Goal: Task Accomplishment & Management: Manage account settings

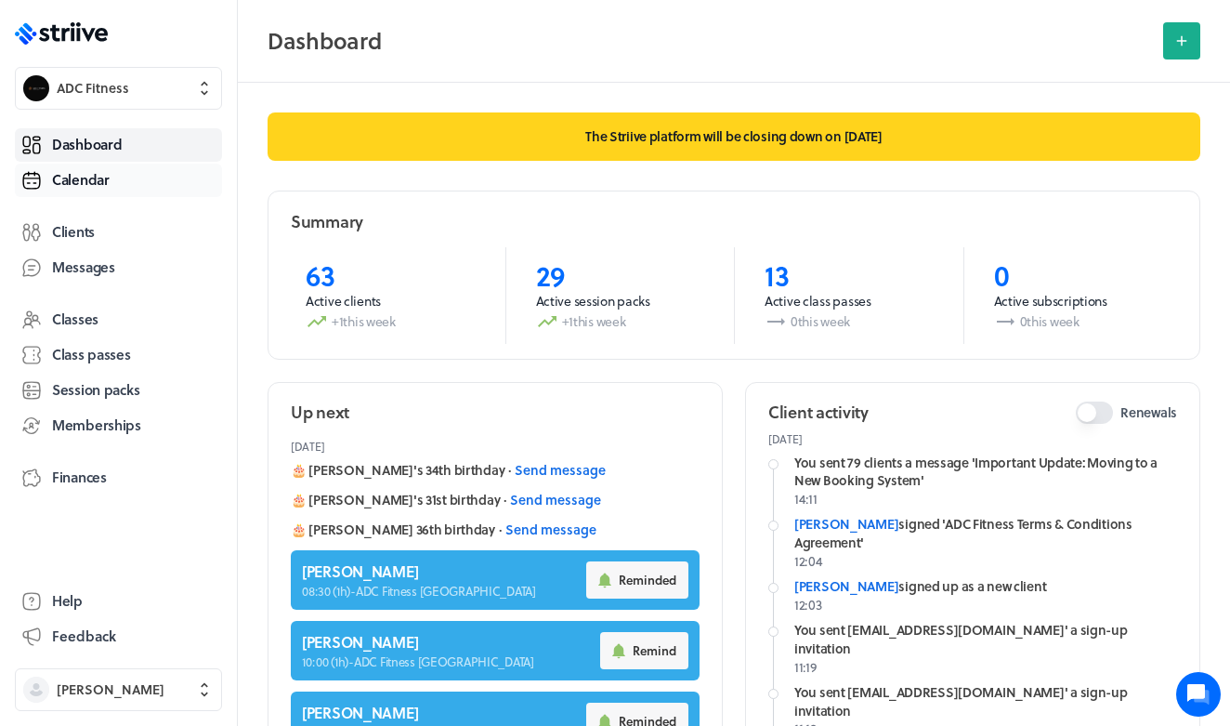
click at [102, 177] on span "Calendar" at bounding box center [81, 180] width 58 height 20
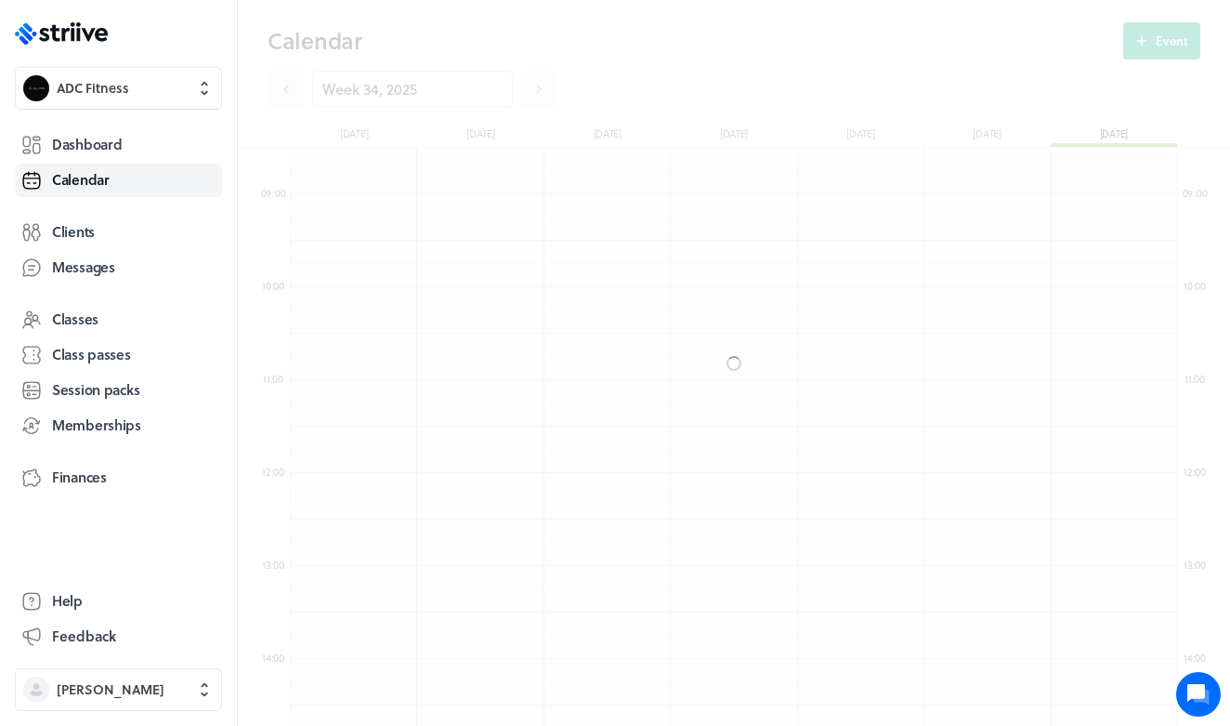
scroll to position [2230, 888]
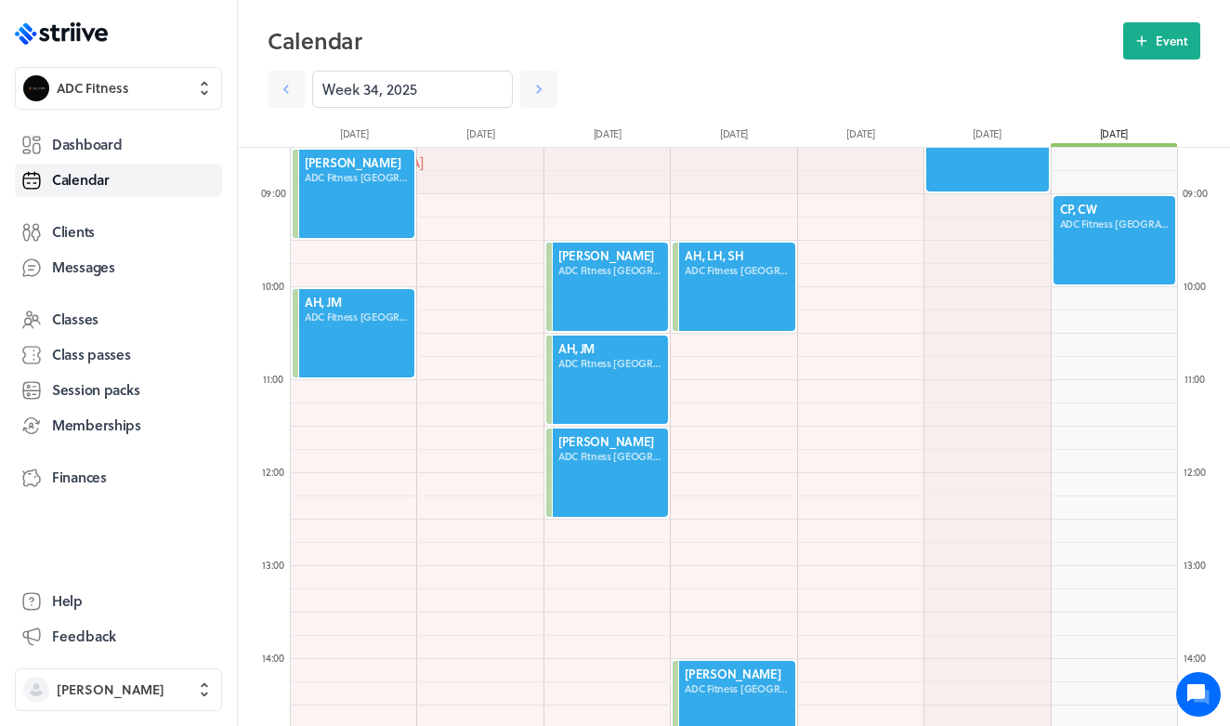
click at [1066, 246] on div at bounding box center [1114, 240] width 125 height 92
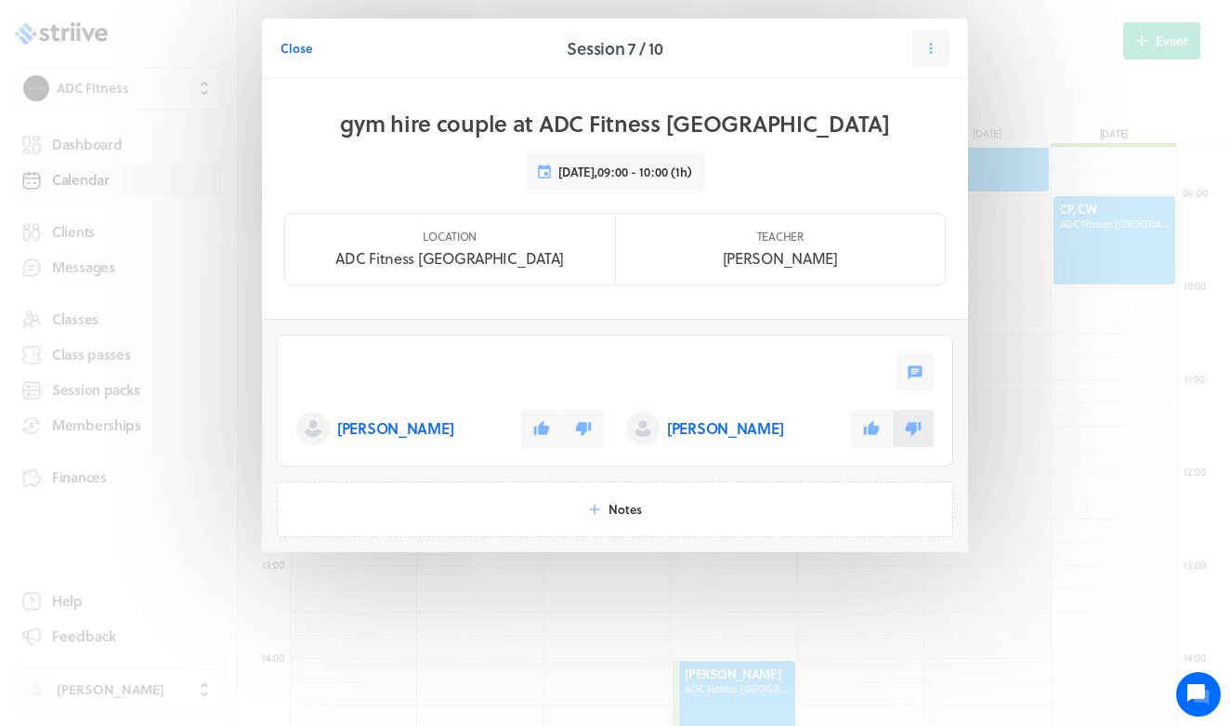
click at [916, 435] on icon at bounding box center [913, 428] width 17 height 17
click at [592, 421] on button at bounding box center [583, 428] width 41 height 37
click at [294, 55] on span "Close" at bounding box center [297, 48] width 32 height 17
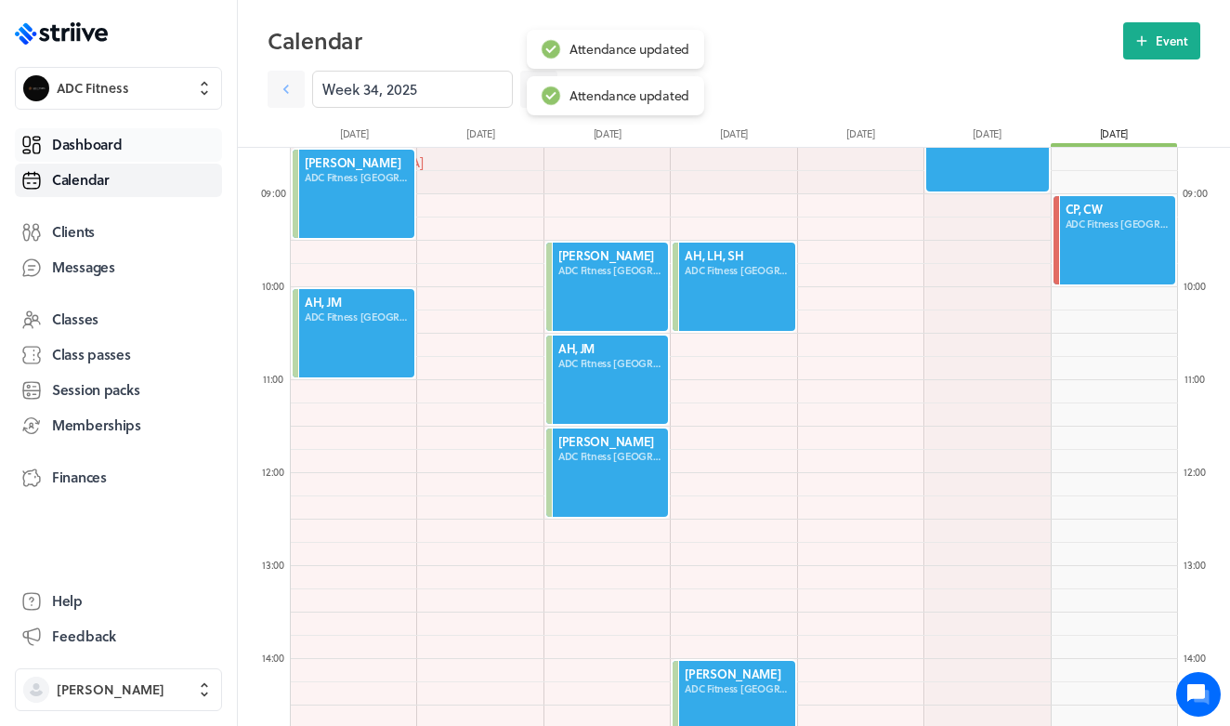
click at [81, 151] on span "Dashboard" at bounding box center [87, 145] width 70 height 20
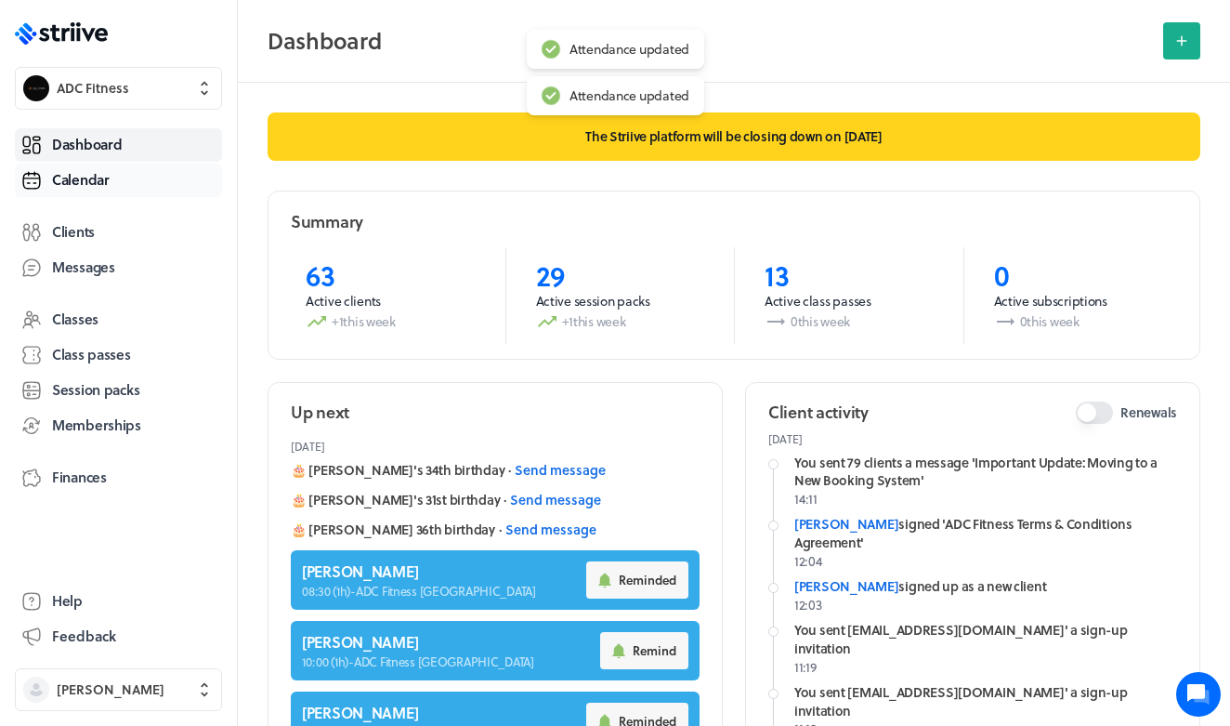
click at [124, 184] on link "Calendar" at bounding box center [118, 180] width 207 height 33
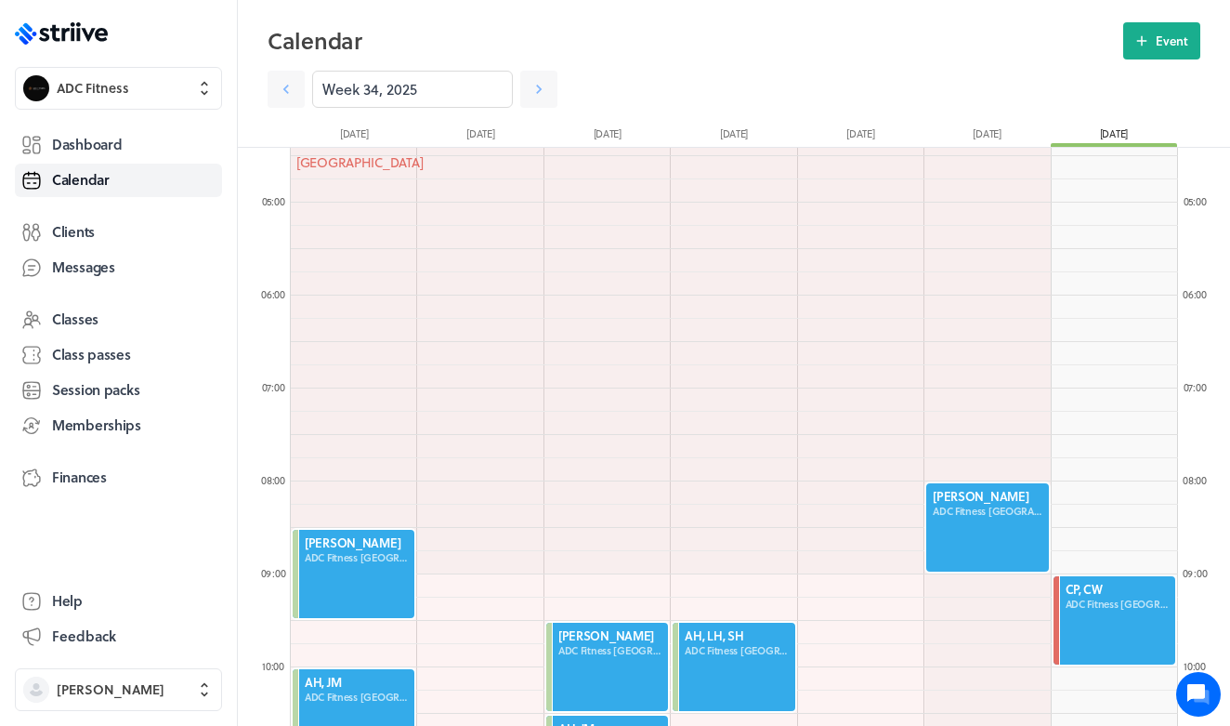
scroll to position [514, 0]
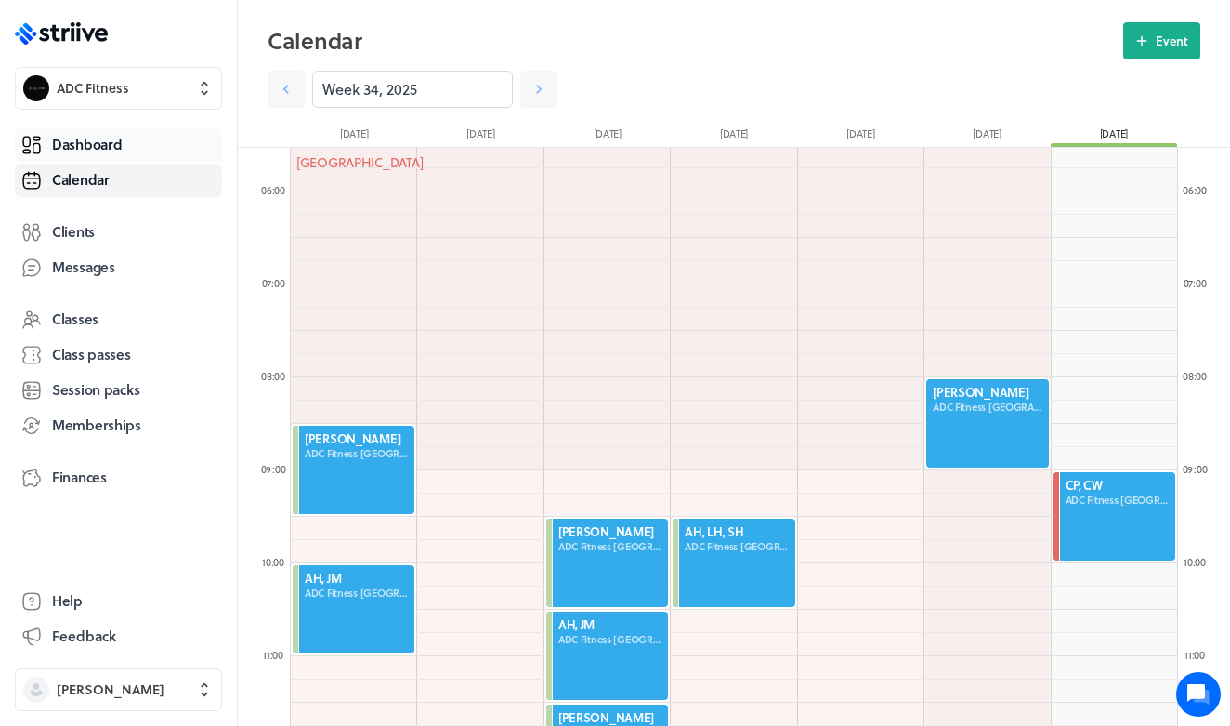
click at [122, 148] on span "Dashboard" at bounding box center [87, 145] width 70 height 20
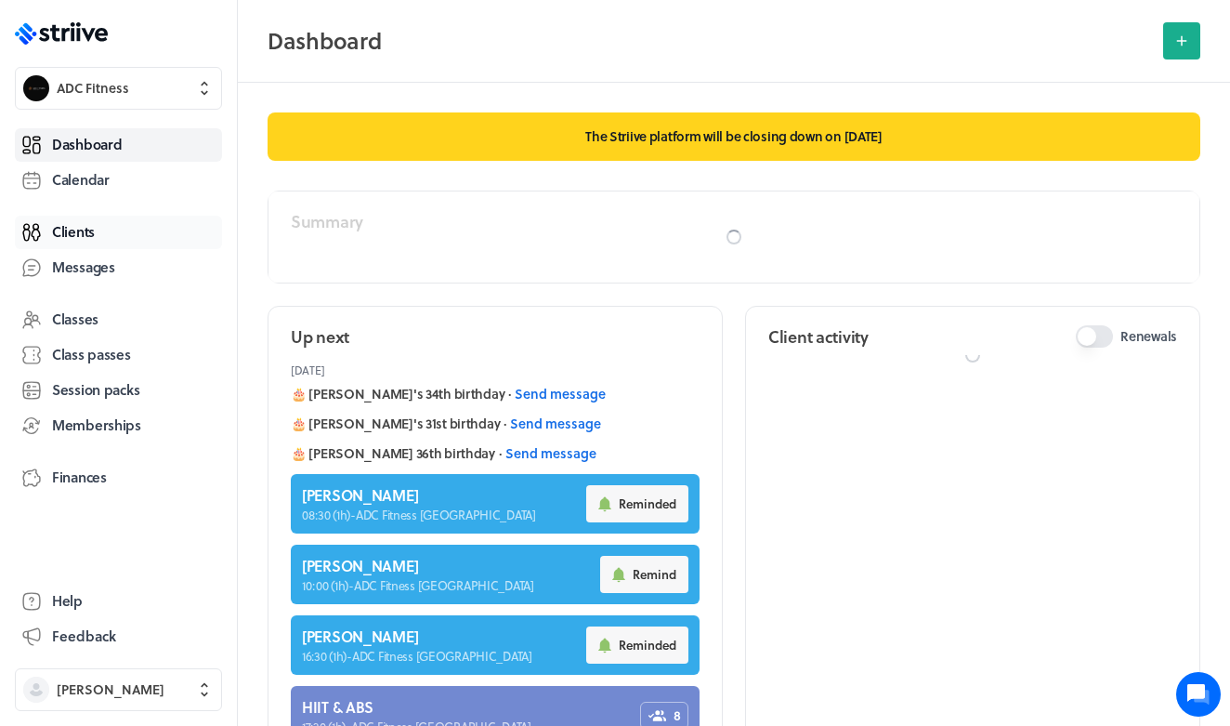
click at [104, 237] on link "Clients" at bounding box center [118, 232] width 207 height 33
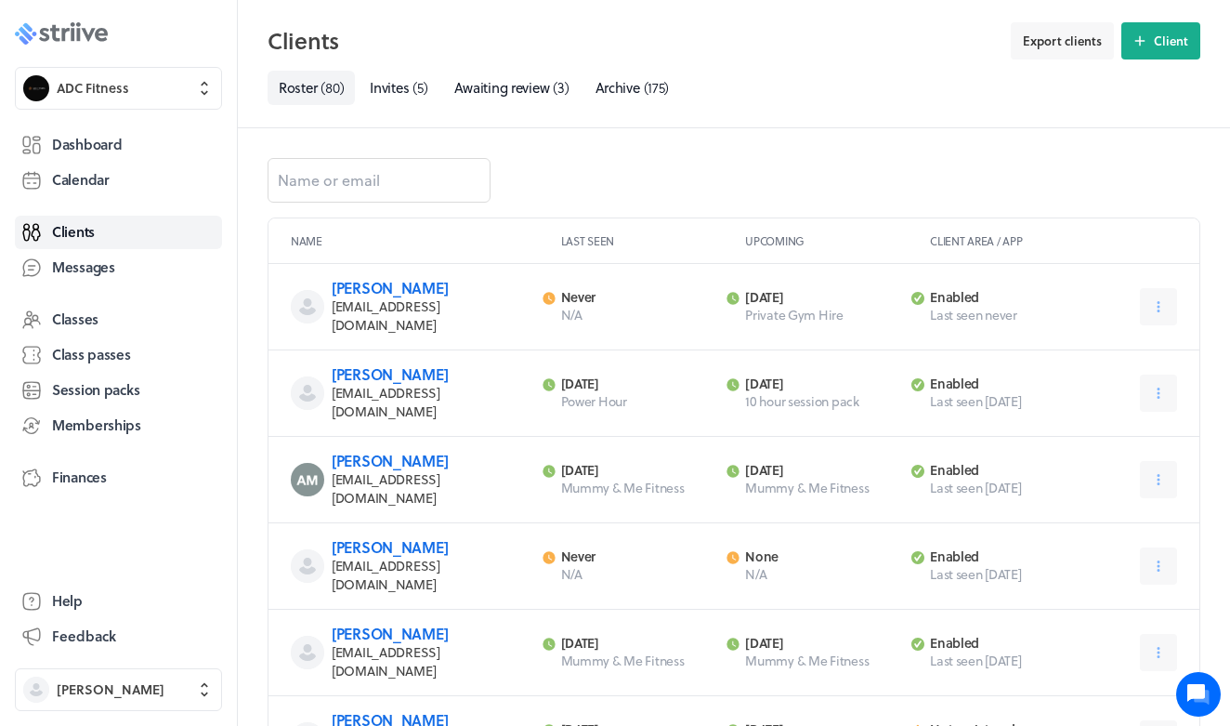
click at [69, 43] on icon ".st0{fill:#006BFF;} .st1{fill:#0A121C;} .st2{fill:url(#SVGID_1_);} .st3{fill:ur…" at bounding box center [61, 33] width 93 height 22
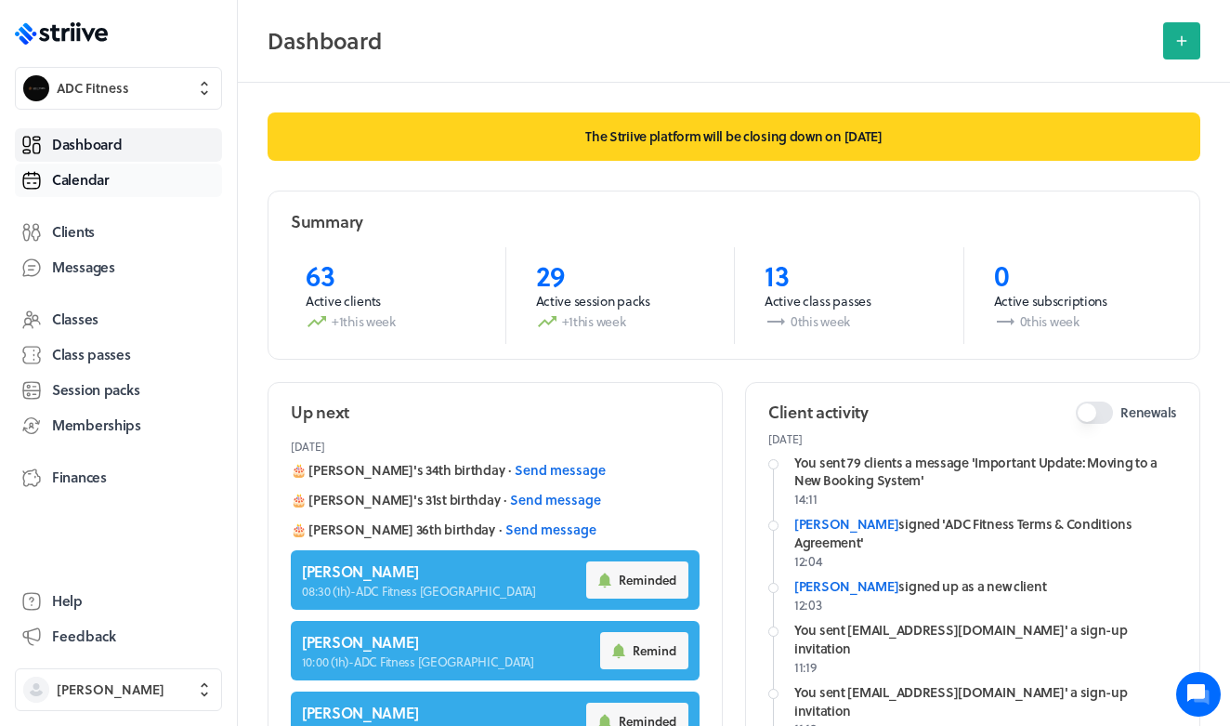
click at [87, 172] on span "Calendar" at bounding box center [81, 180] width 58 height 20
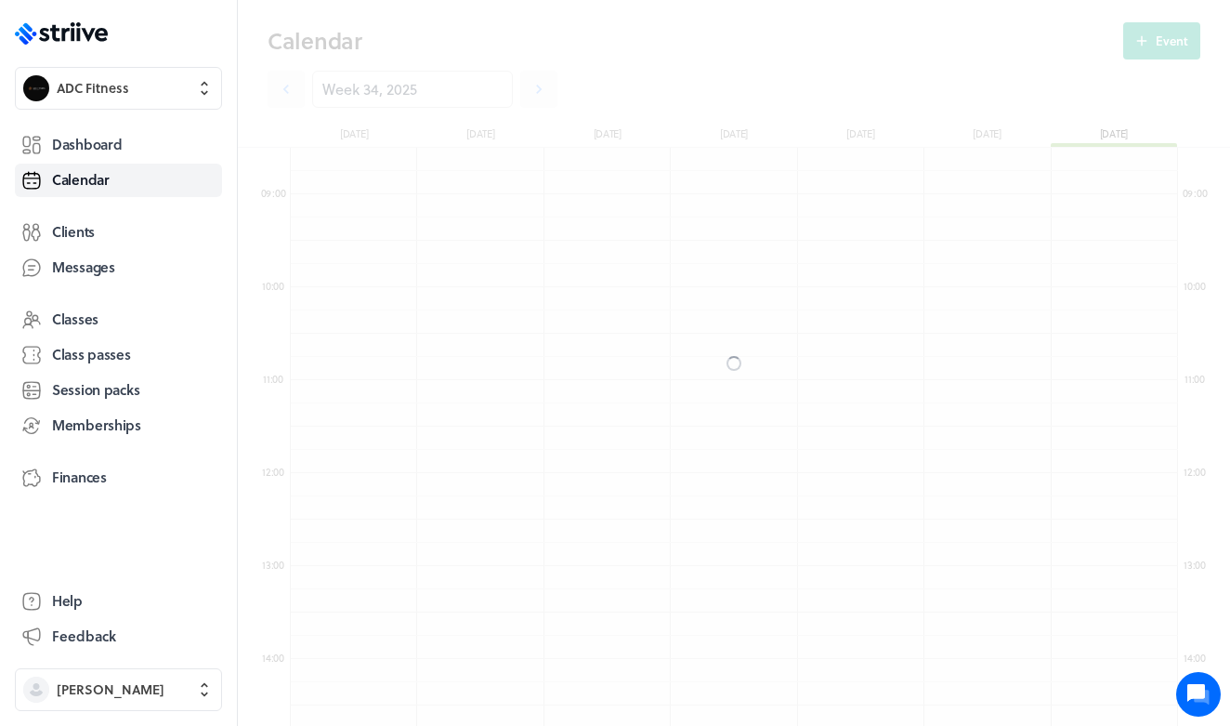
scroll to position [2230, 888]
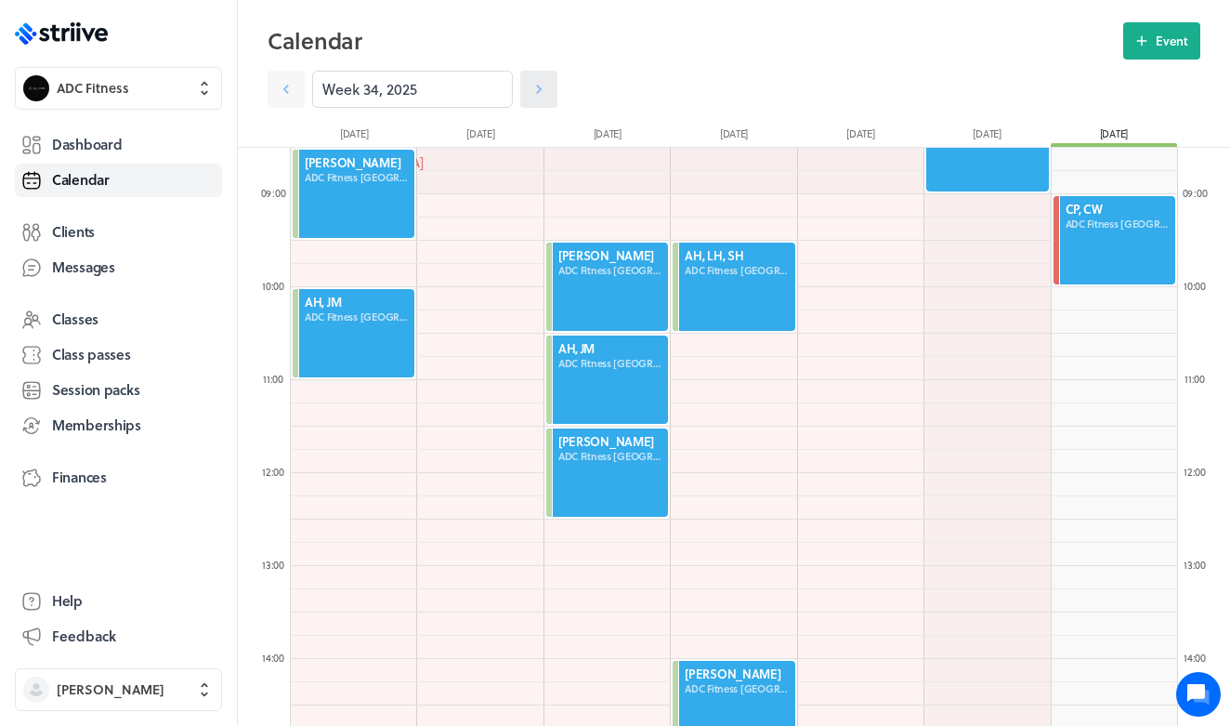
click at [535, 94] on icon at bounding box center [539, 89] width 19 height 19
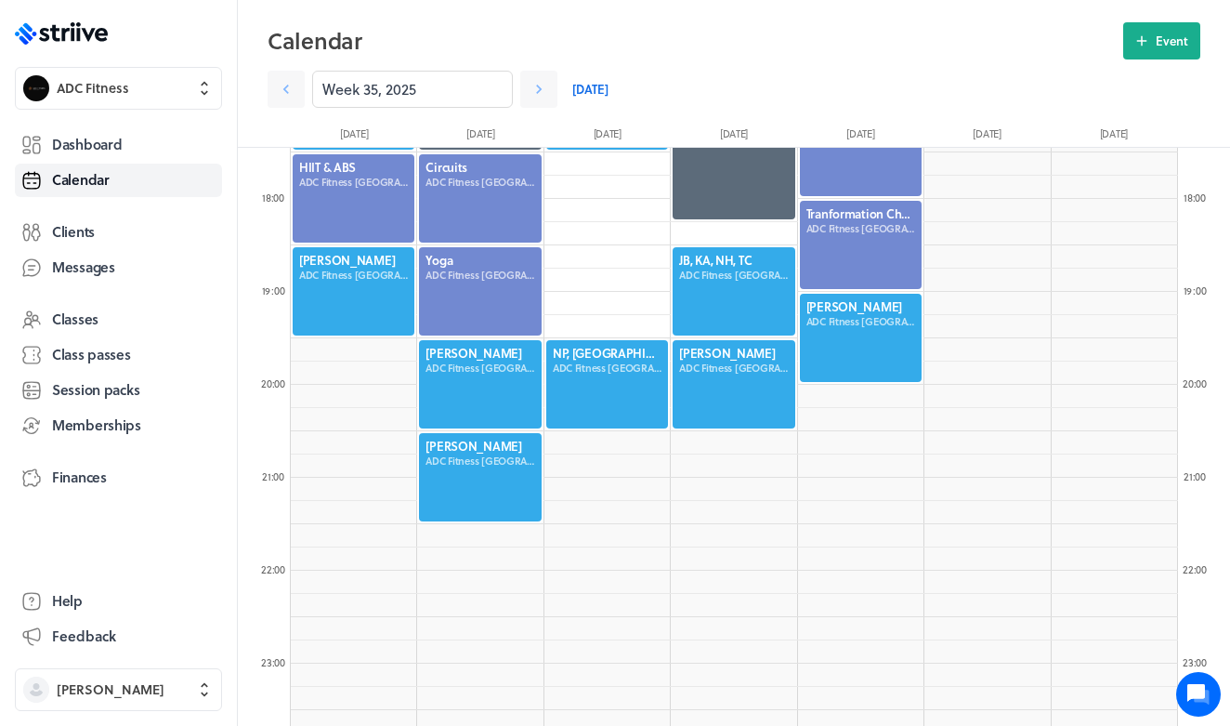
scroll to position [1622, 0]
click at [352, 311] on div at bounding box center [353, 291] width 125 height 92
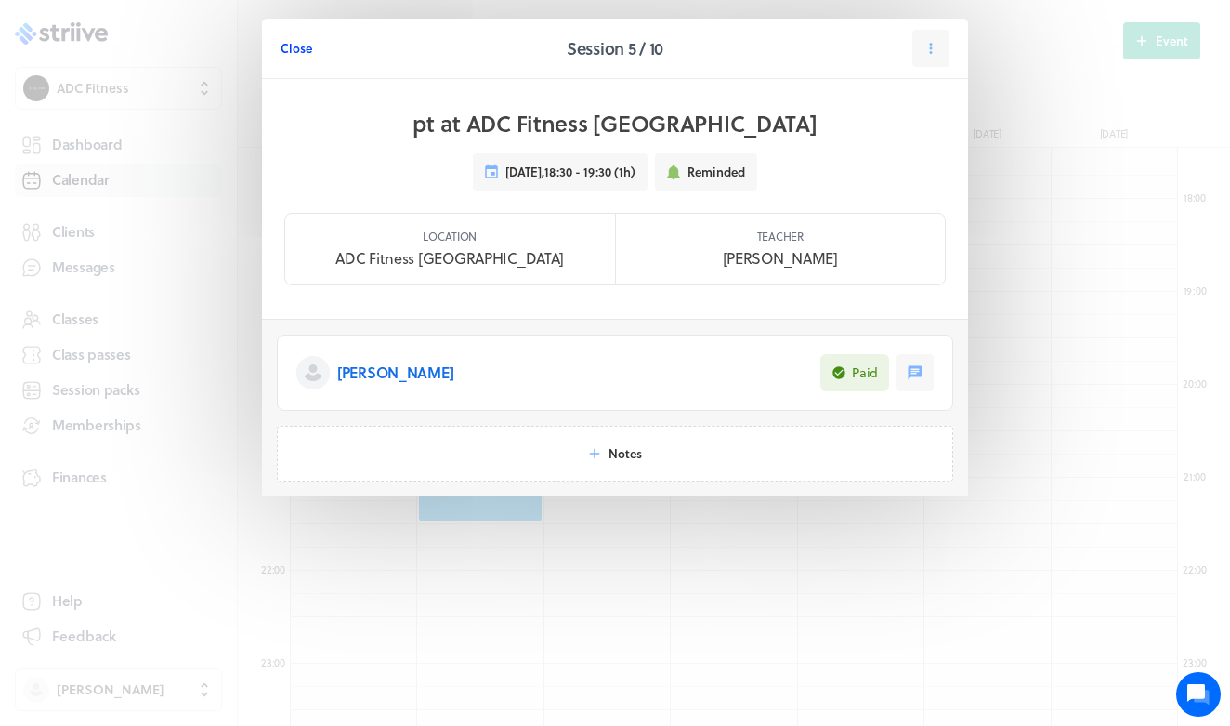
click at [300, 50] on span "Close" at bounding box center [297, 48] width 32 height 17
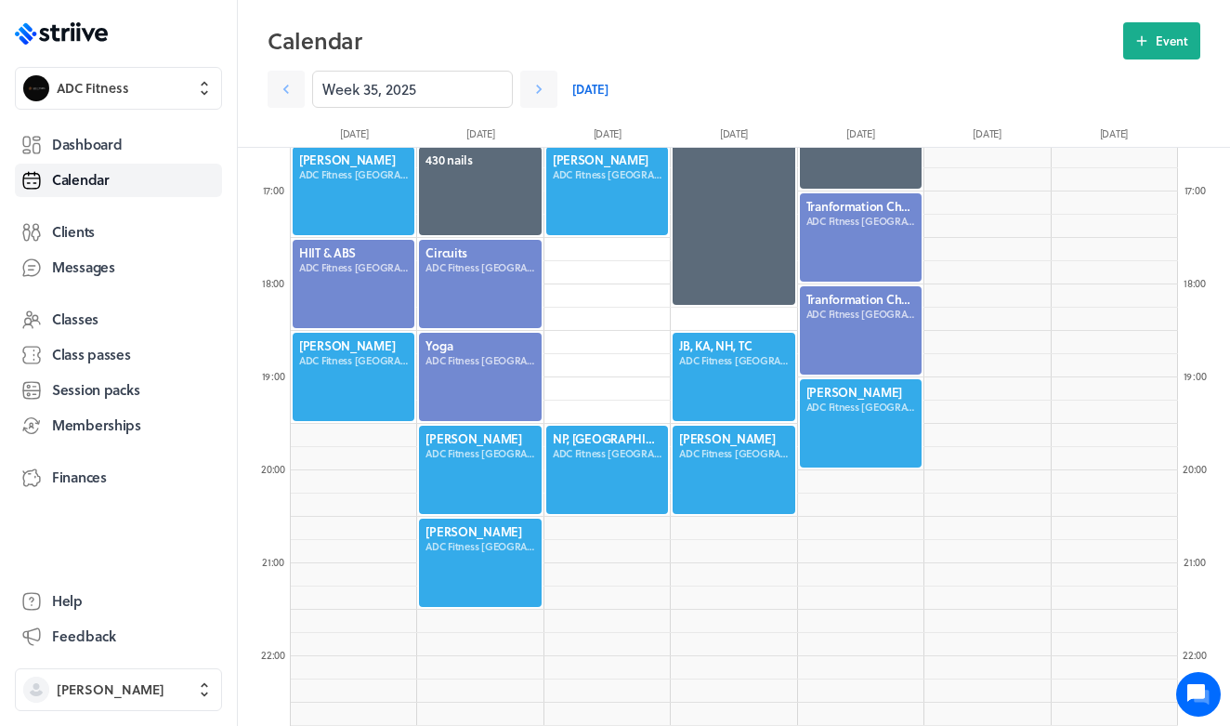
scroll to position [1532, 0]
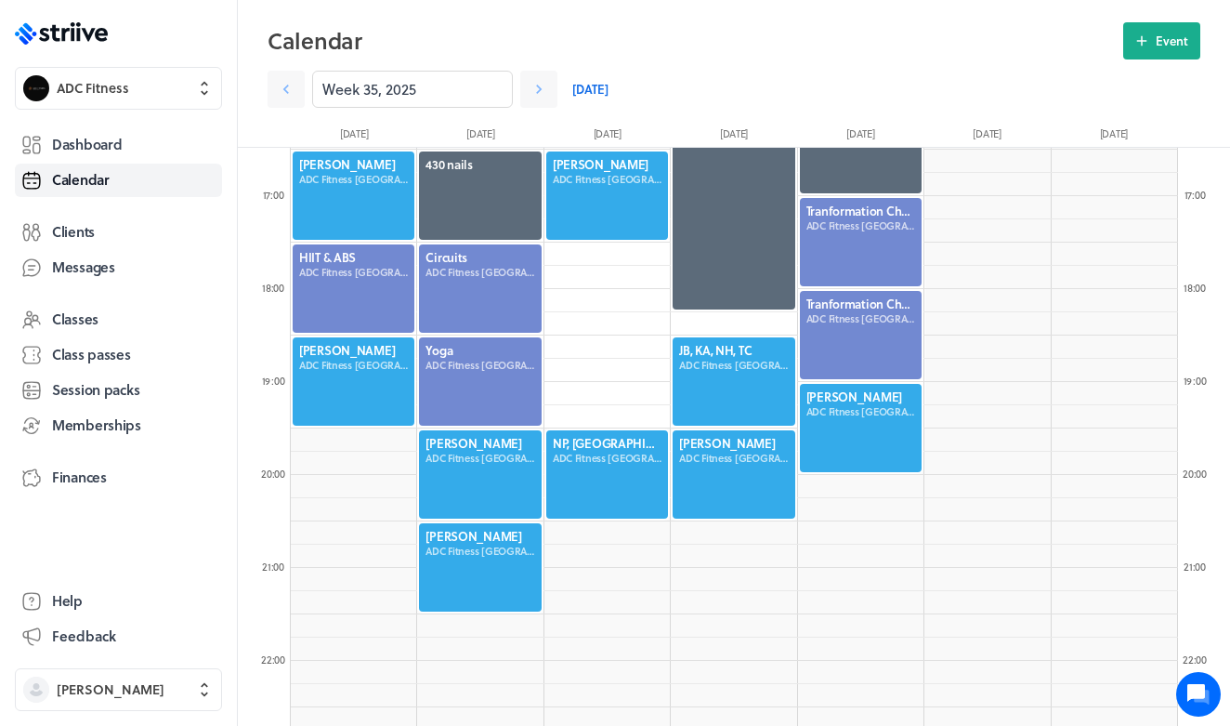
click at [504, 462] on div at bounding box center [479, 474] width 125 height 92
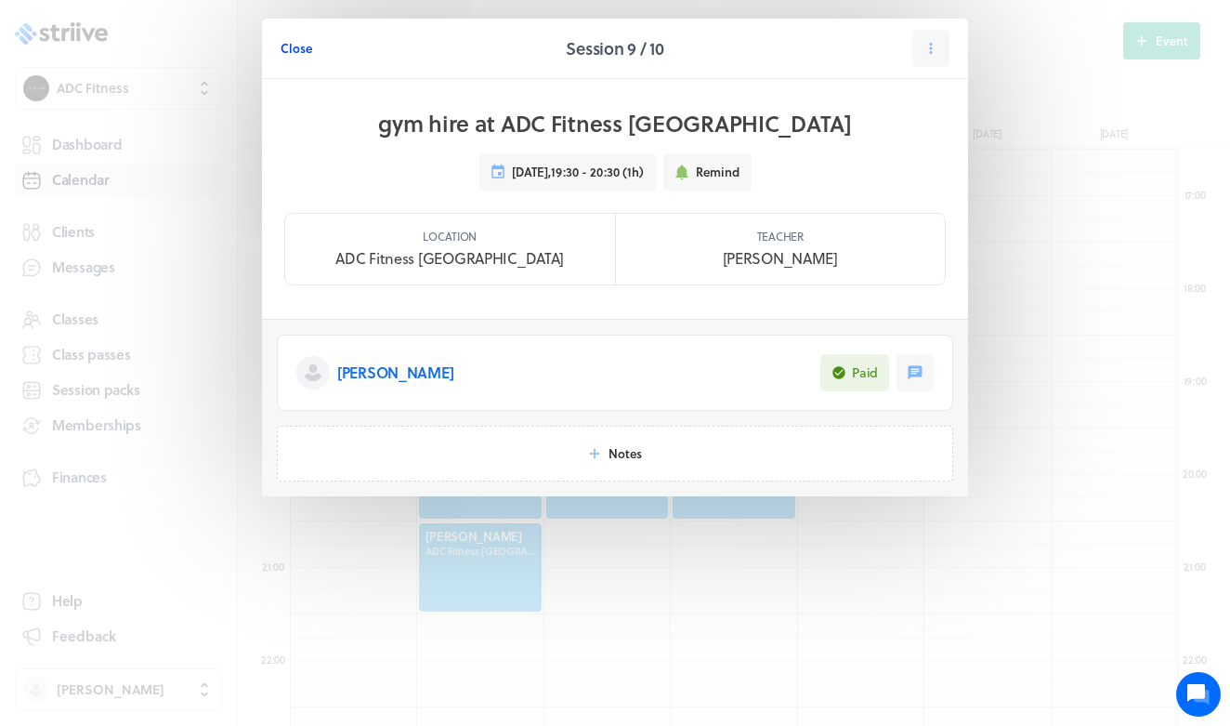
click at [311, 50] on span "Close" at bounding box center [297, 48] width 32 height 17
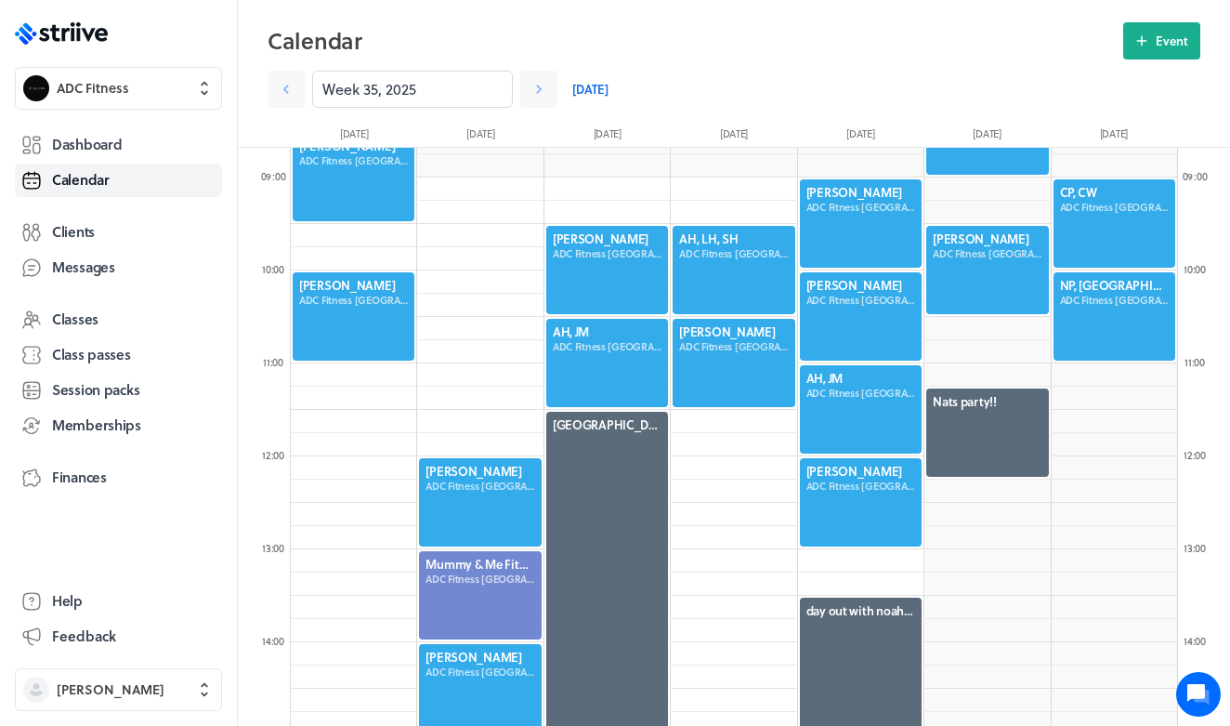
scroll to position [807, 0]
click at [858, 436] on div at bounding box center [860, 409] width 125 height 92
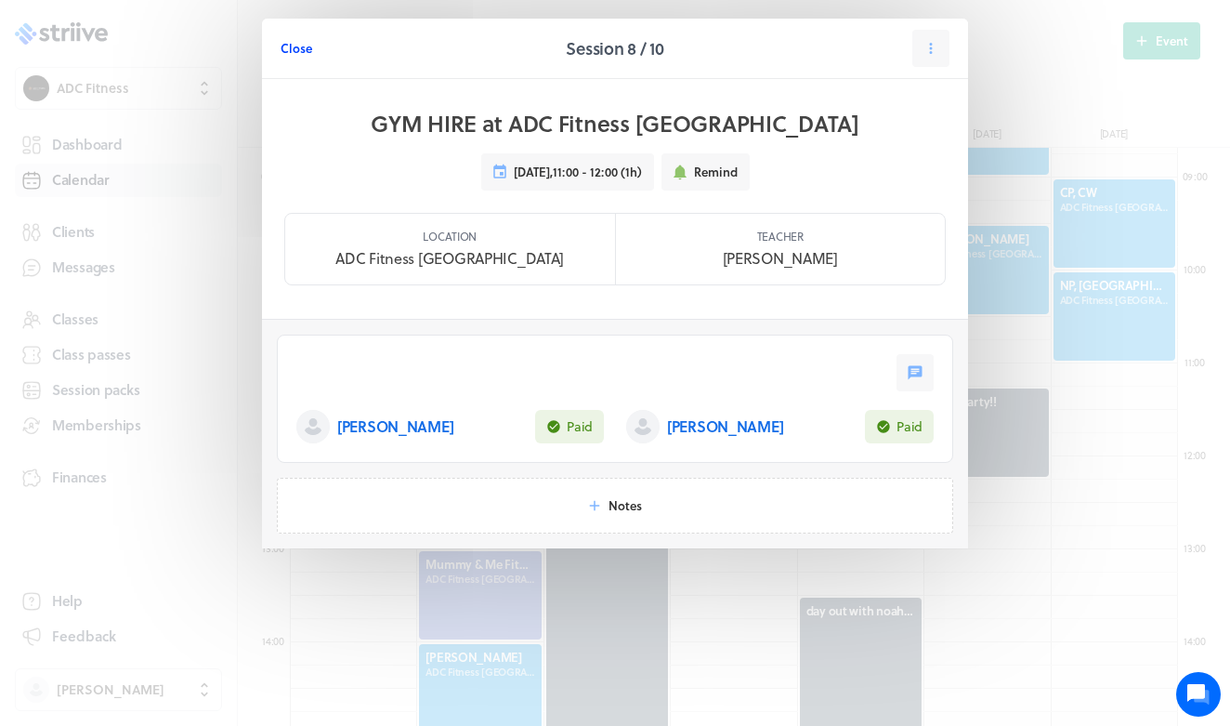
click at [282, 50] on span "Close" at bounding box center [297, 48] width 32 height 17
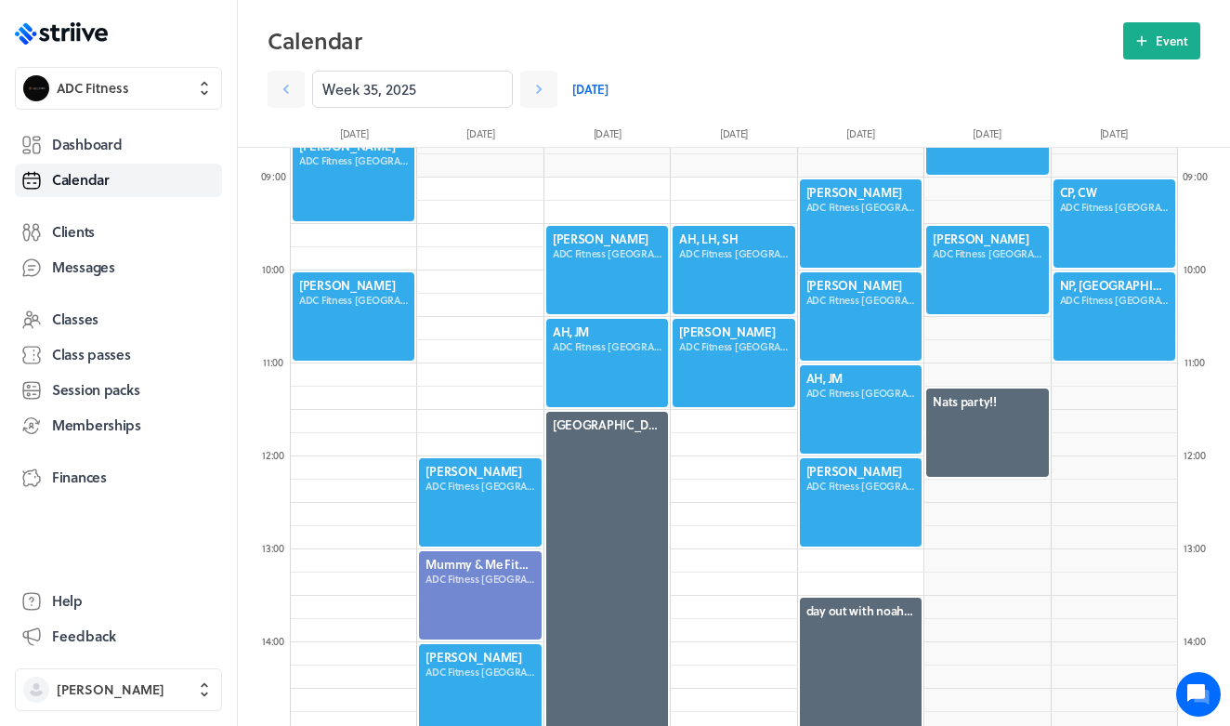
click at [852, 333] on div at bounding box center [860, 316] width 125 height 92
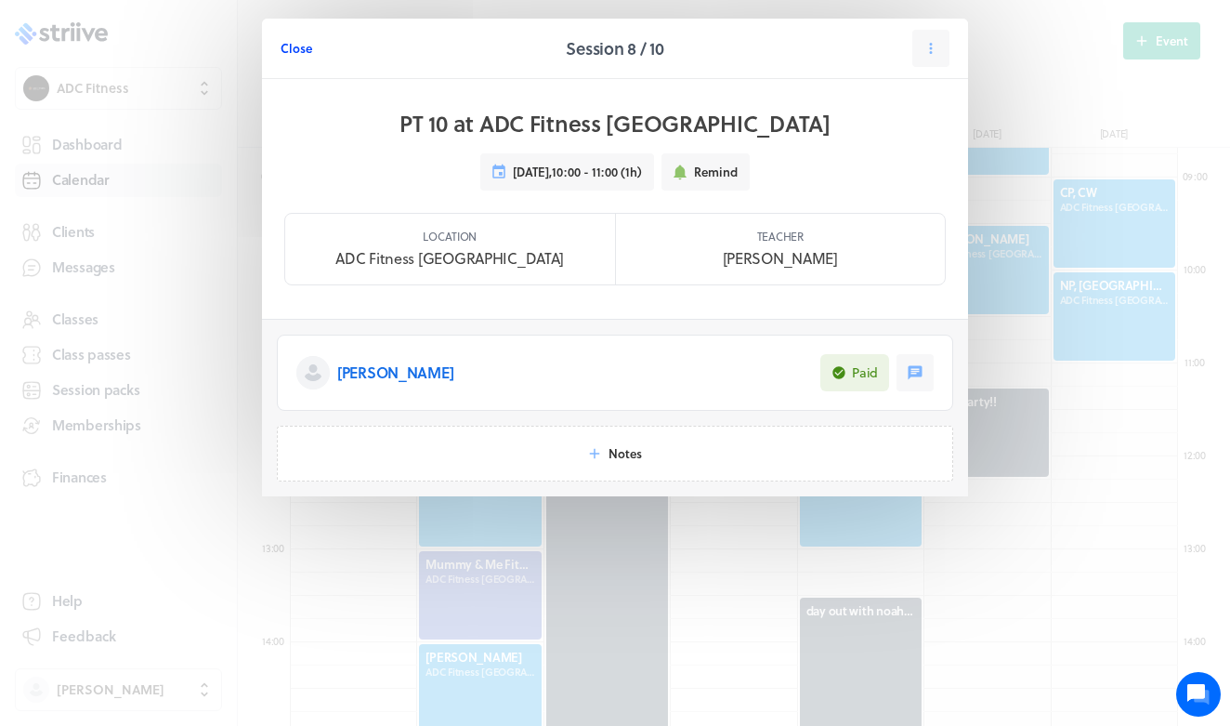
click at [308, 47] on span "Close" at bounding box center [297, 48] width 32 height 17
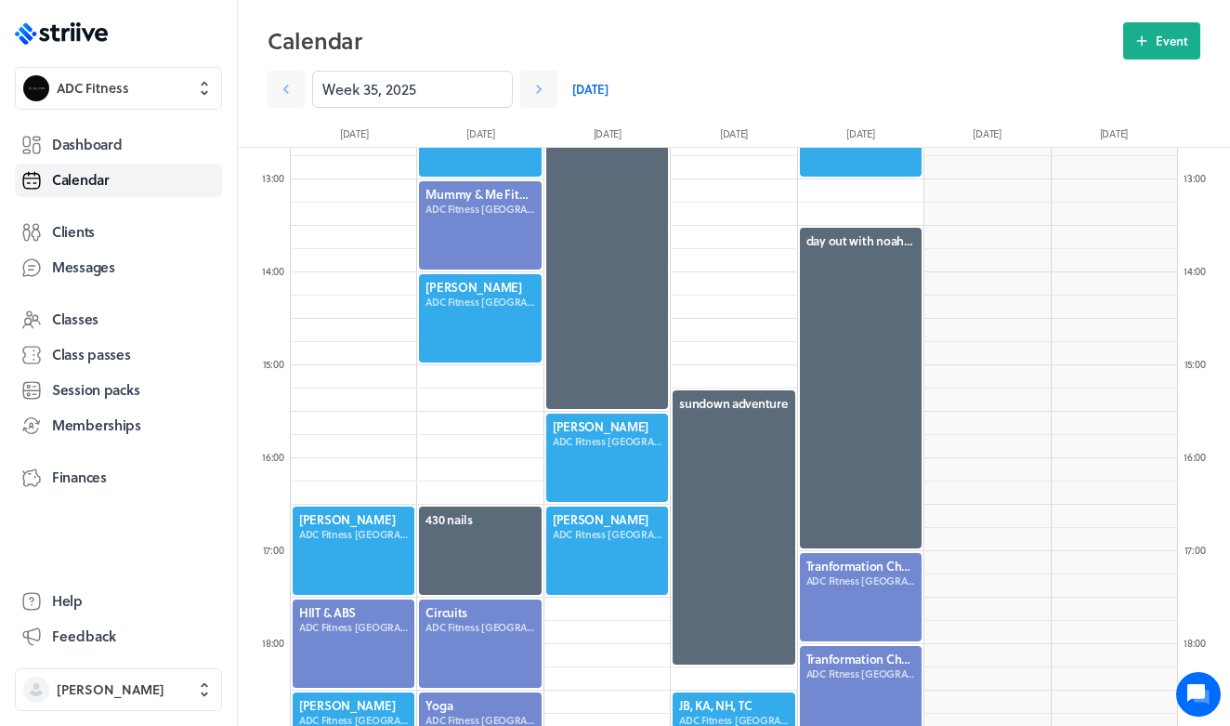
scroll to position [1177, 0]
click at [544, 89] on icon at bounding box center [539, 89] width 19 height 19
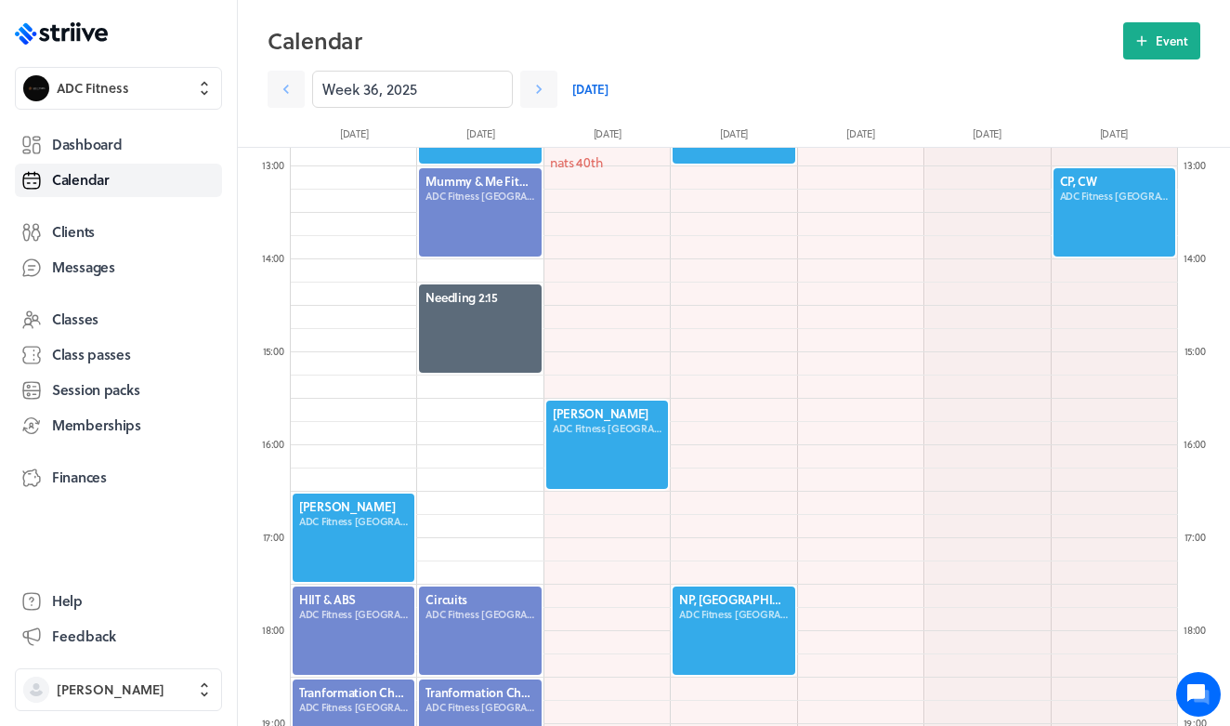
scroll to position [1191, 0]
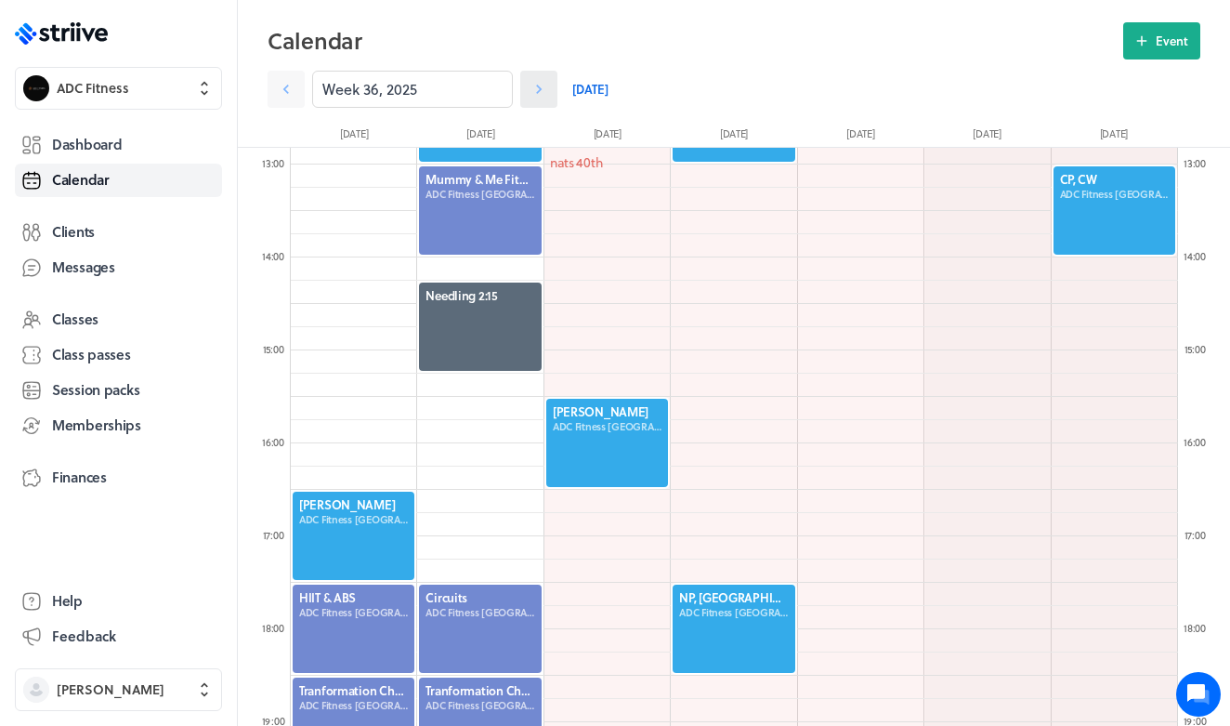
click at [546, 84] on icon at bounding box center [539, 89] width 19 height 19
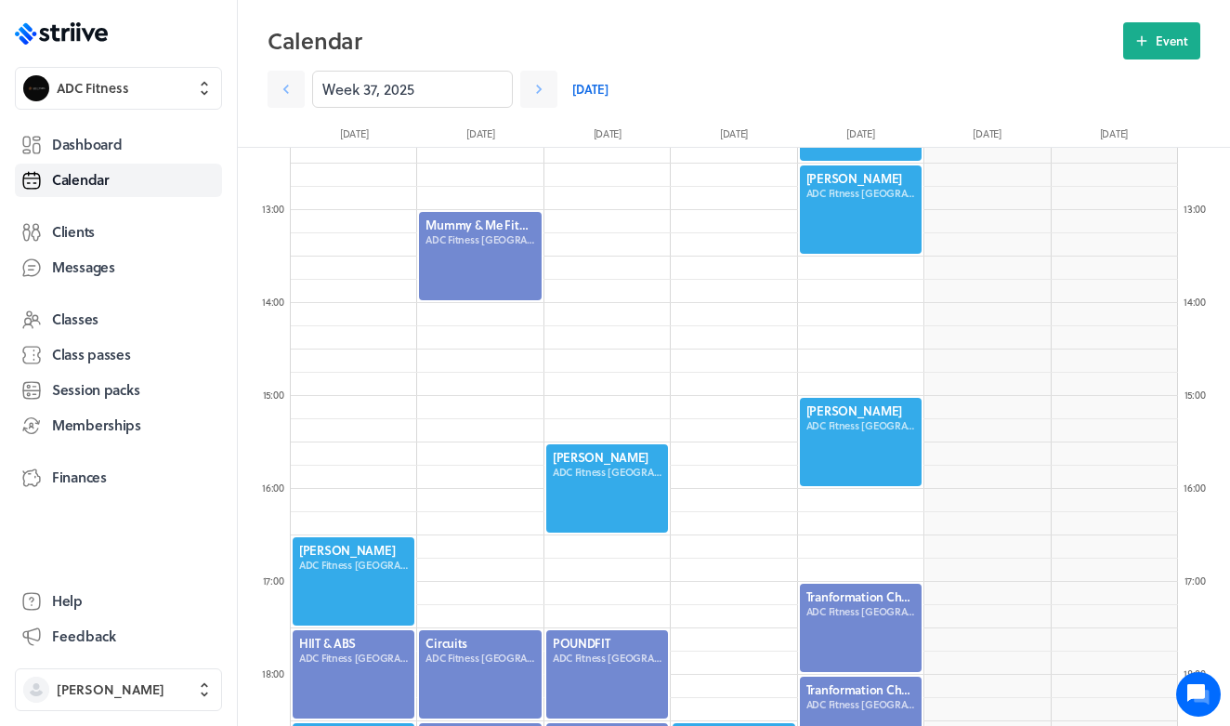
scroll to position [1388, 0]
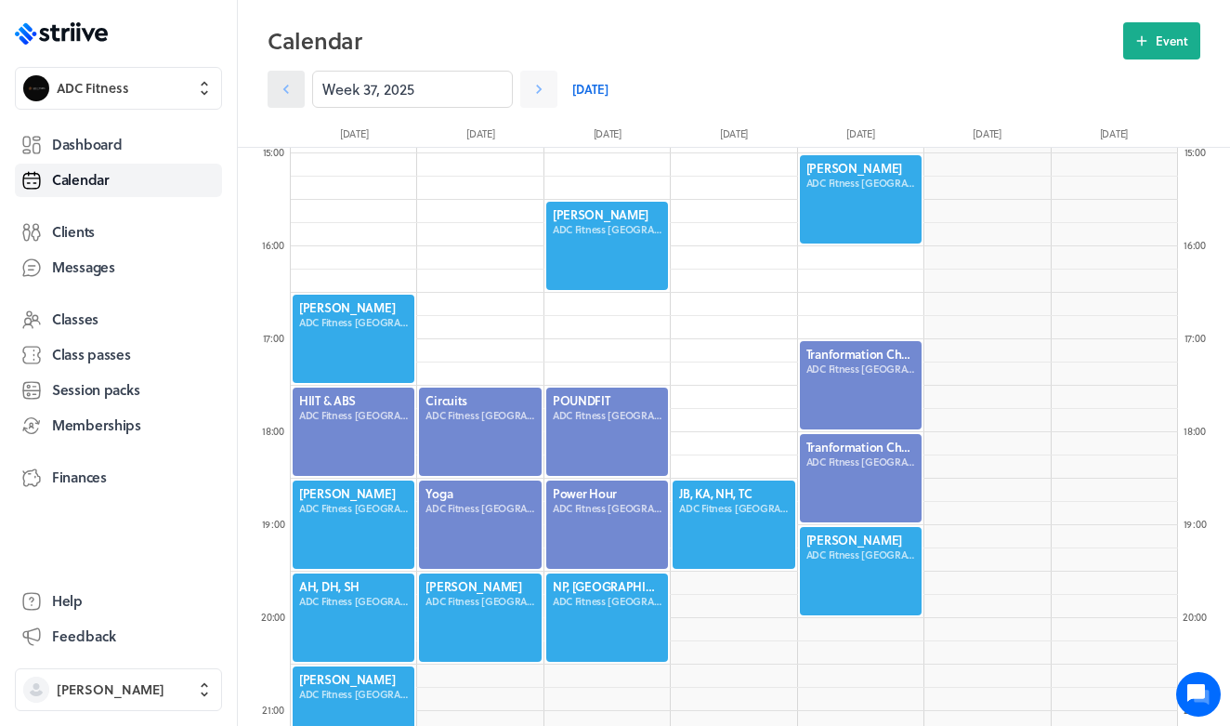
click at [291, 86] on icon at bounding box center [286, 89] width 19 height 19
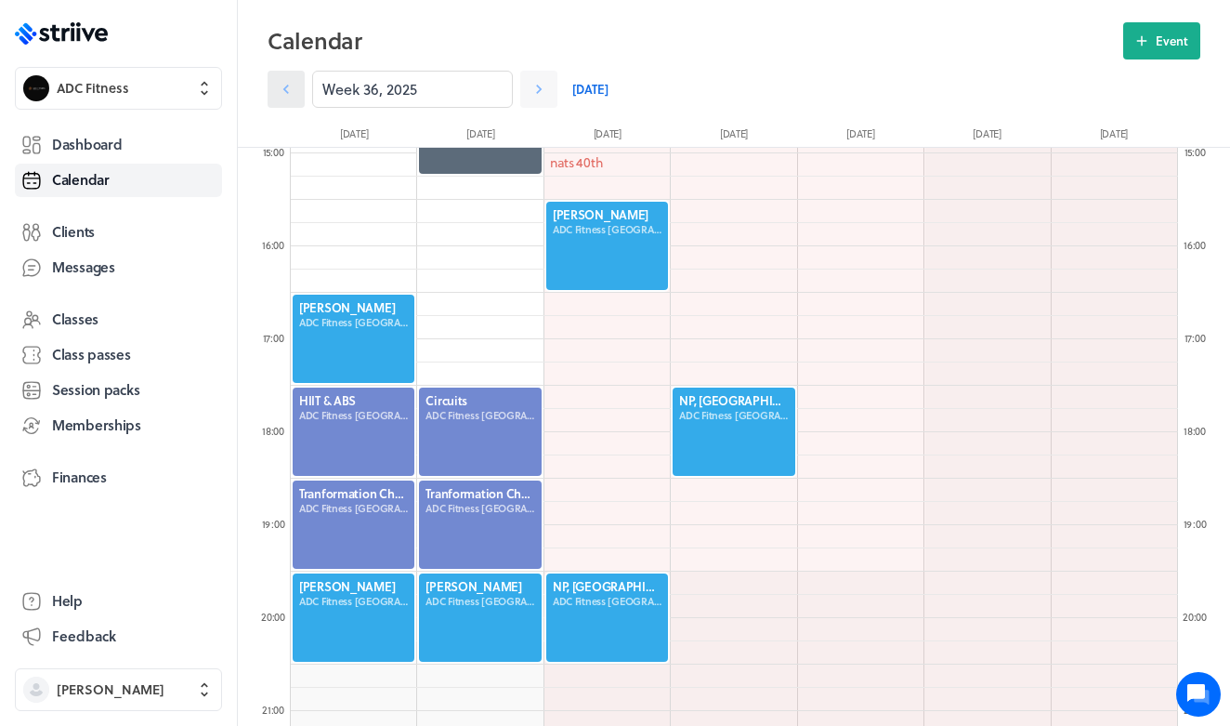
click at [291, 86] on icon at bounding box center [286, 89] width 19 height 19
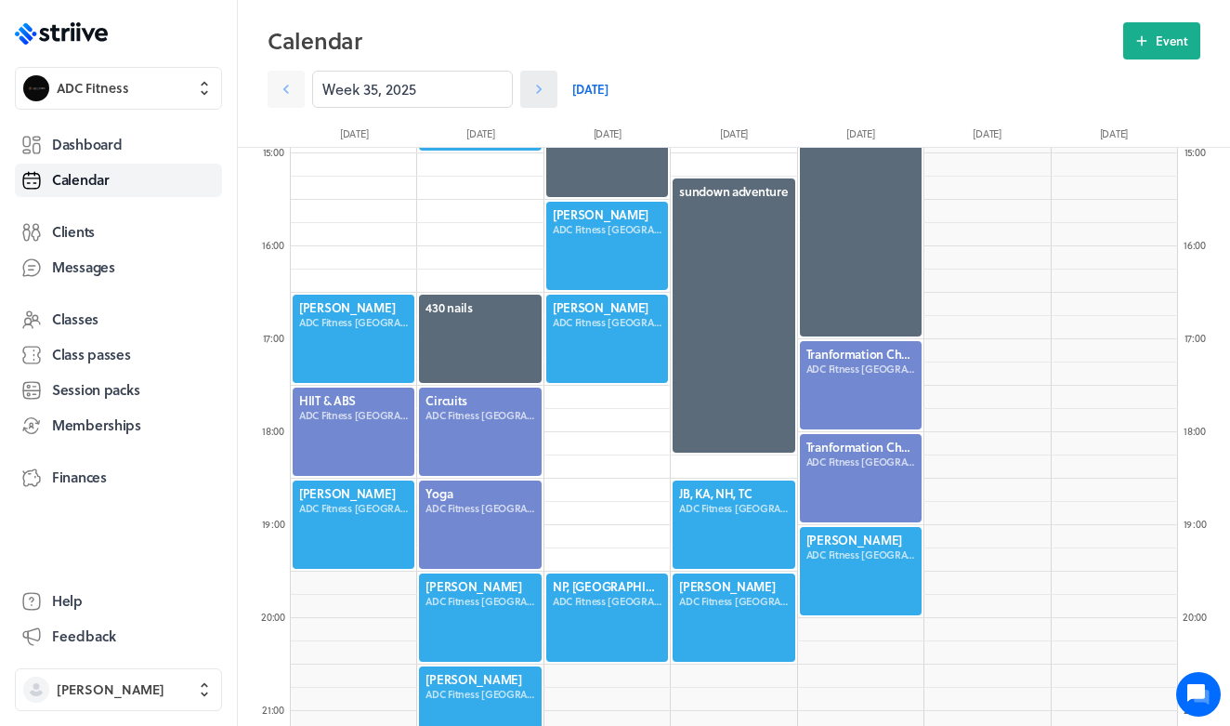
click at [534, 92] on icon at bounding box center [539, 89] width 19 height 19
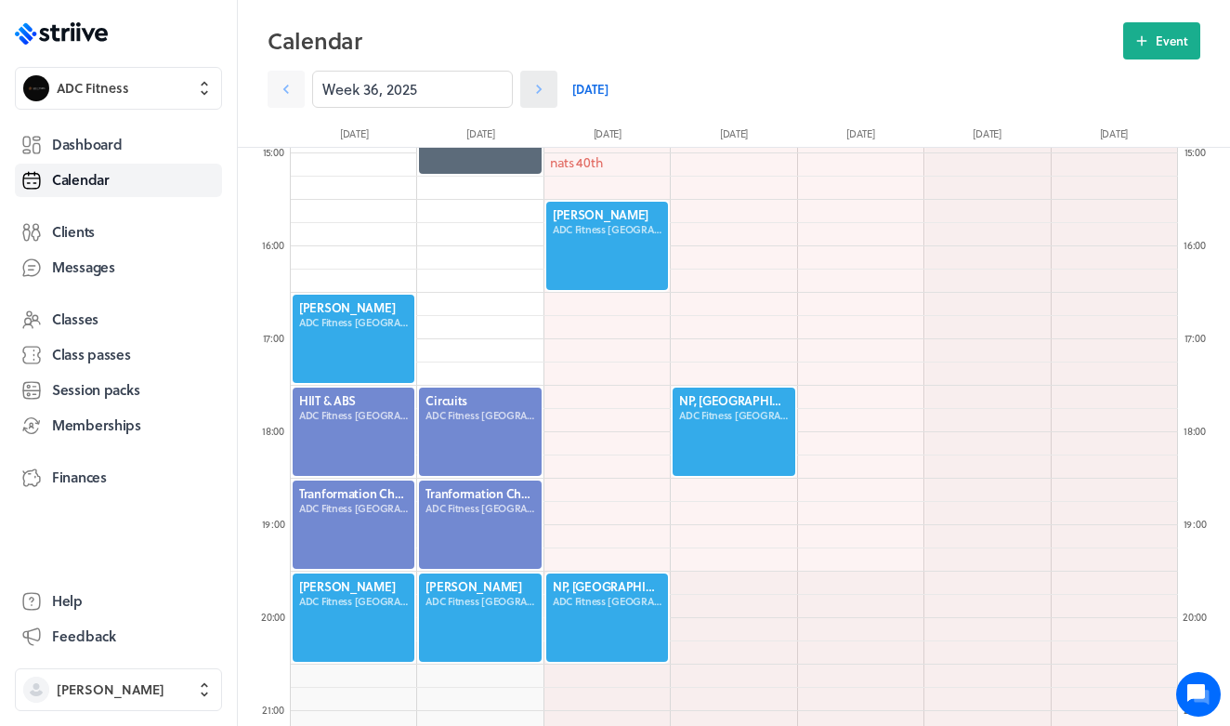
click at [534, 92] on icon at bounding box center [539, 89] width 19 height 19
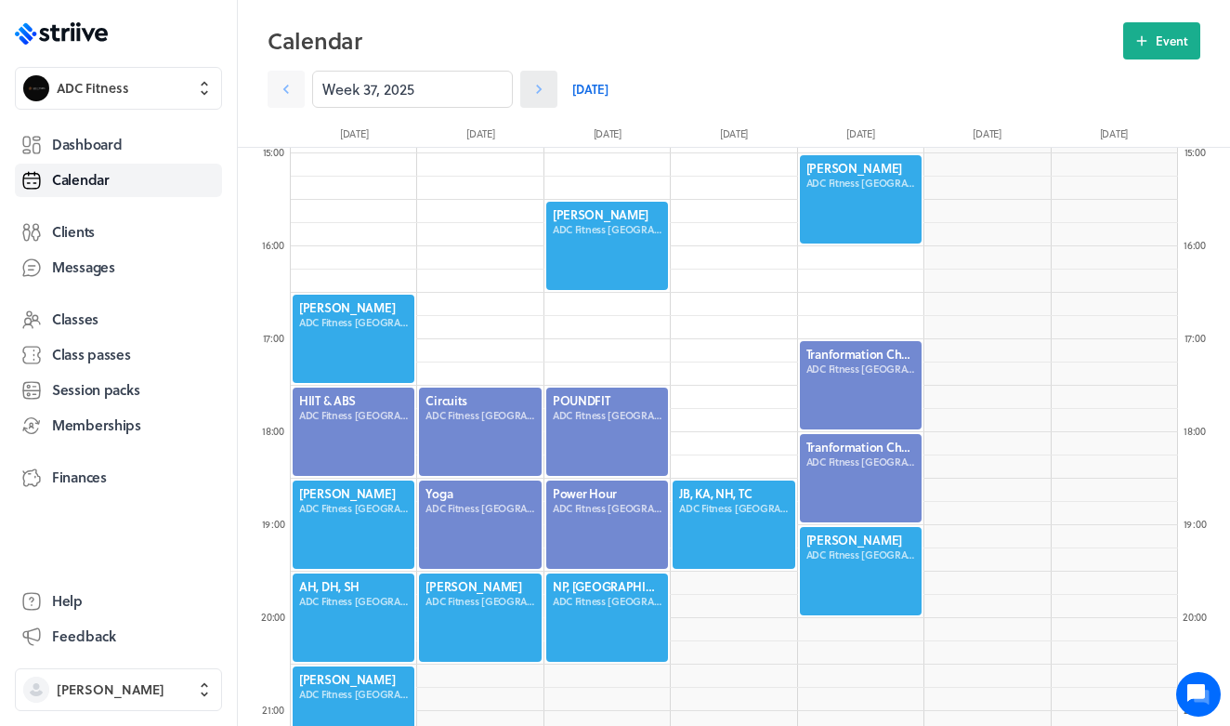
click at [534, 92] on icon at bounding box center [539, 89] width 19 height 19
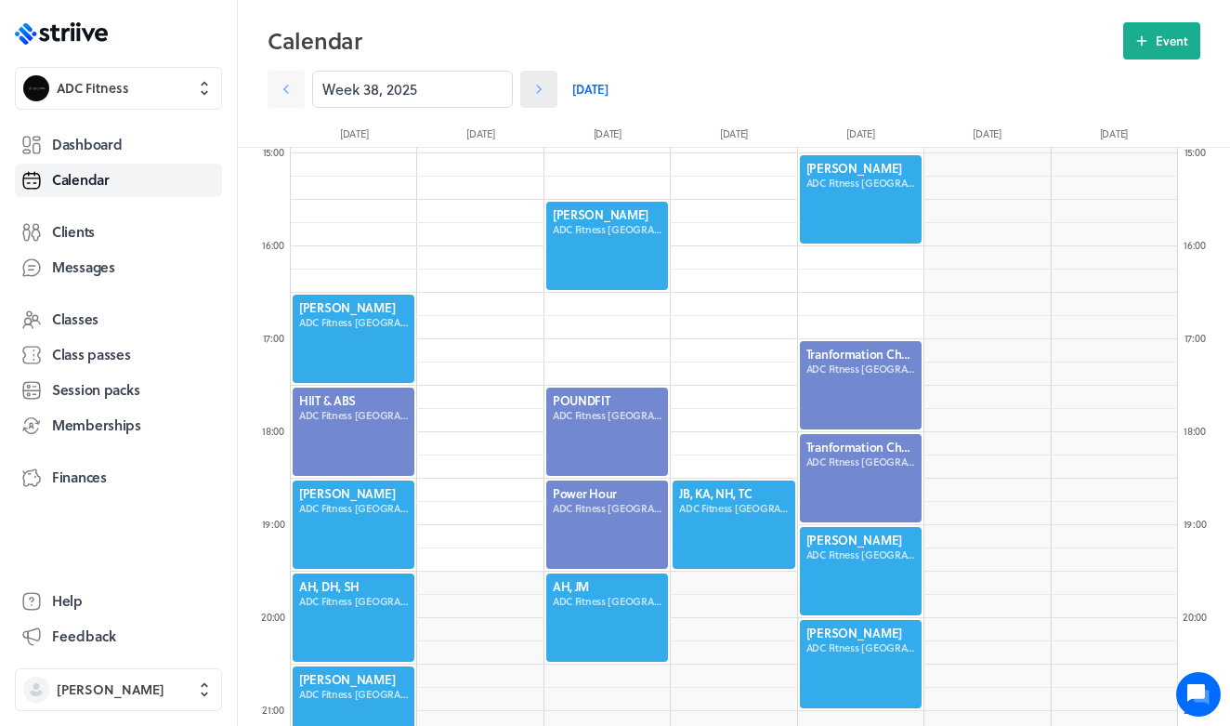
click at [534, 93] on icon at bounding box center [539, 89] width 19 height 19
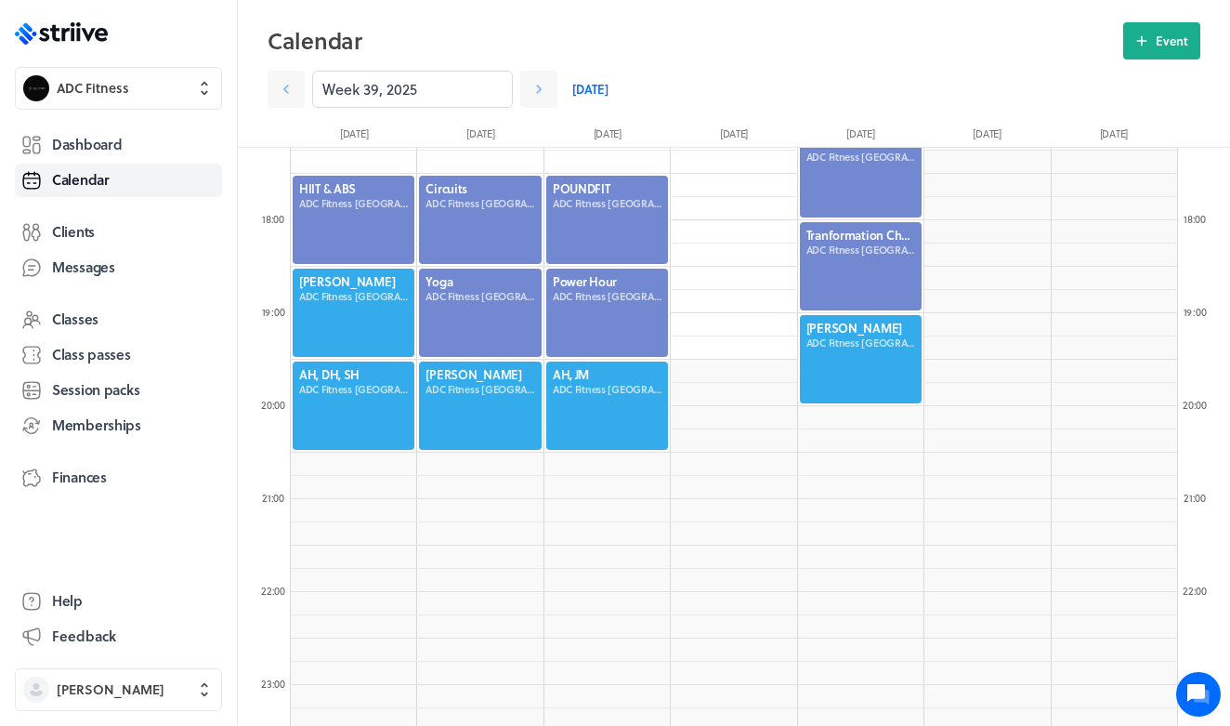
scroll to position [1606, 0]
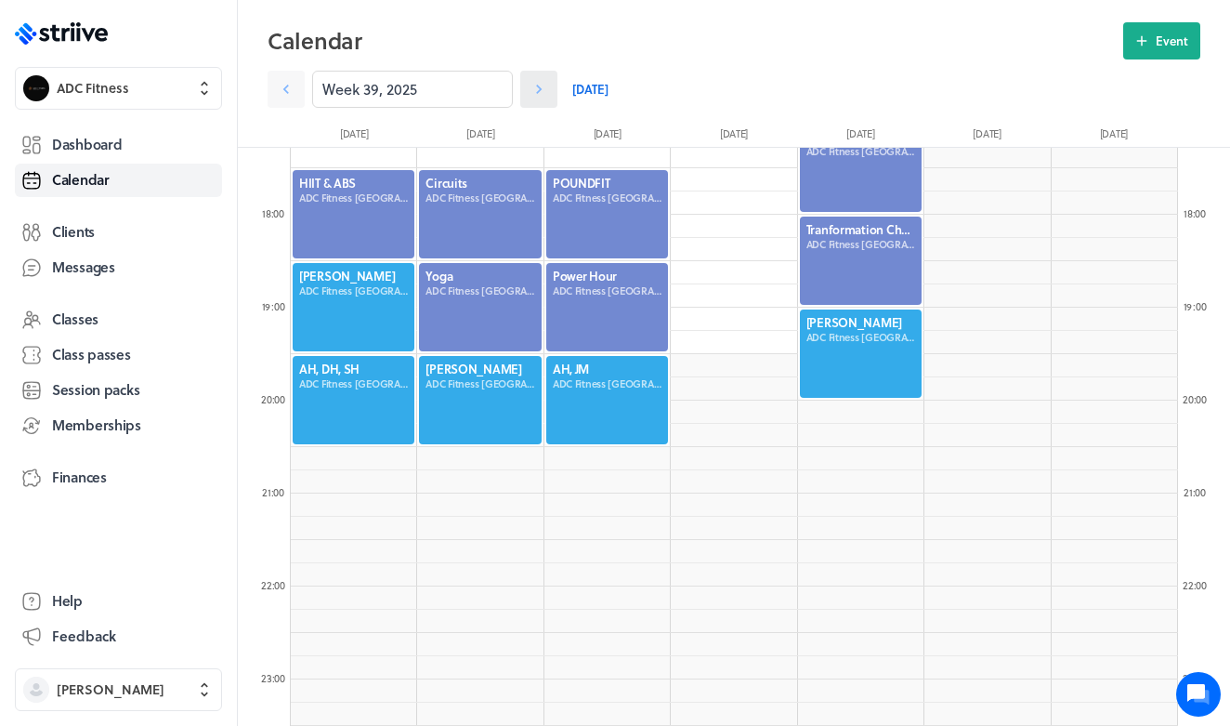
click at [534, 96] on icon at bounding box center [539, 89] width 19 height 19
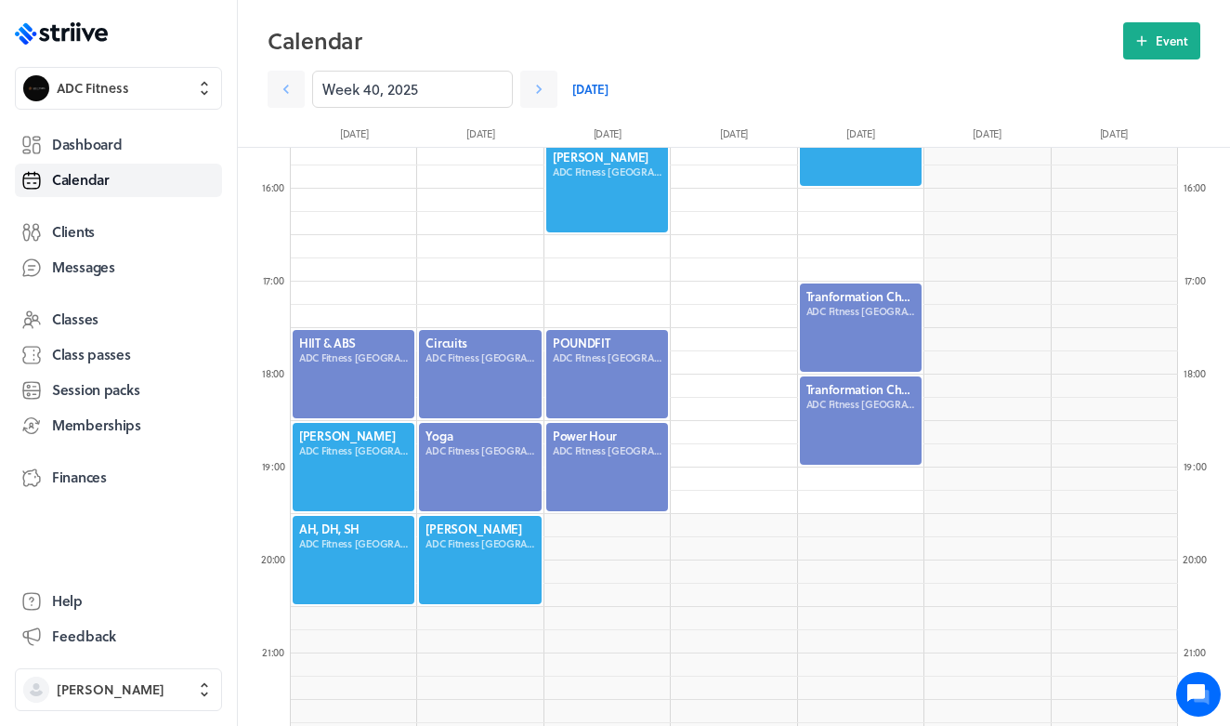
scroll to position [1441, 0]
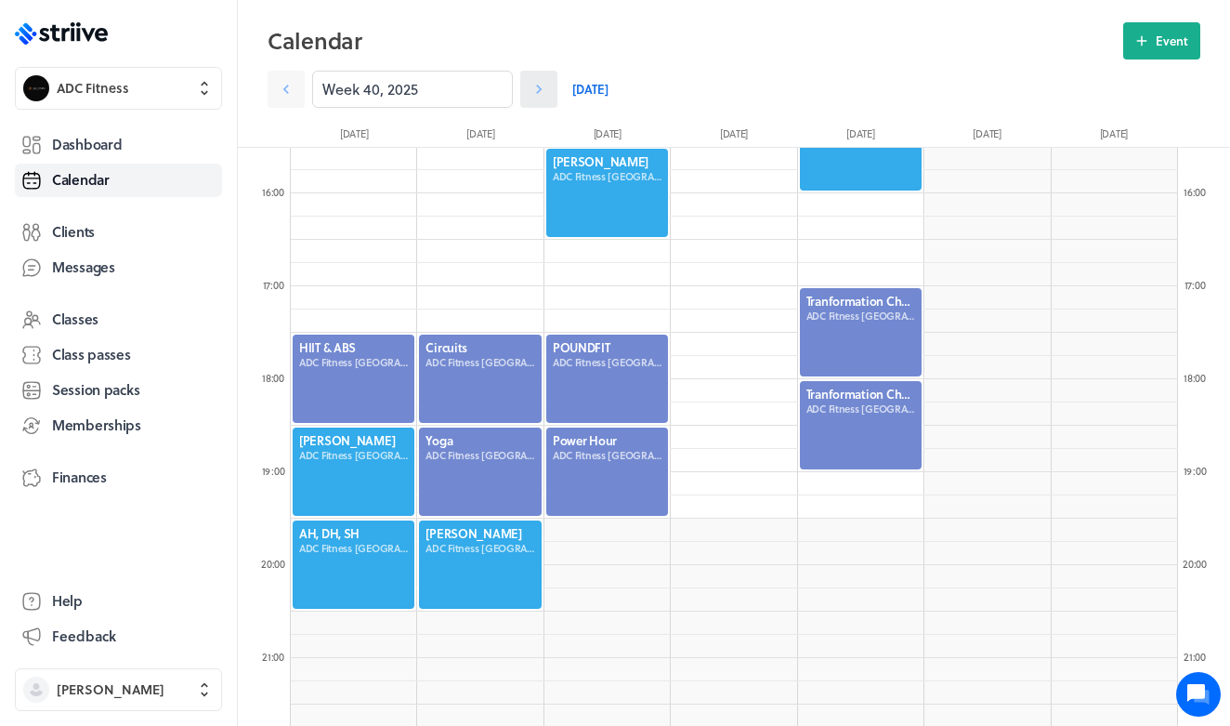
click at [538, 99] on link at bounding box center [538, 89] width 37 height 37
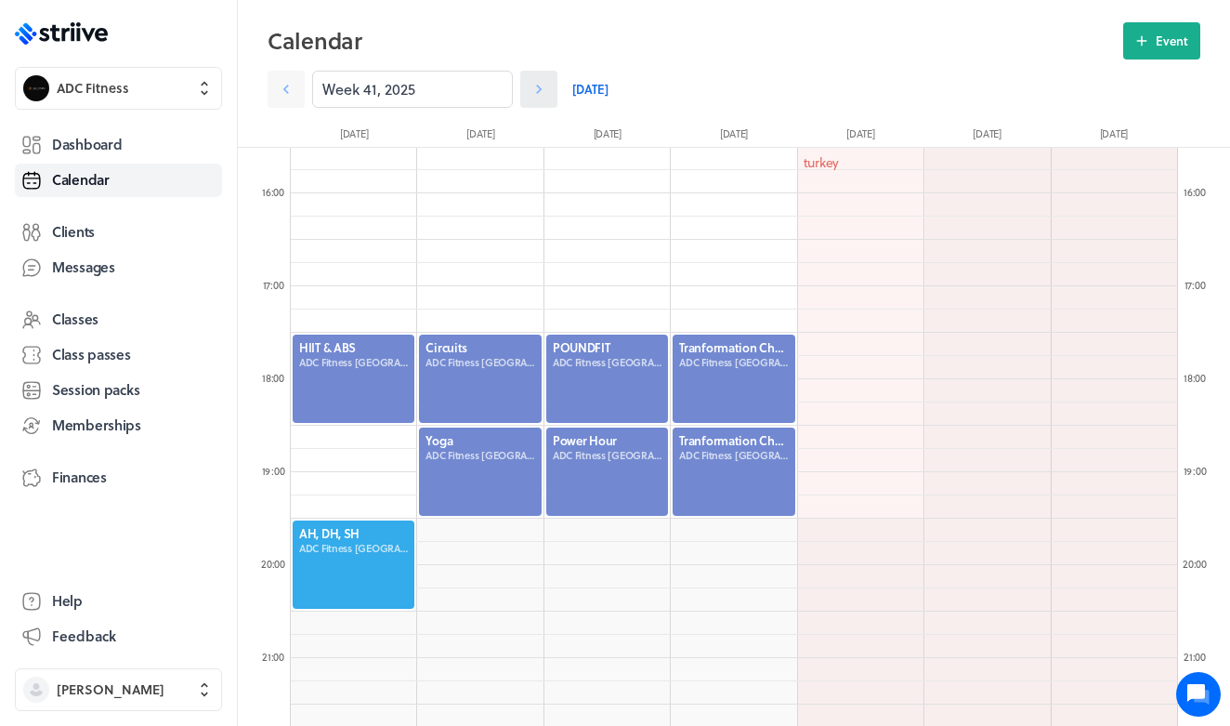
click at [538, 100] on link at bounding box center [538, 89] width 37 height 37
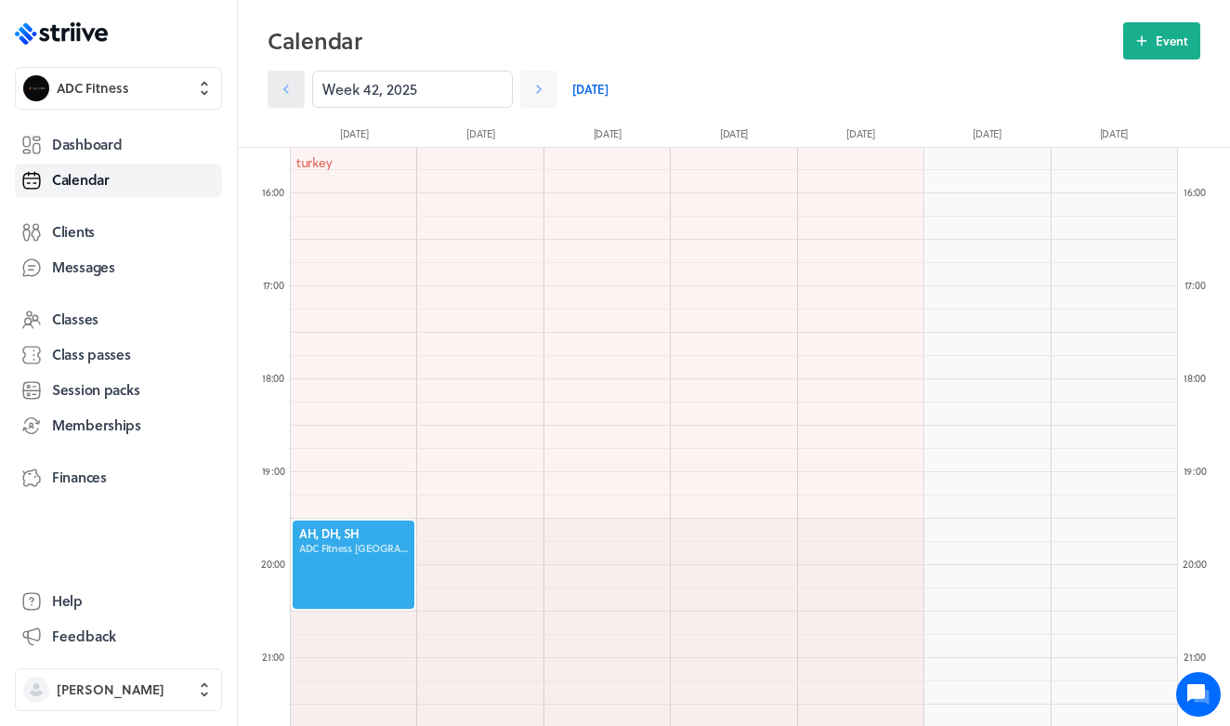
click at [287, 89] on icon at bounding box center [286, 89] width 19 height 19
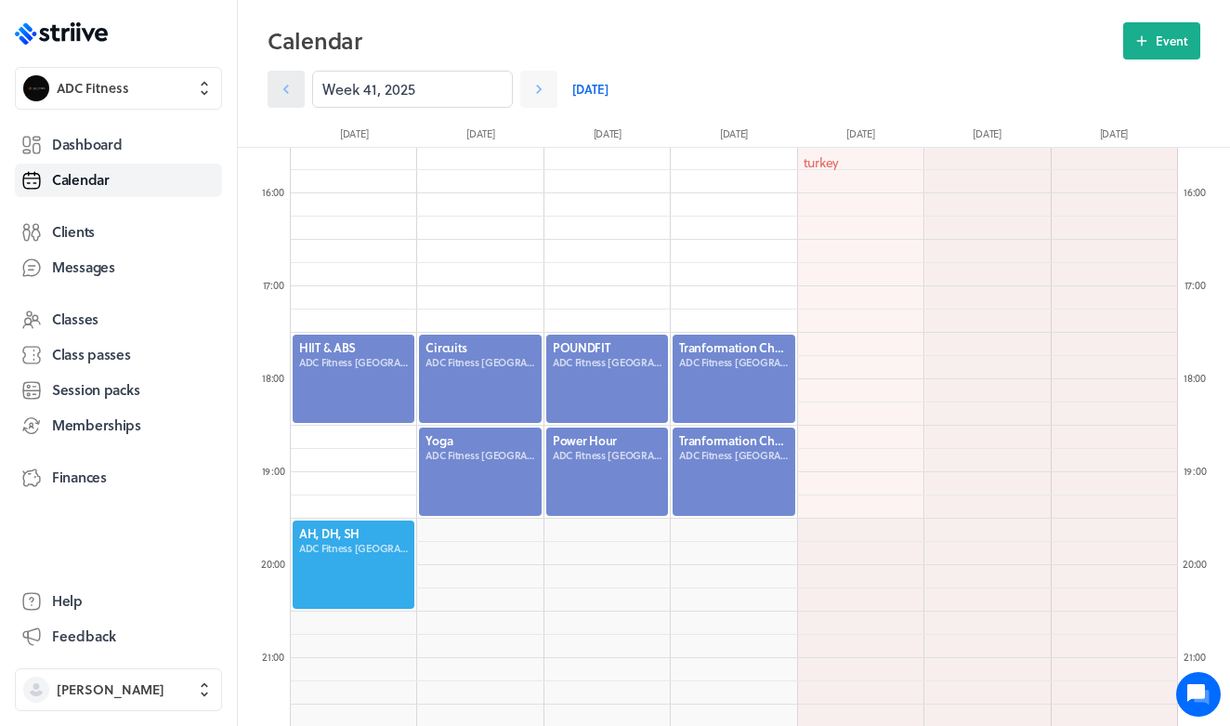
click at [287, 89] on icon at bounding box center [286, 89] width 19 height 19
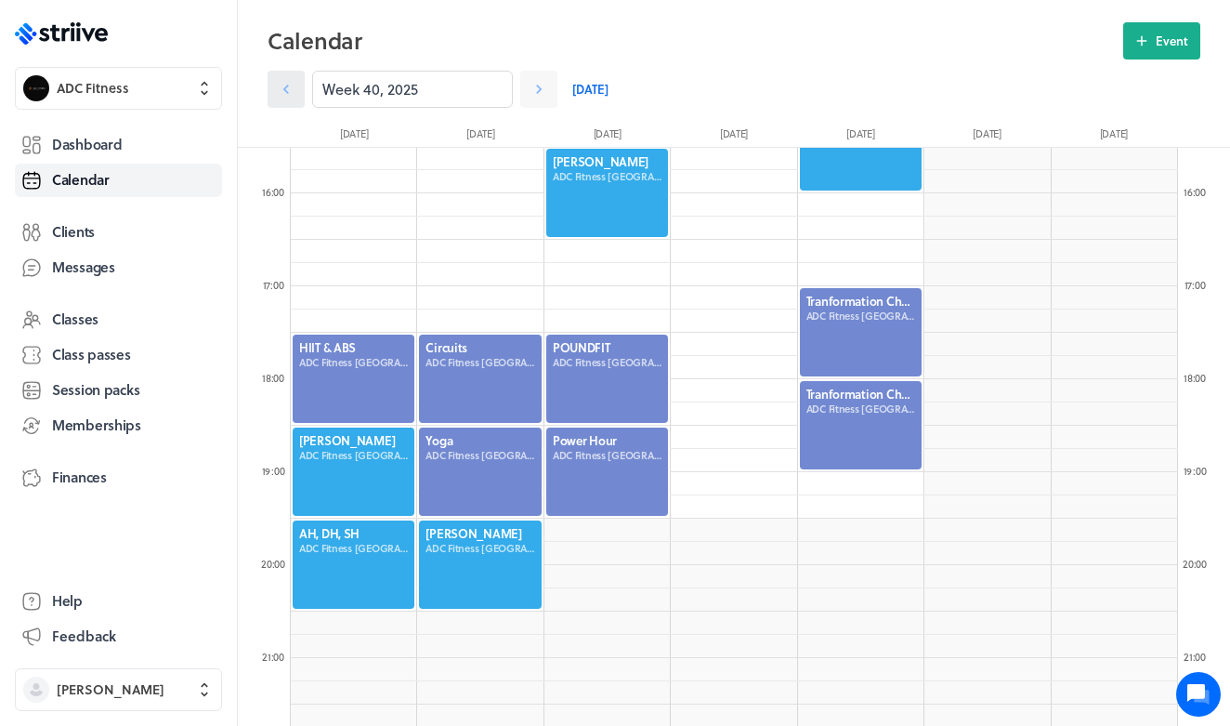
click at [287, 89] on icon at bounding box center [286, 89] width 19 height 19
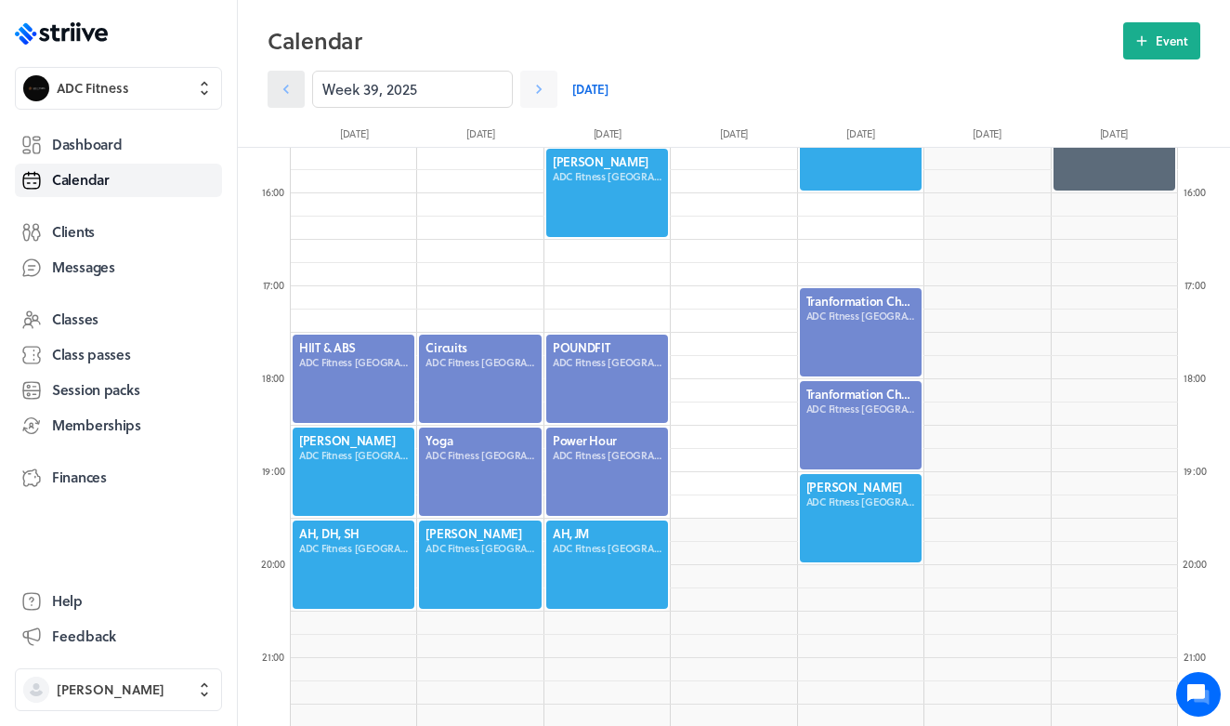
click at [287, 89] on icon at bounding box center [286, 89] width 19 height 19
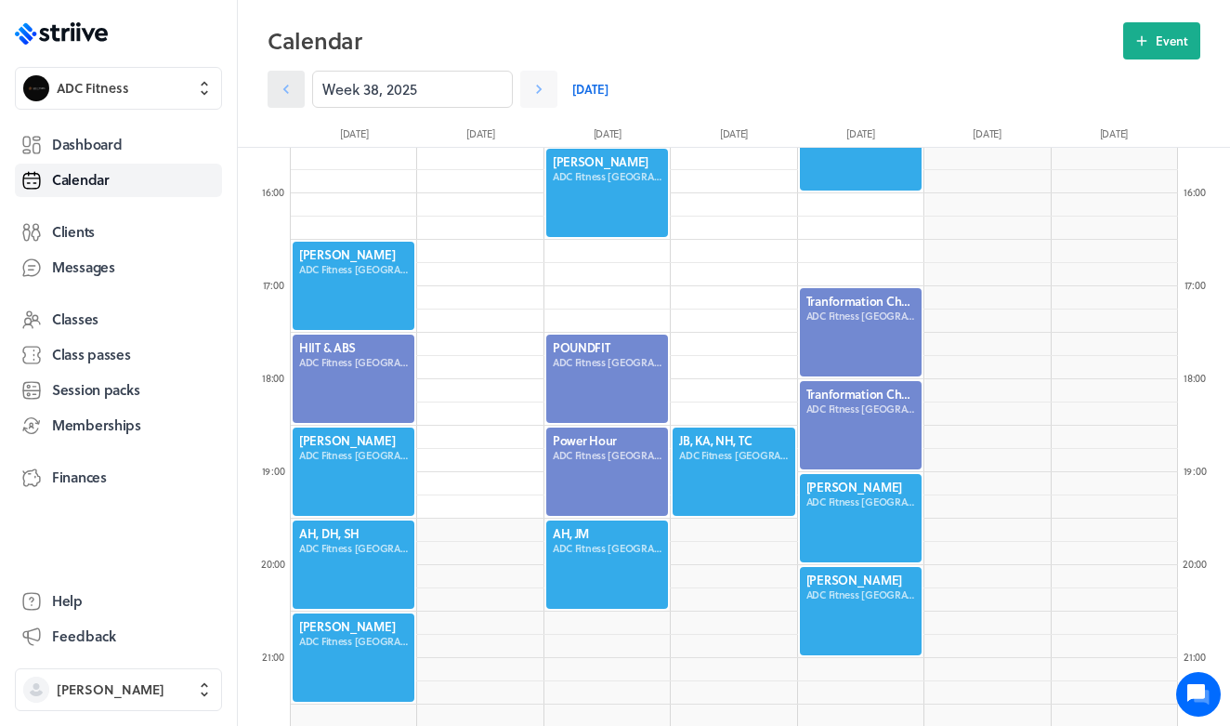
click at [287, 89] on icon at bounding box center [286, 89] width 19 height 19
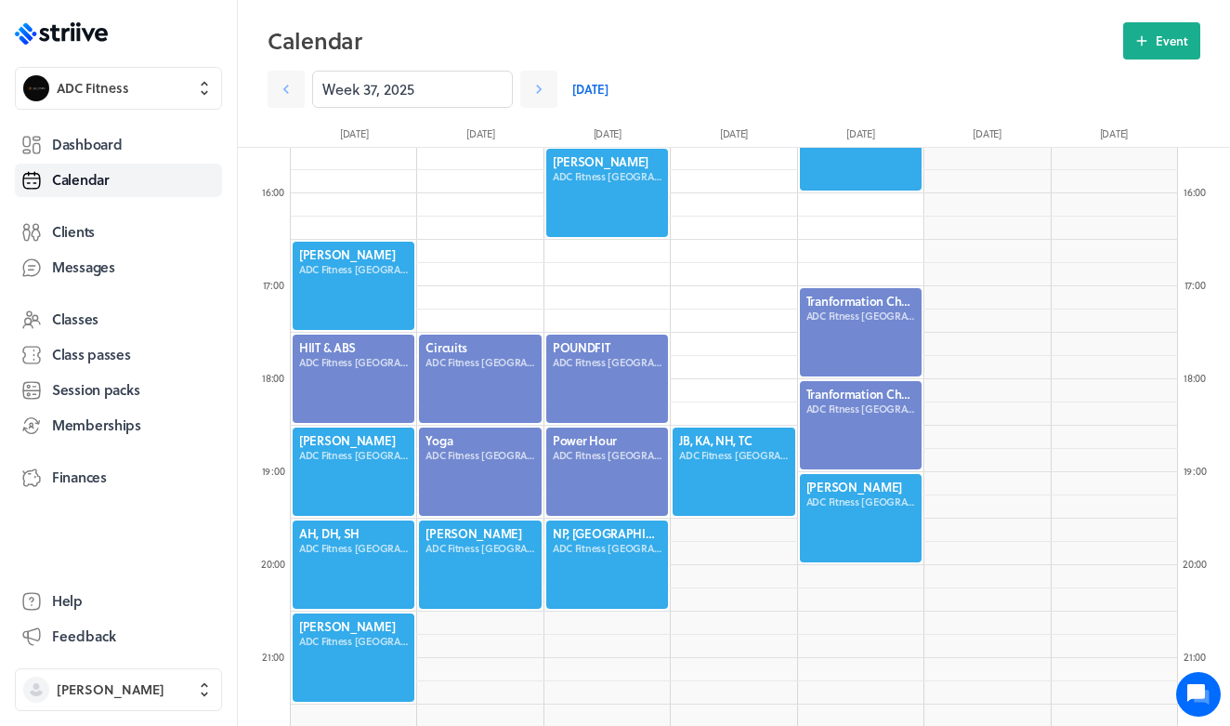
click at [327, 578] on div at bounding box center [353, 565] width 125 height 92
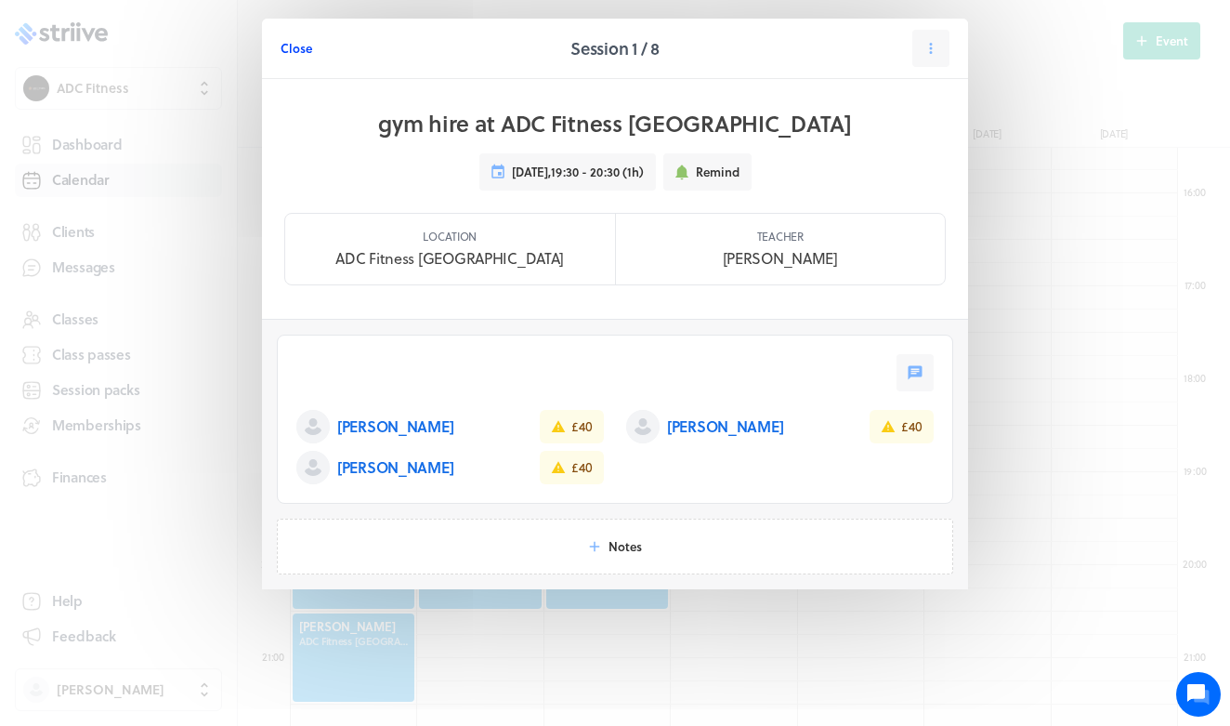
click at [296, 50] on span "Close" at bounding box center [297, 48] width 32 height 17
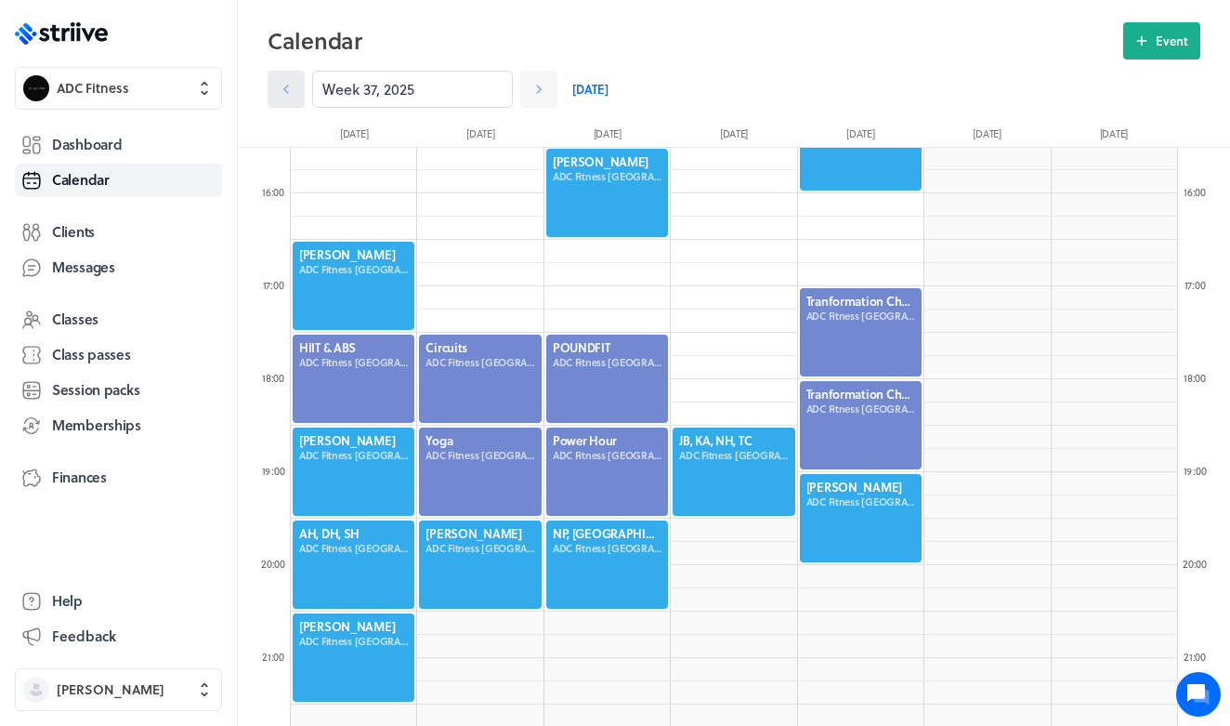
click at [285, 81] on icon at bounding box center [286, 89] width 19 height 19
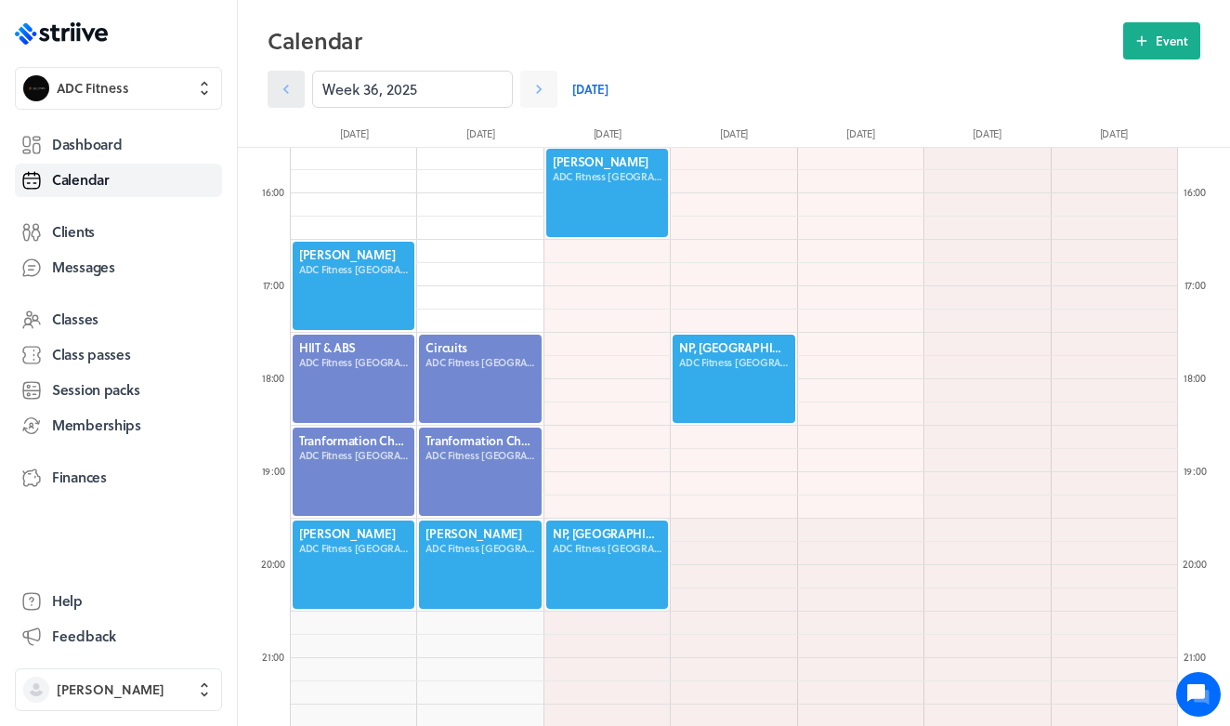
click at [285, 82] on icon at bounding box center [286, 89] width 19 height 19
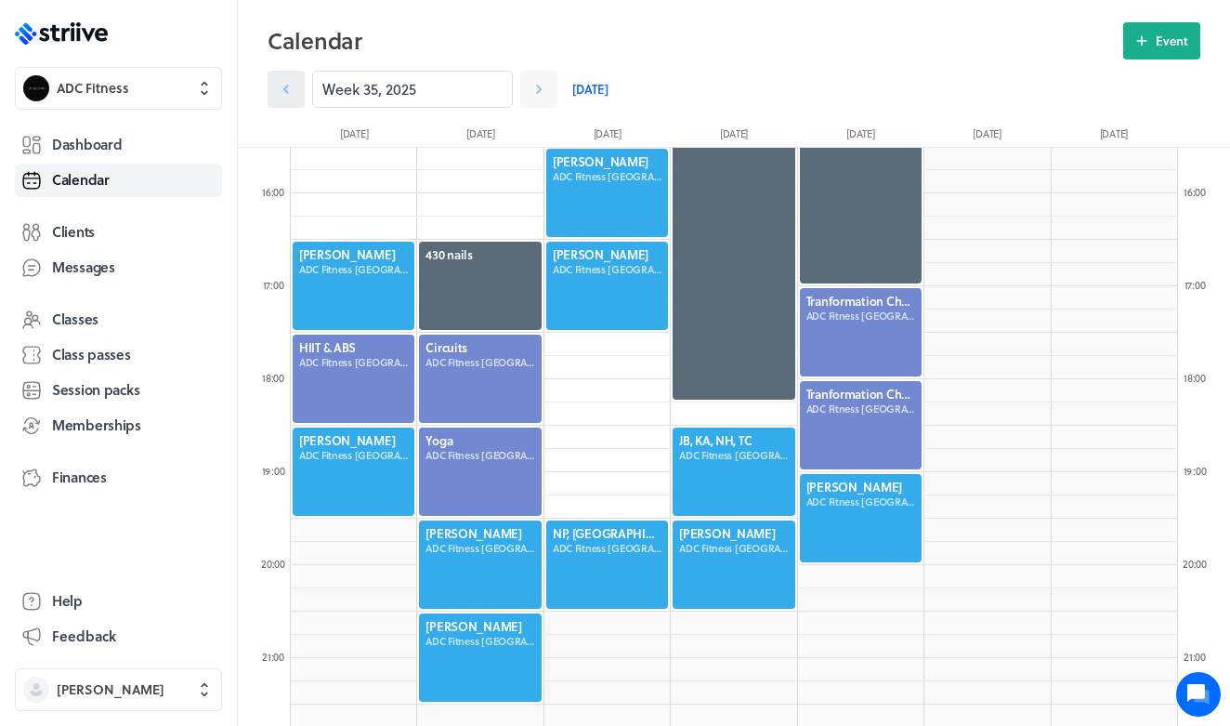
click at [285, 82] on icon at bounding box center [286, 89] width 19 height 19
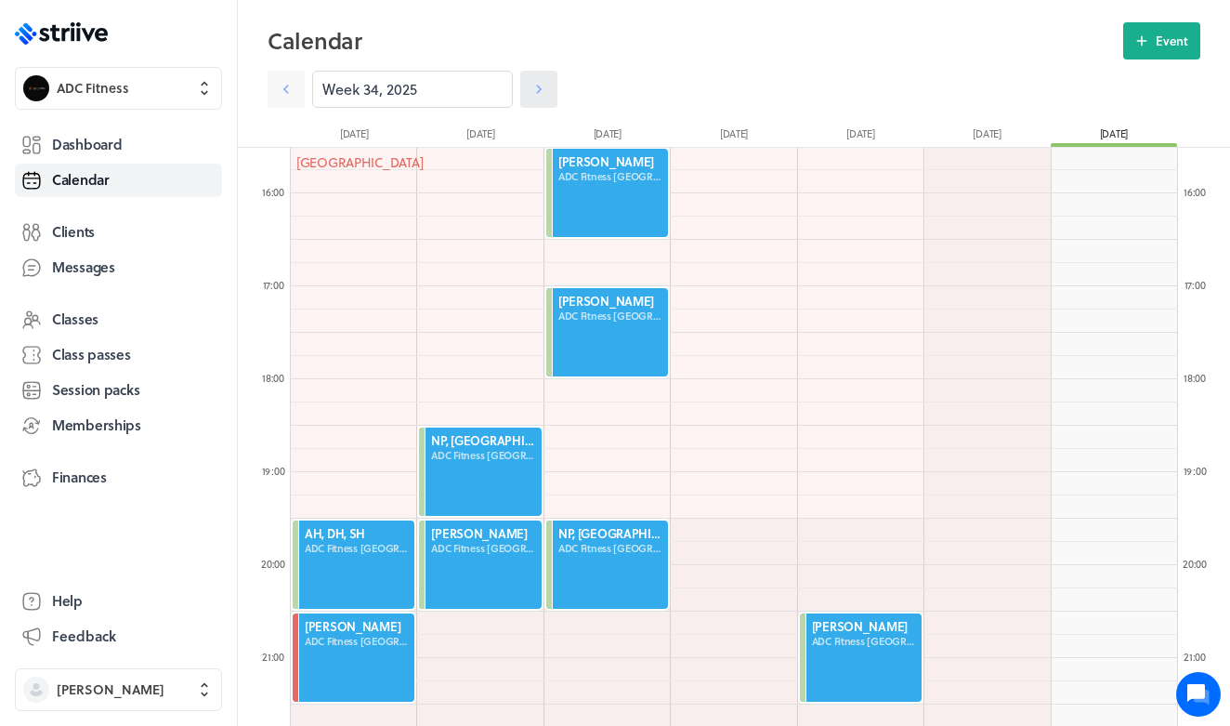
click at [534, 92] on icon at bounding box center [539, 89] width 19 height 19
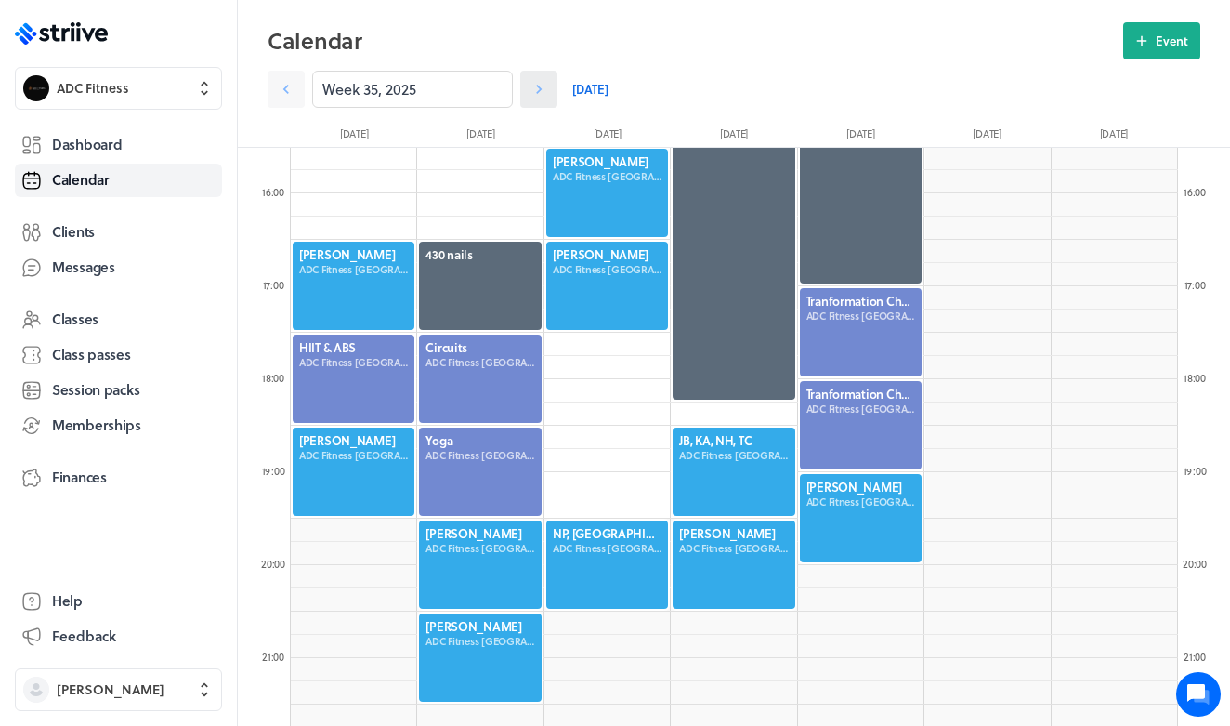
click at [534, 92] on icon at bounding box center [539, 89] width 19 height 19
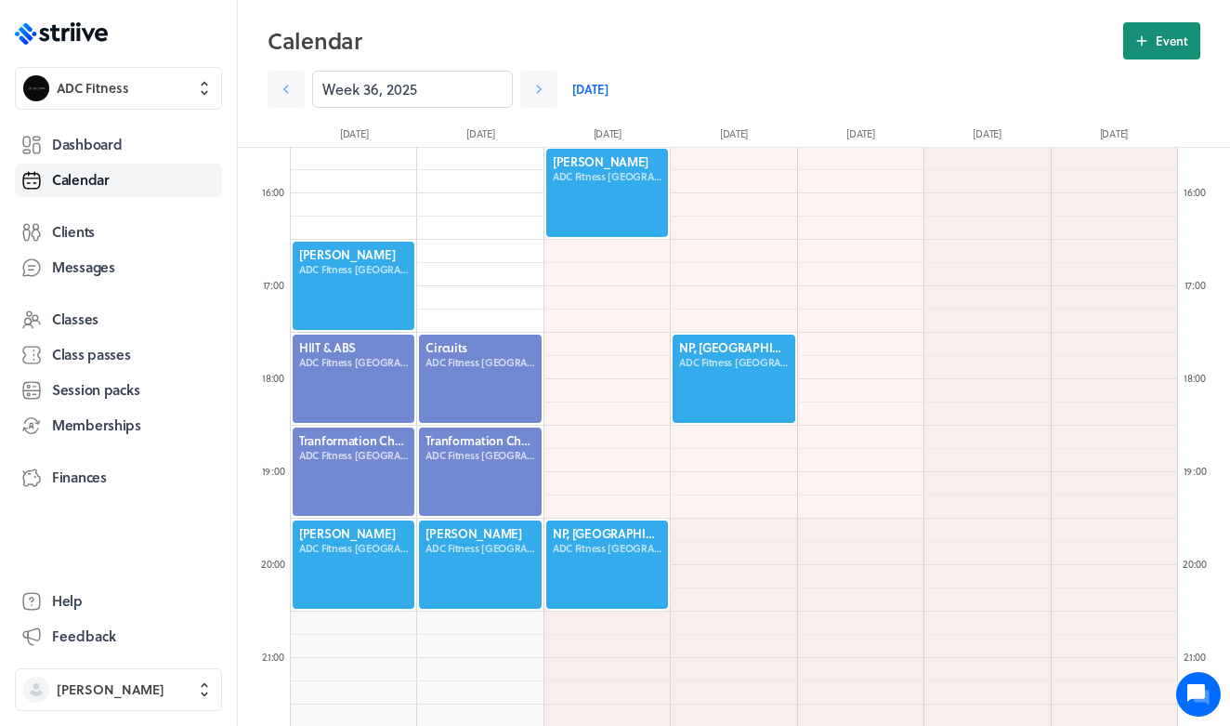
click at [1185, 44] on span "Event" at bounding box center [1172, 41] width 33 height 17
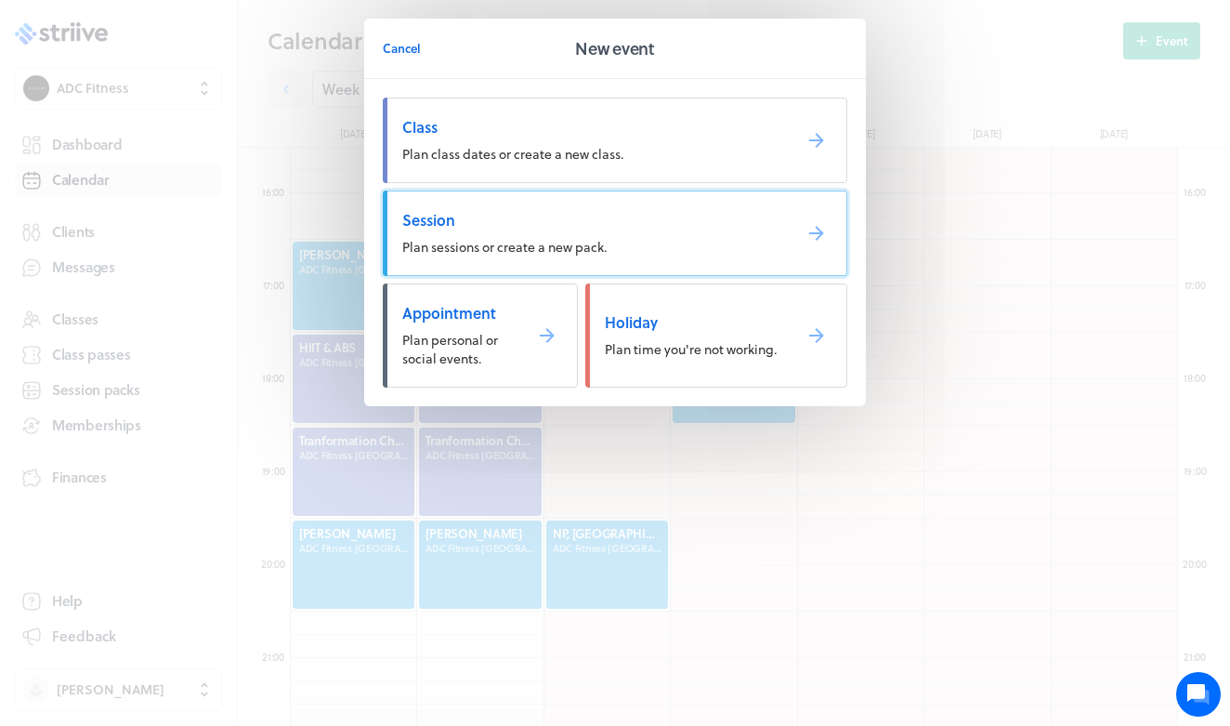
click at [585, 219] on span "Session" at bounding box center [589, 220] width 375 height 20
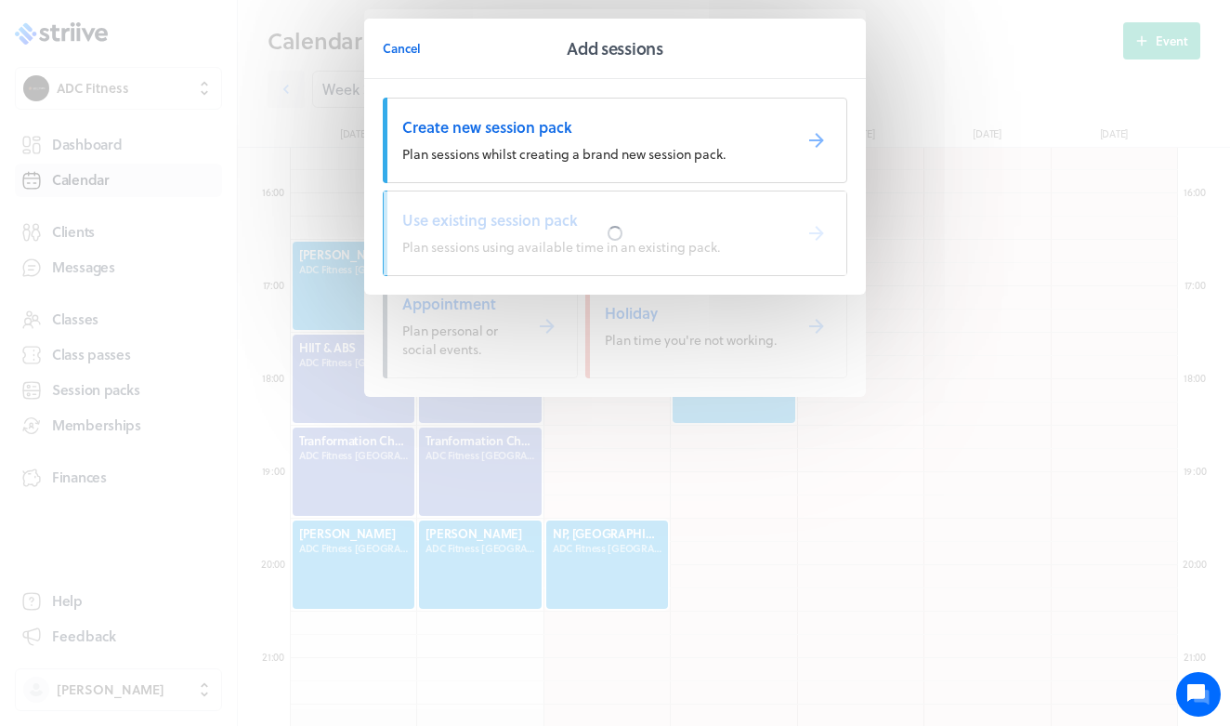
click at [585, 217] on div at bounding box center [615, 233] width 463 height 84
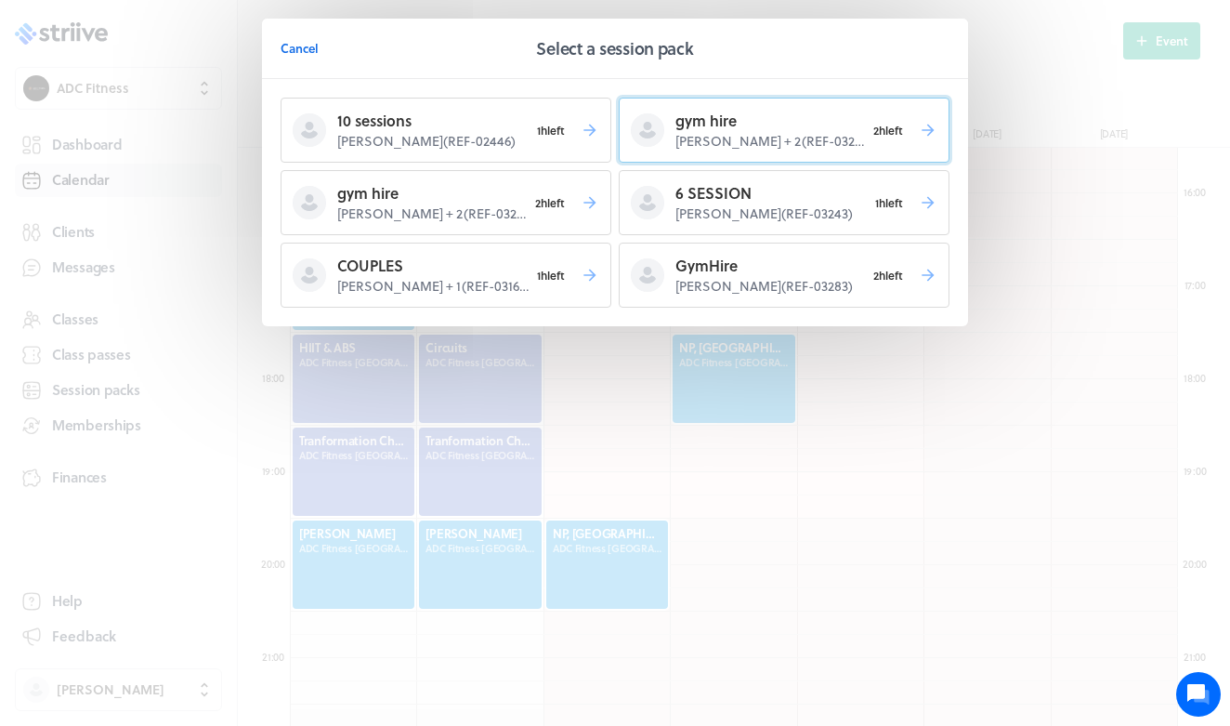
click at [759, 126] on p "gym hire" at bounding box center [771, 121] width 190 height 22
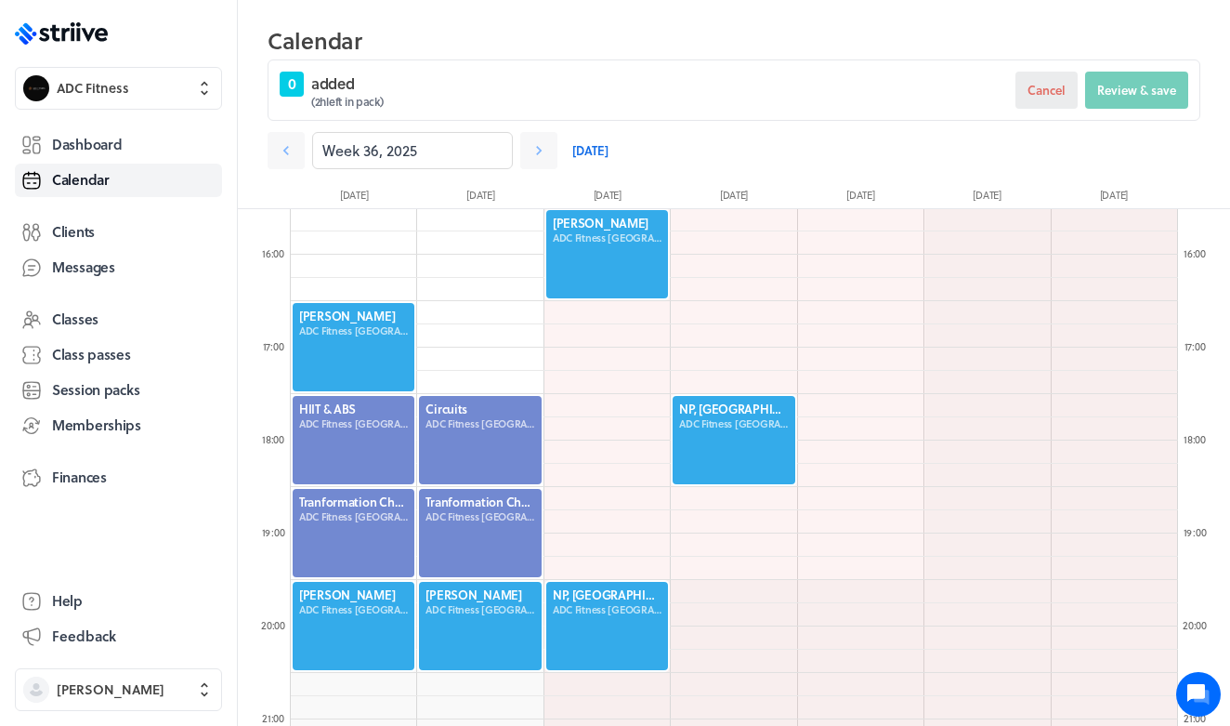
click at [1062, 77] on button "Cancel" at bounding box center [1047, 90] width 62 height 37
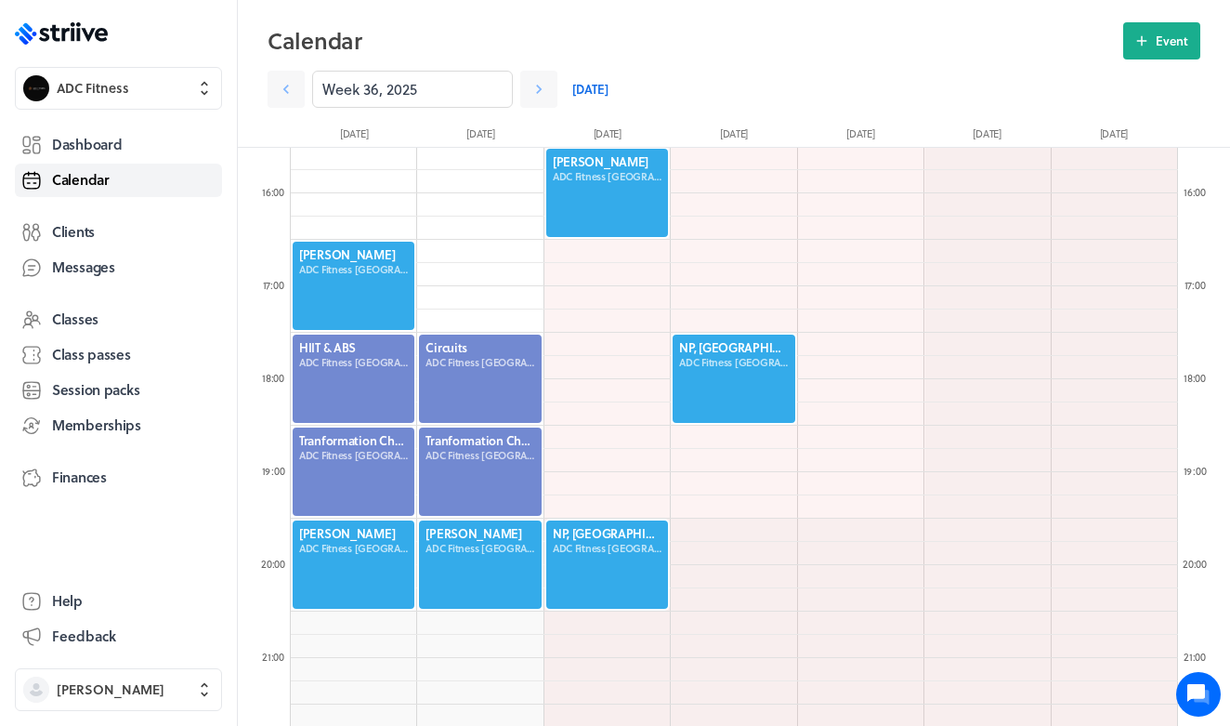
click at [129, 190] on link "Calendar" at bounding box center [118, 180] width 207 height 33
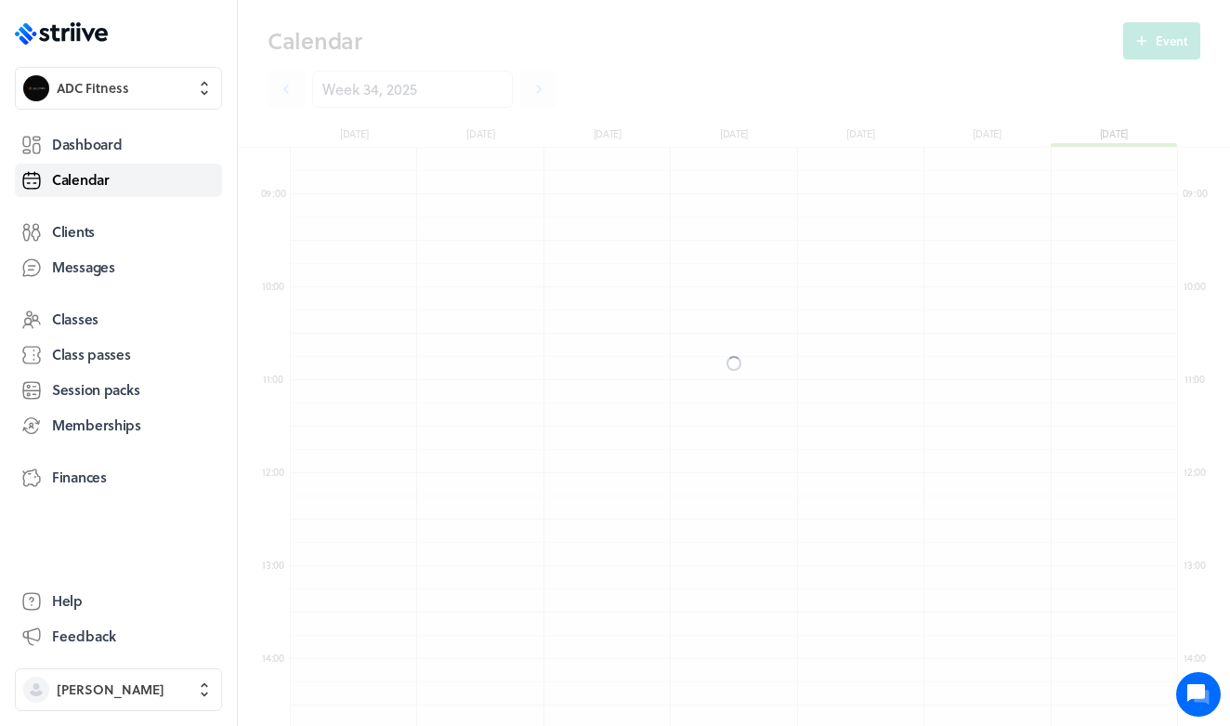
scroll to position [2230, 888]
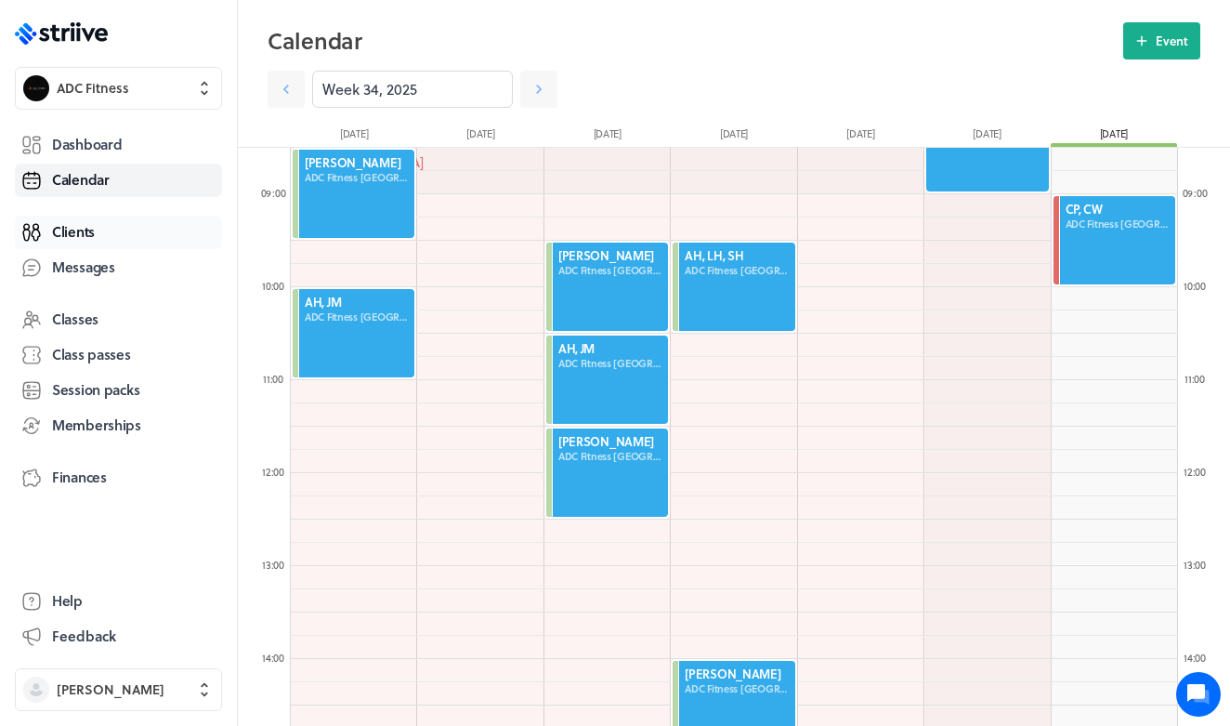
click at [103, 229] on link "Clients" at bounding box center [118, 232] width 207 height 33
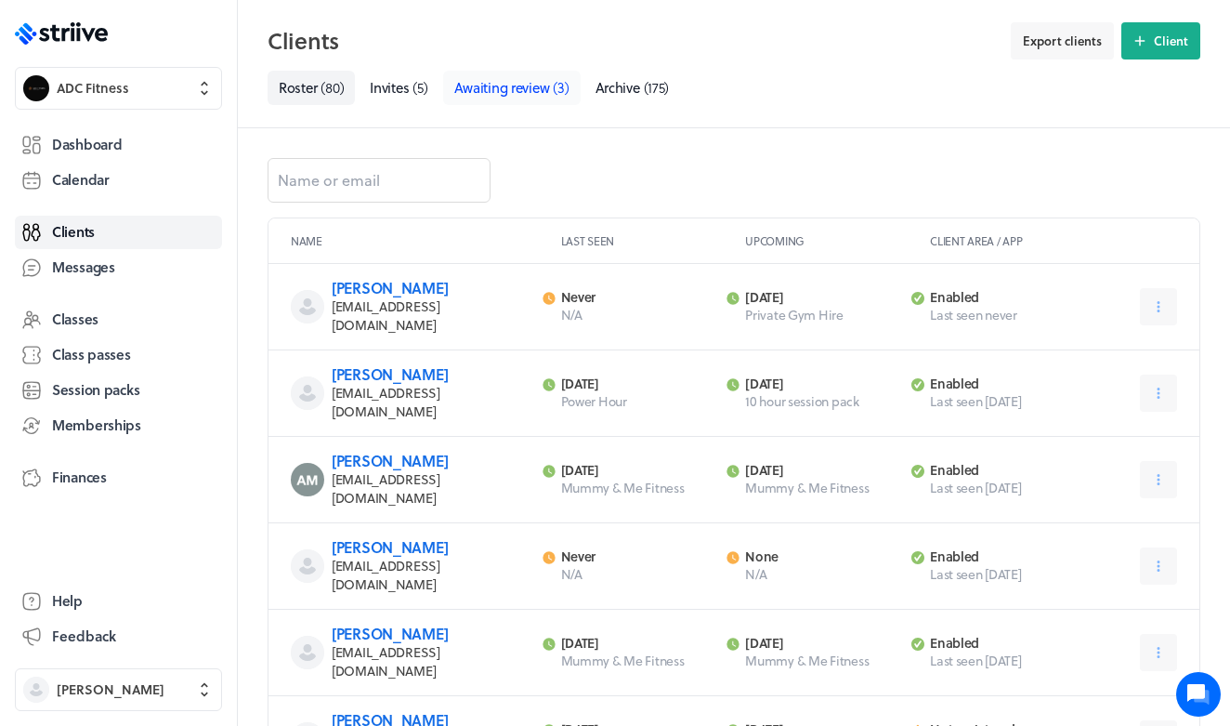
click at [489, 84] on span "Awaiting review" at bounding box center [502, 87] width 96 height 20
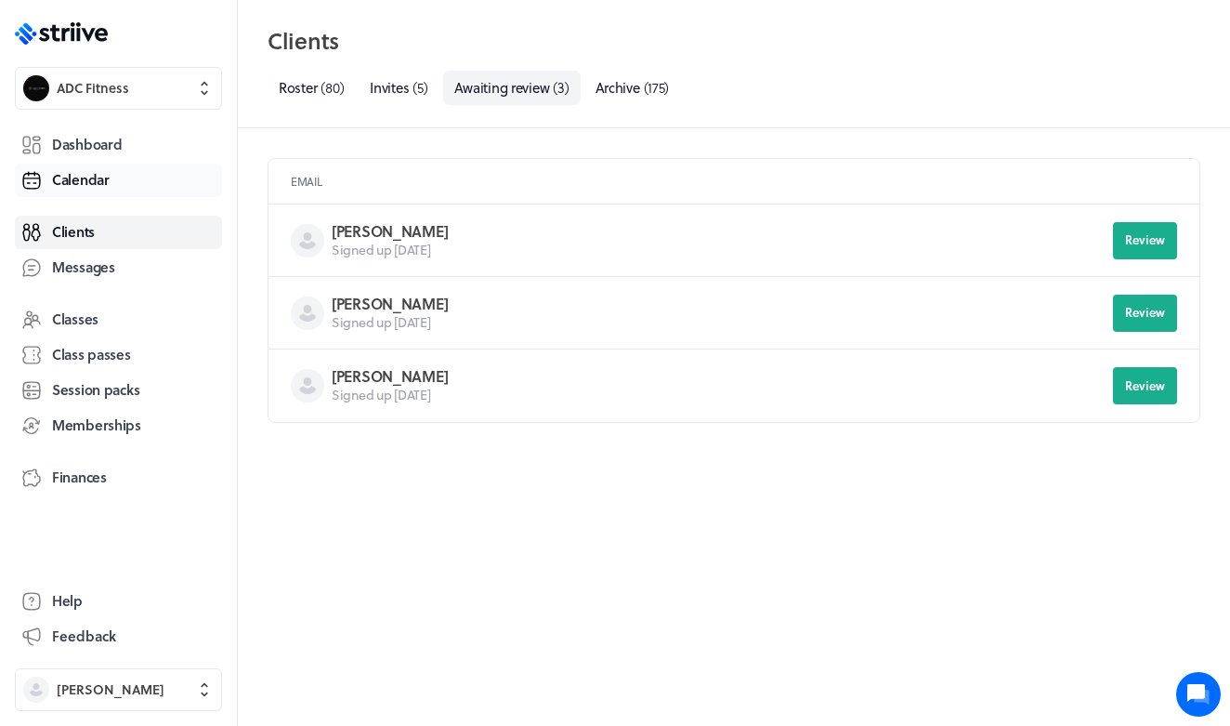
click at [116, 173] on link "Calendar" at bounding box center [118, 180] width 207 height 33
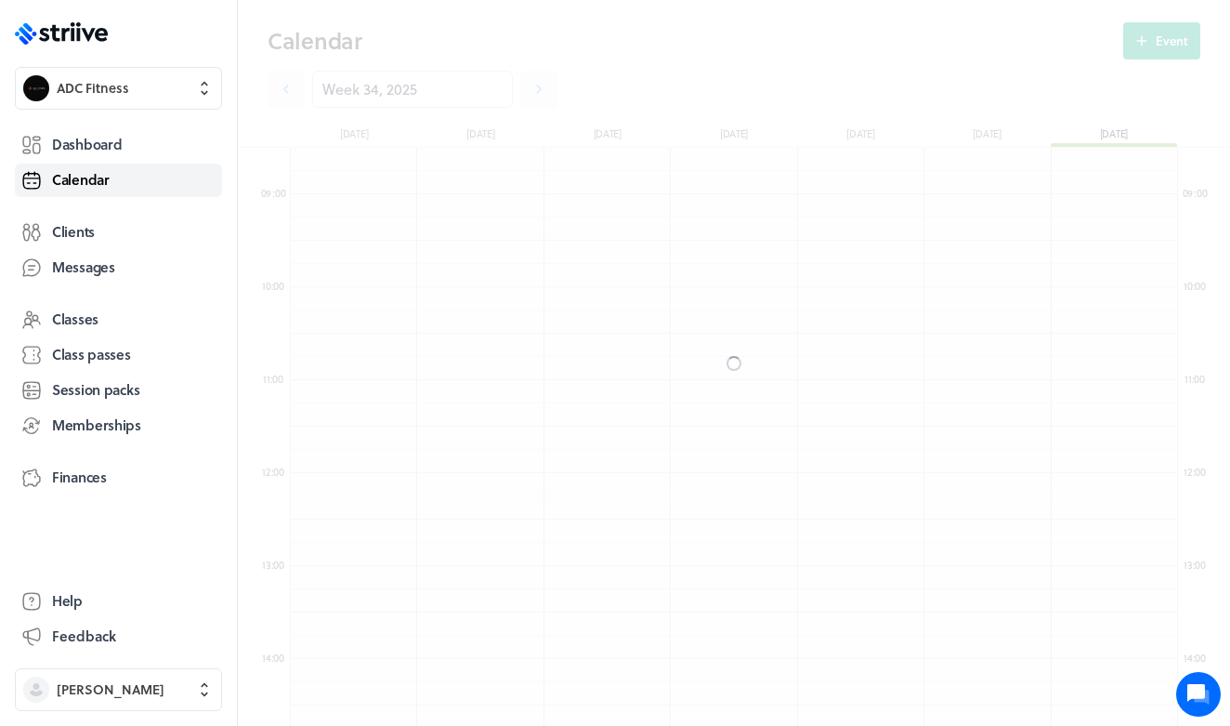
scroll to position [2230, 888]
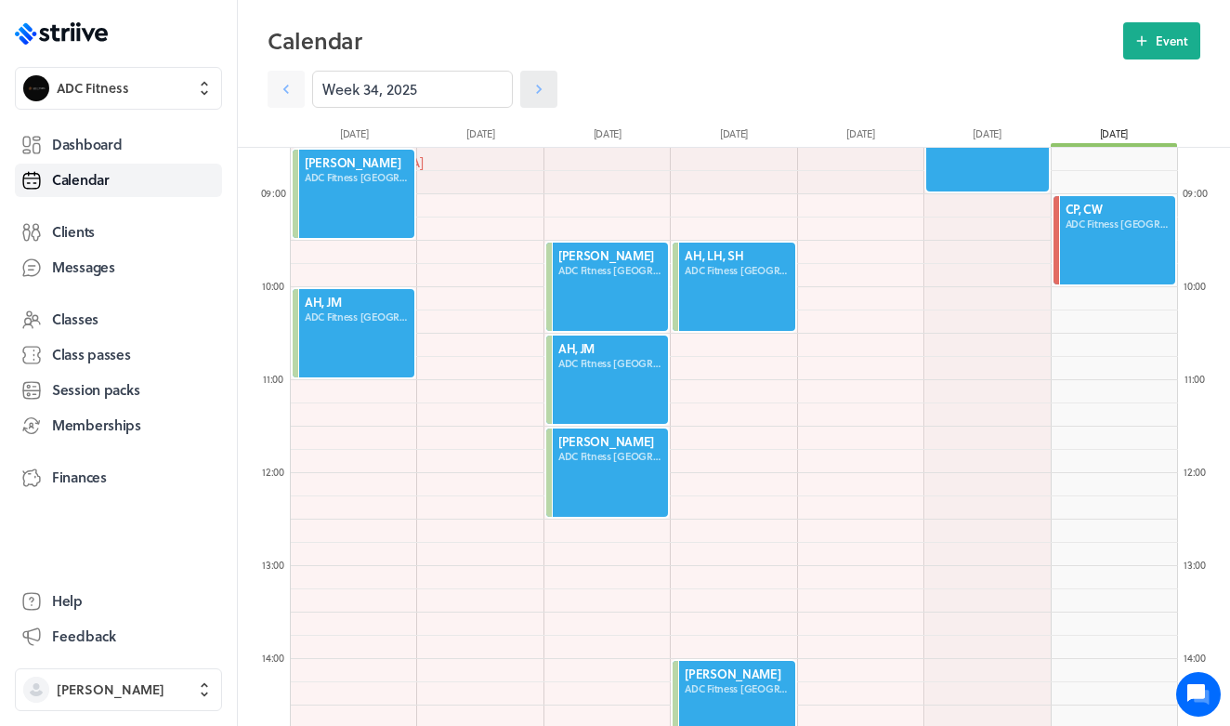
click at [546, 95] on icon at bounding box center [539, 89] width 19 height 19
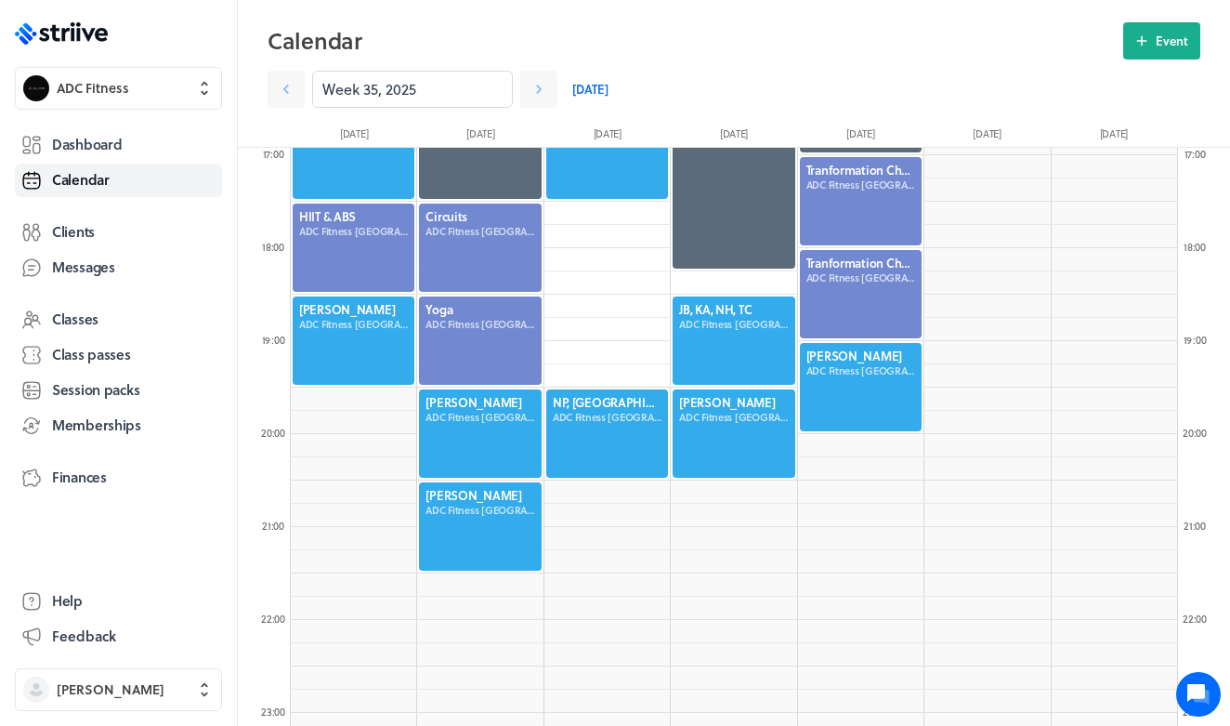
scroll to position [1573, 0]
click at [545, 86] on icon at bounding box center [539, 89] width 19 height 19
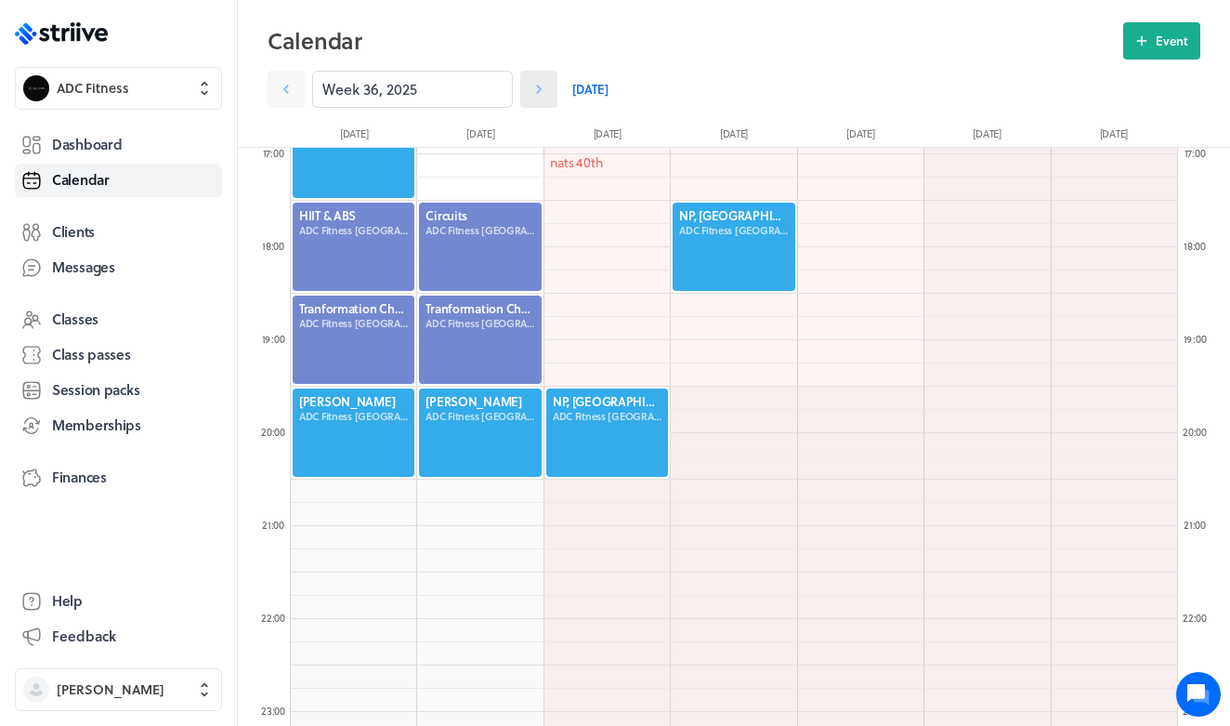
click at [545, 88] on icon at bounding box center [539, 89] width 19 height 19
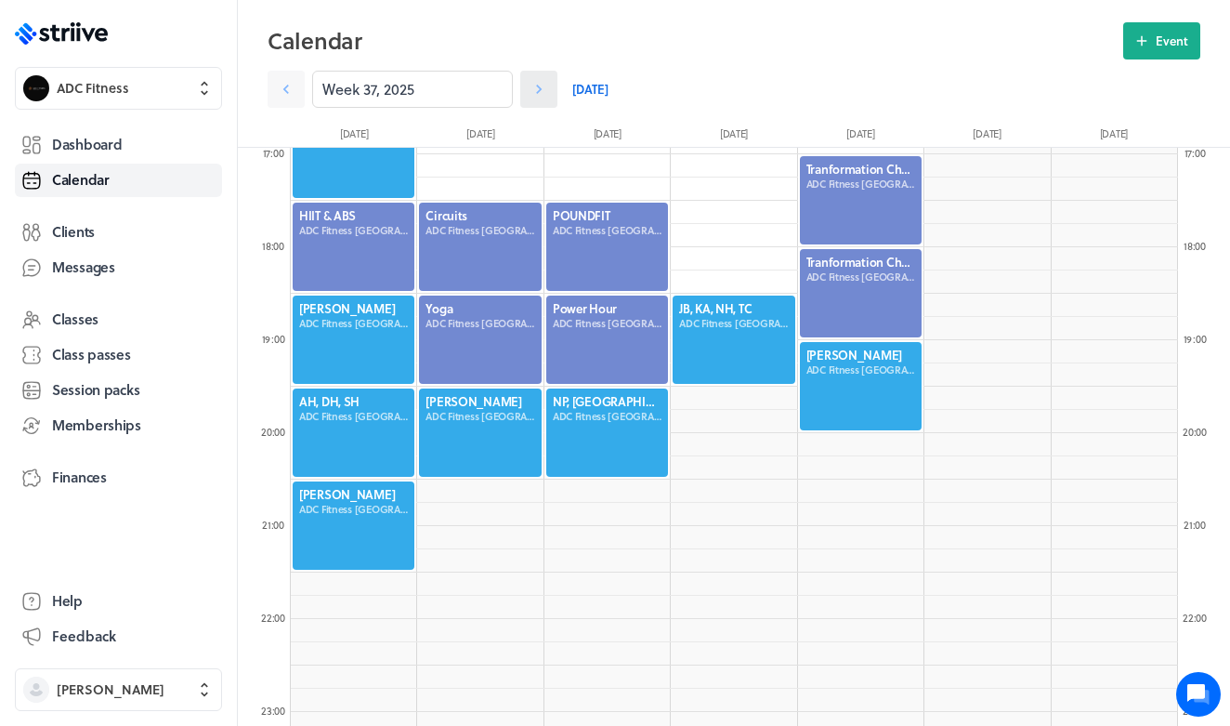
click at [545, 91] on icon at bounding box center [539, 89] width 19 height 19
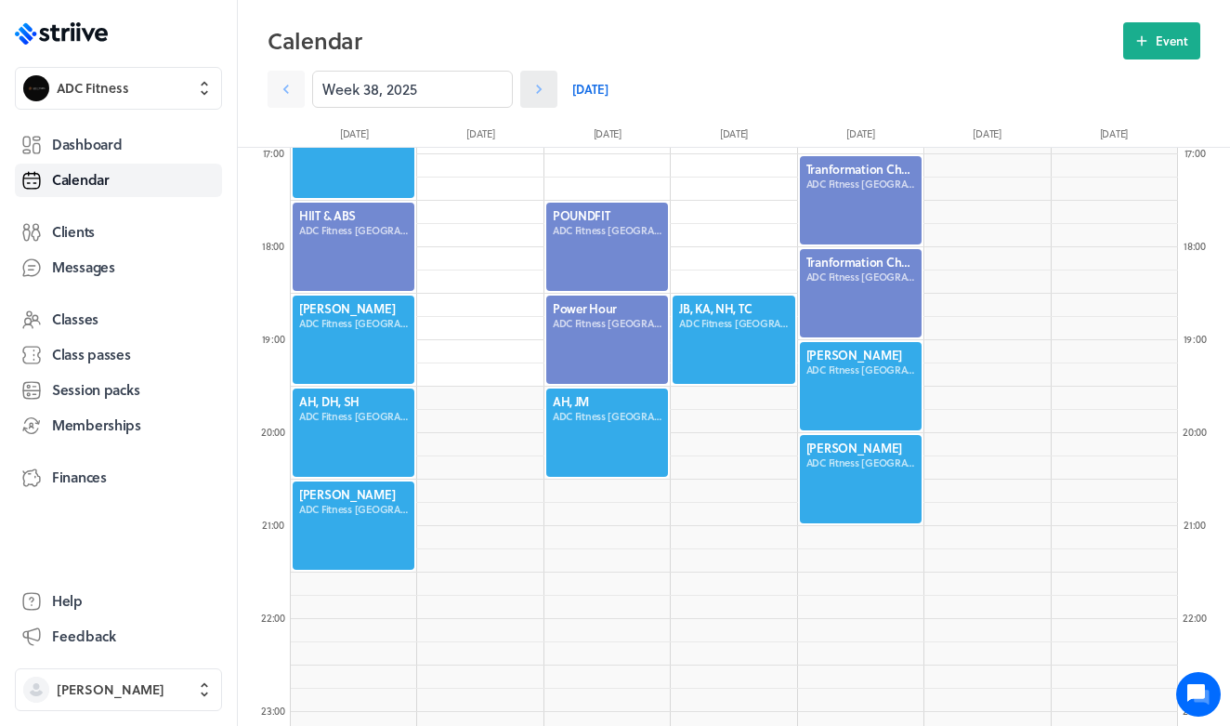
click at [545, 92] on icon at bounding box center [539, 89] width 19 height 19
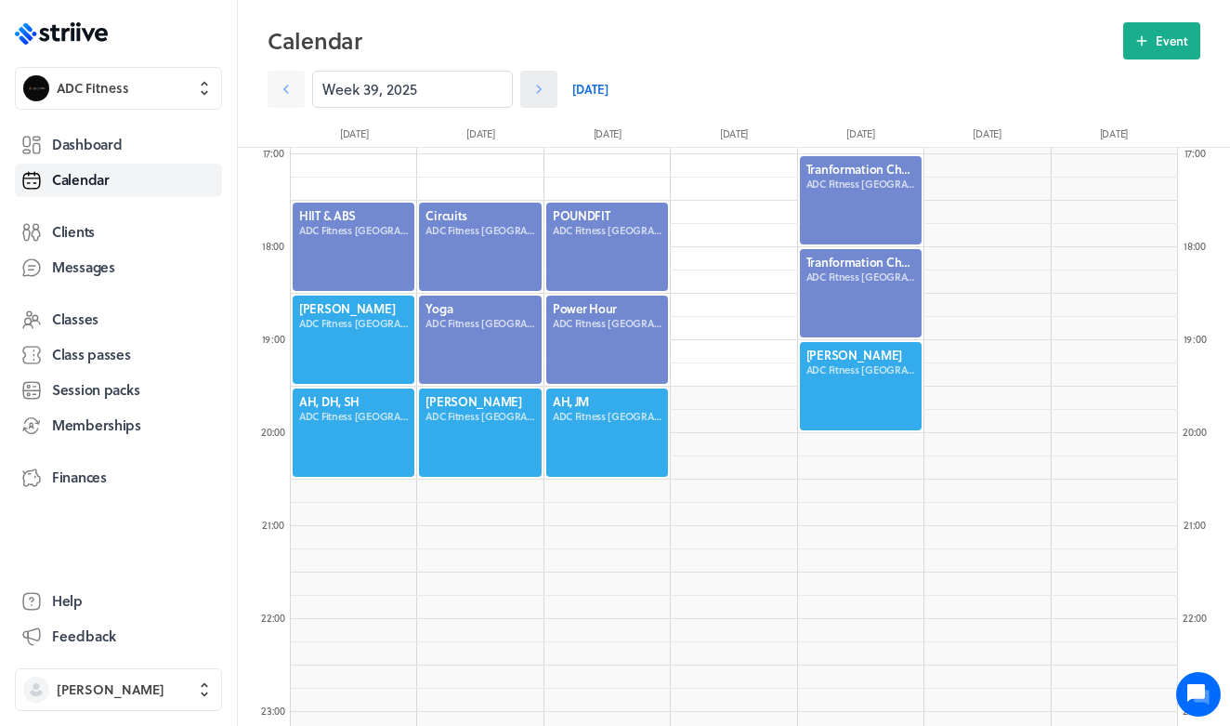
click at [545, 93] on icon at bounding box center [539, 89] width 19 height 19
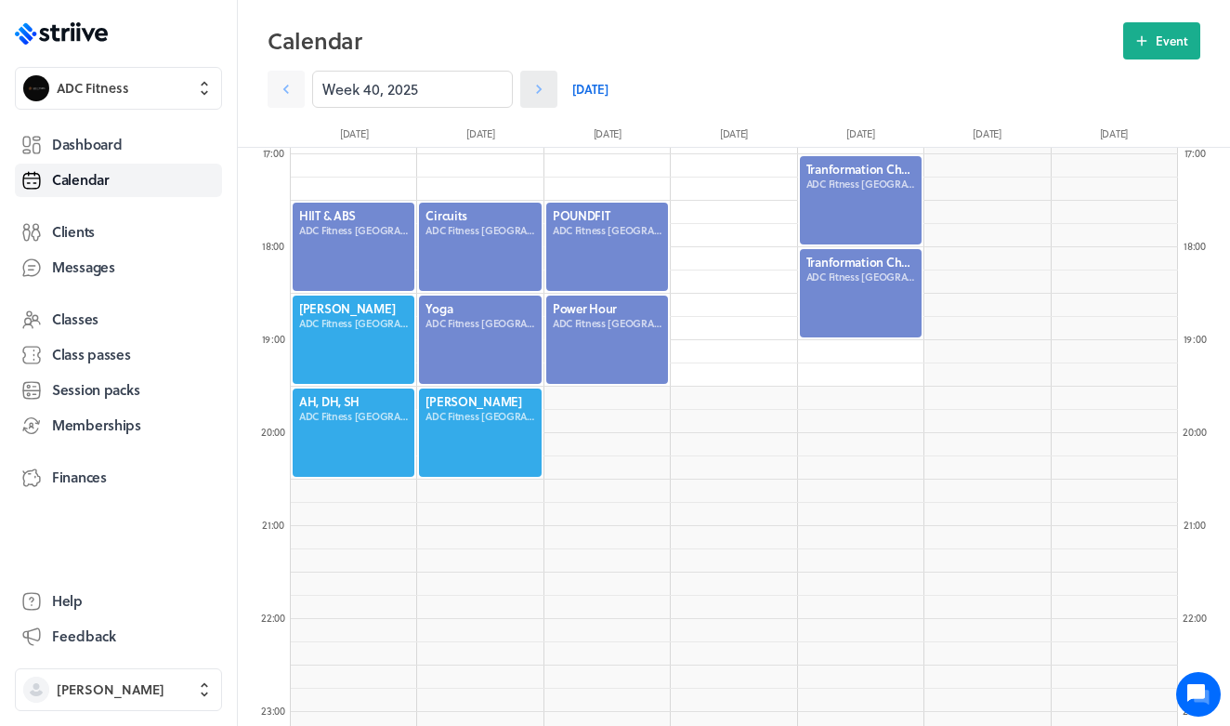
click at [540, 87] on icon at bounding box center [539, 89] width 6 height 9
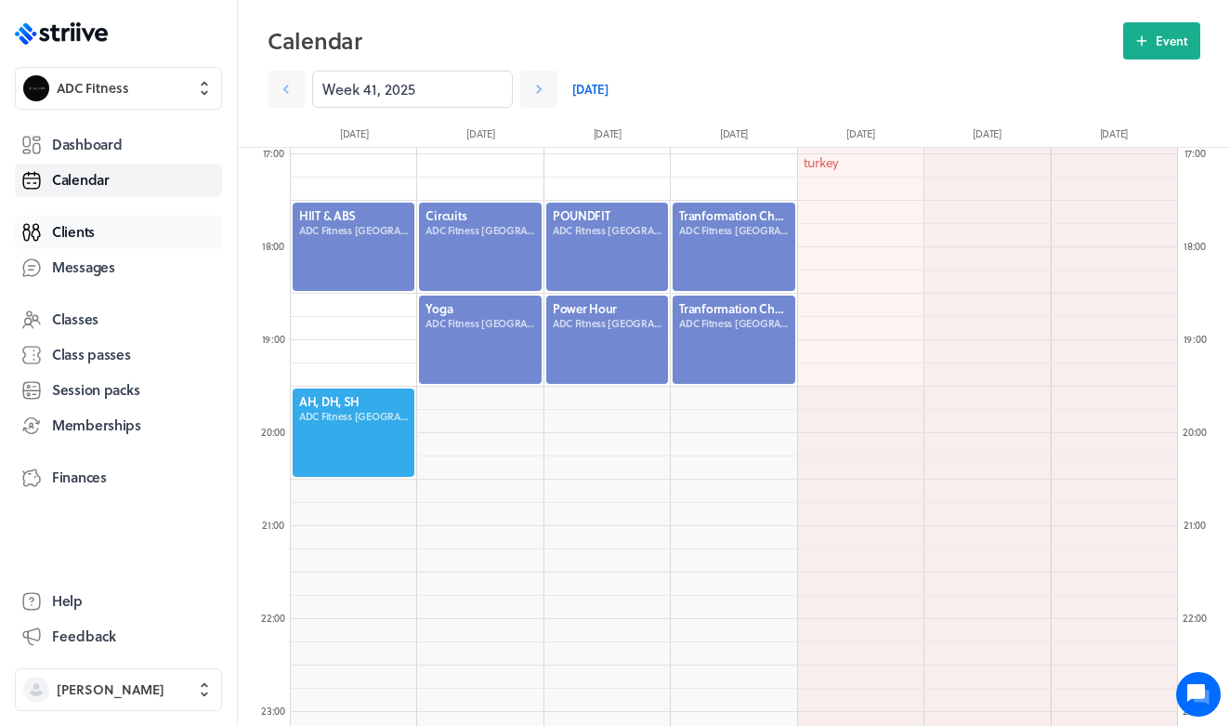
click at [116, 240] on link "Clients" at bounding box center [118, 232] width 207 height 33
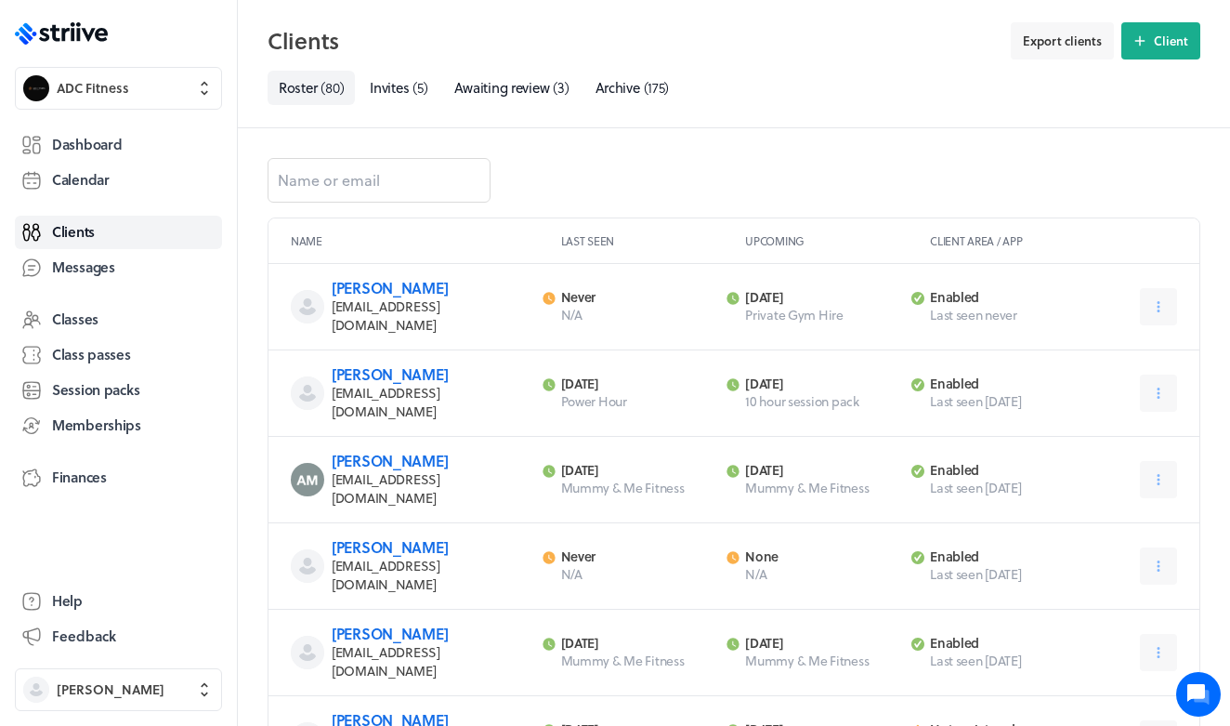
click at [362, 262] on header "Name Last seen Upcoming Client area / App" at bounding box center [734, 241] width 931 height 46
click at [379, 205] on div at bounding box center [734, 187] width 933 height 59
click at [379, 199] on input at bounding box center [379, 180] width 223 height 45
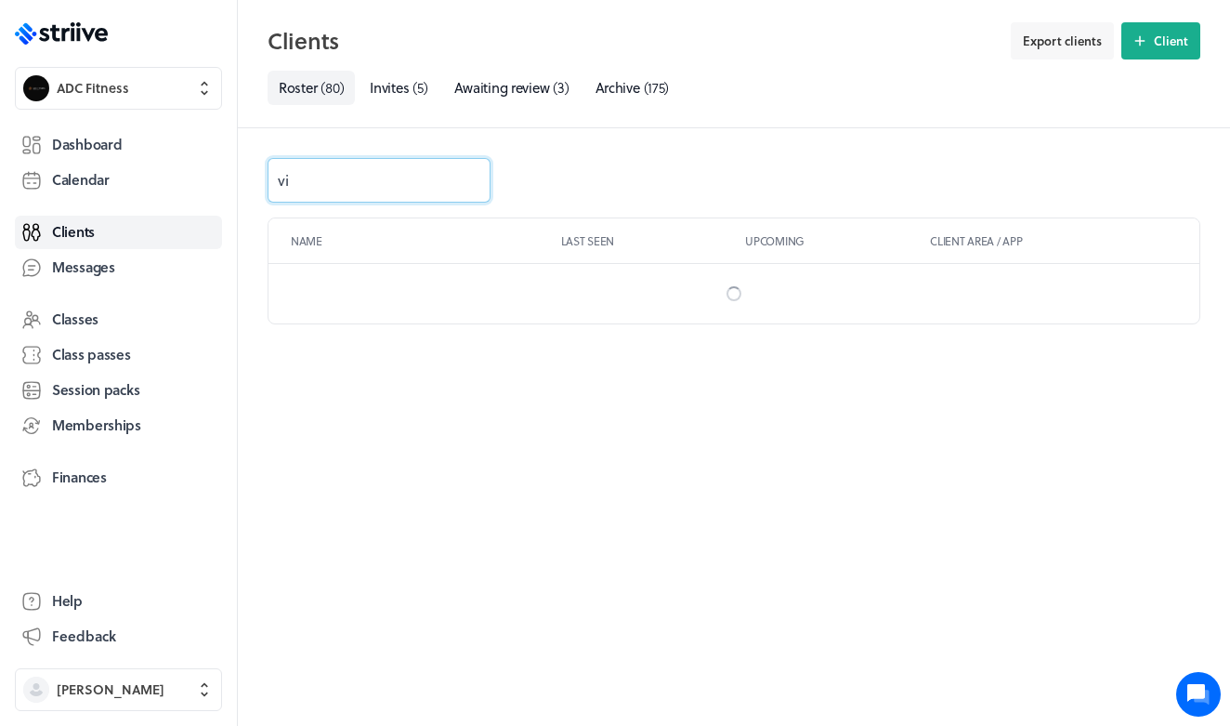
type input "v"
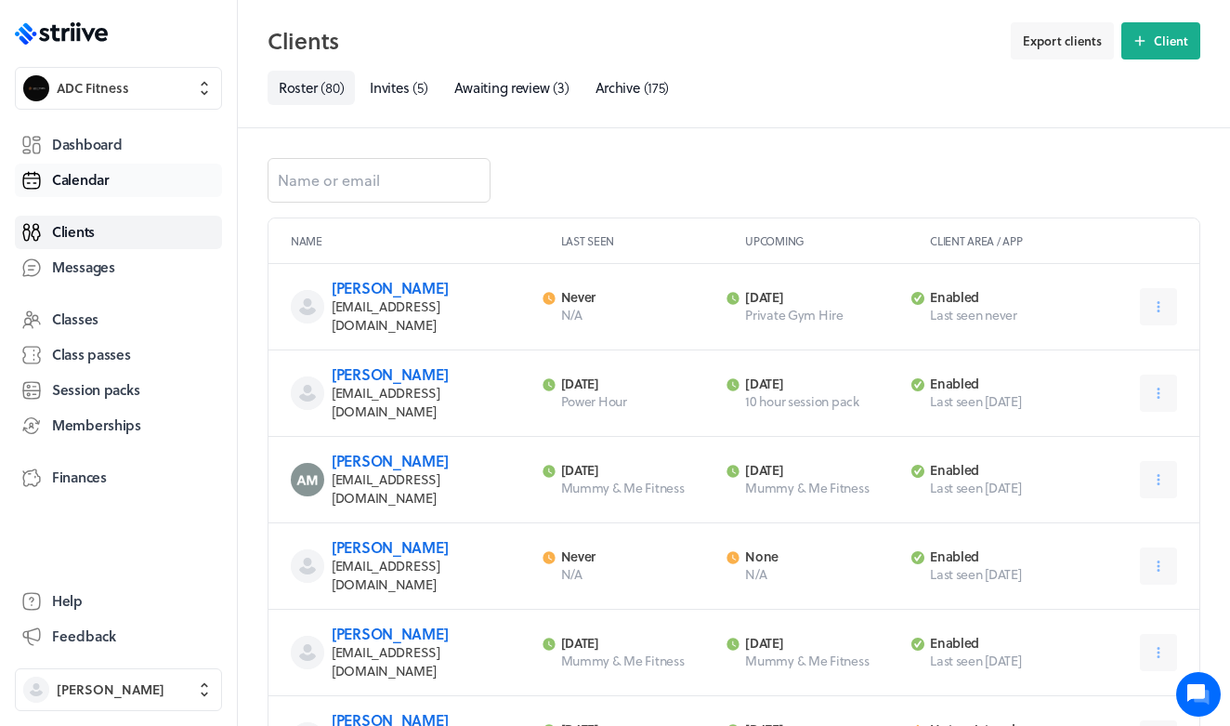
click at [93, 180] on span "Calendar" at bounding box center [81, 180] width 58 height 20
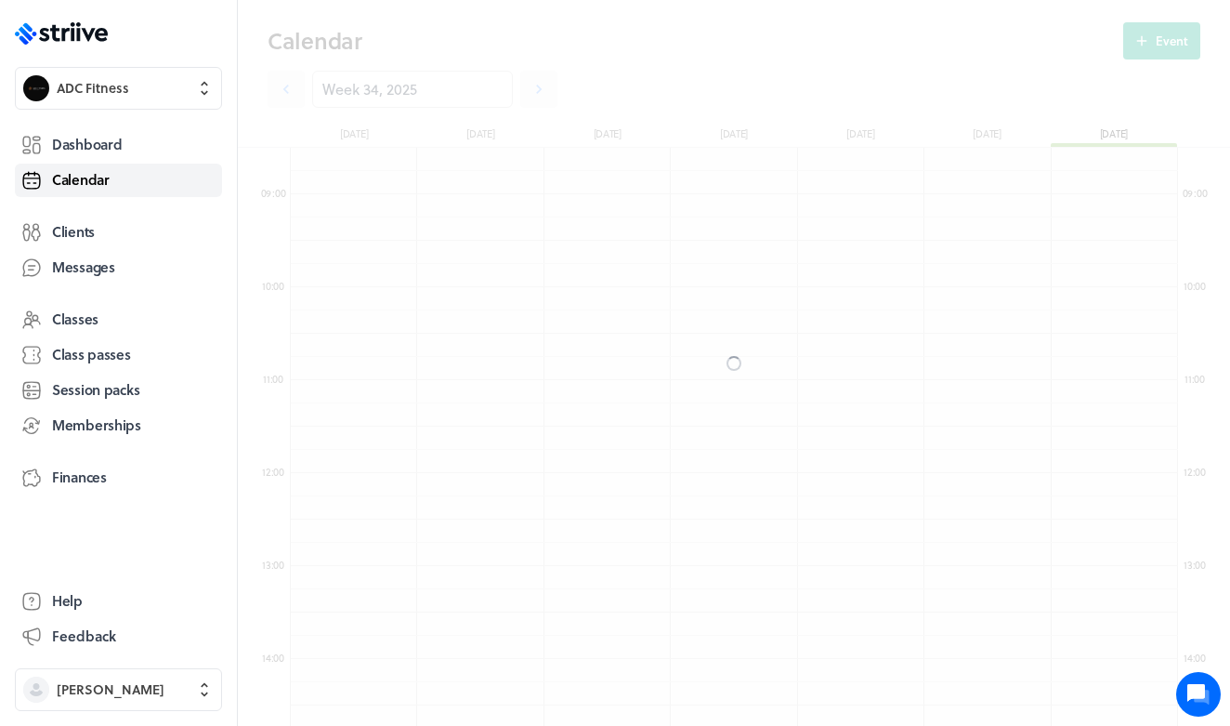
scroll to position [2230, 888]
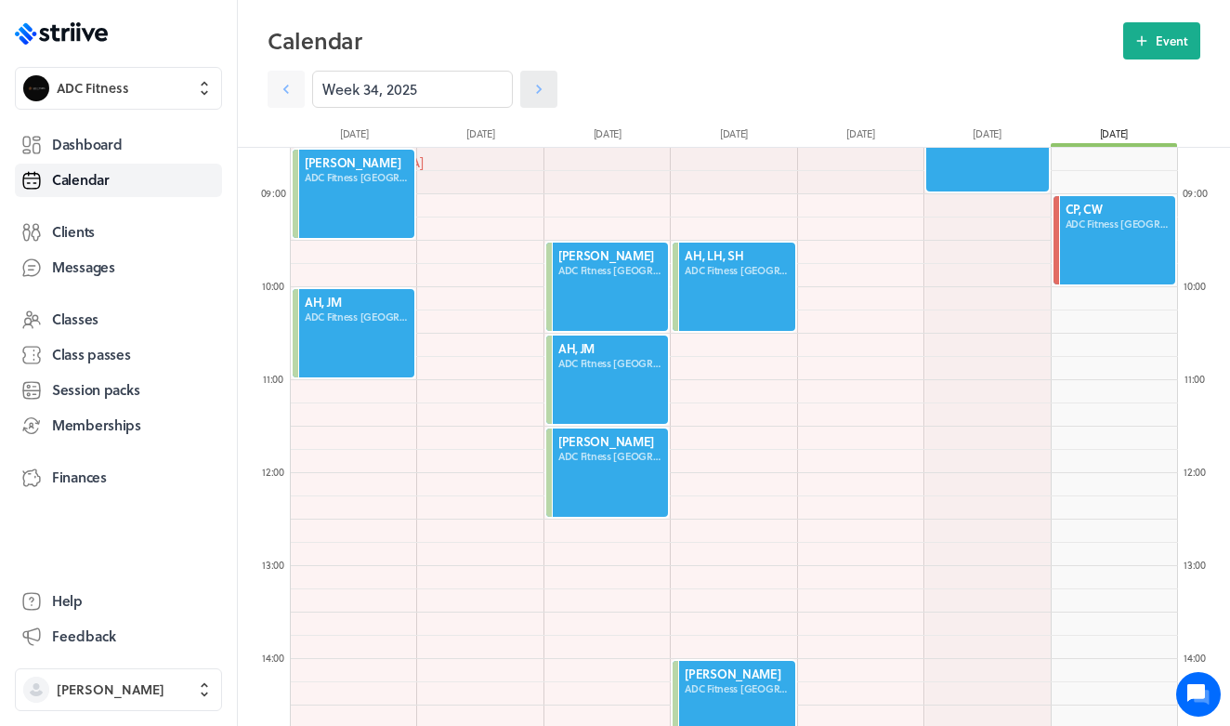
click at [538, 92] on icon at bounding box center [539, 89] width 6 height 9
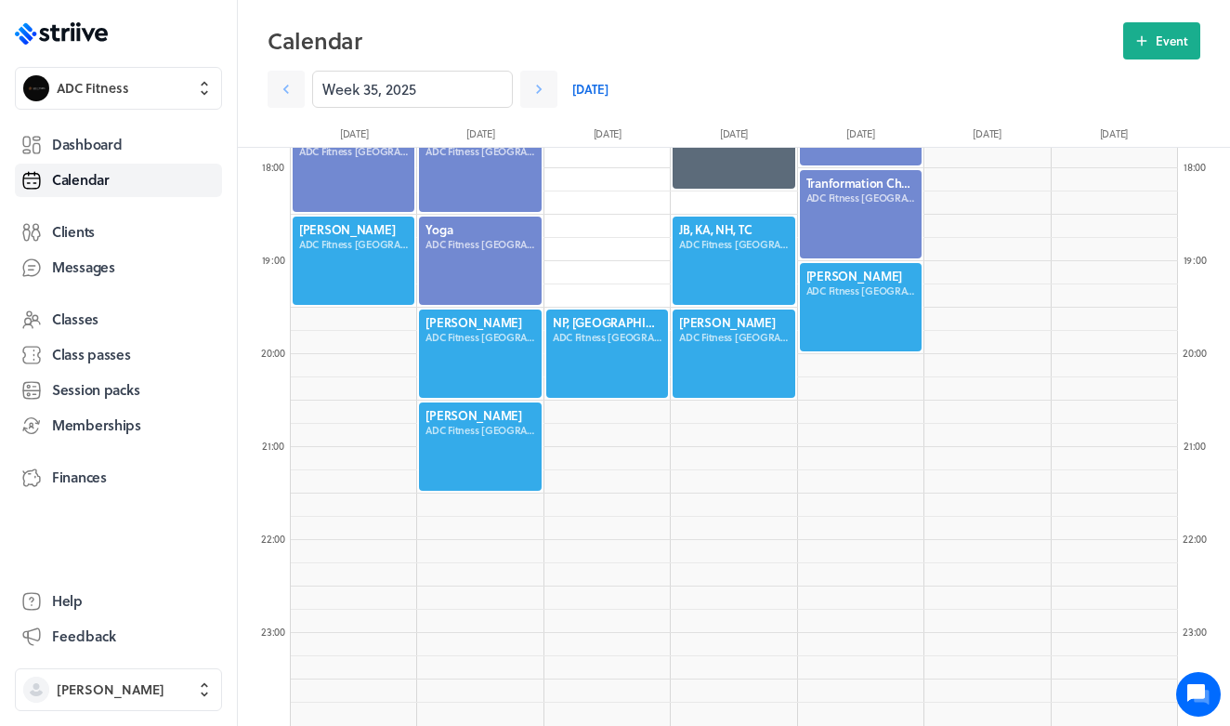
scroll to position [1652, 0]
click at [546, 90] on icon at bounding box center [539, 89] width 19 height 19
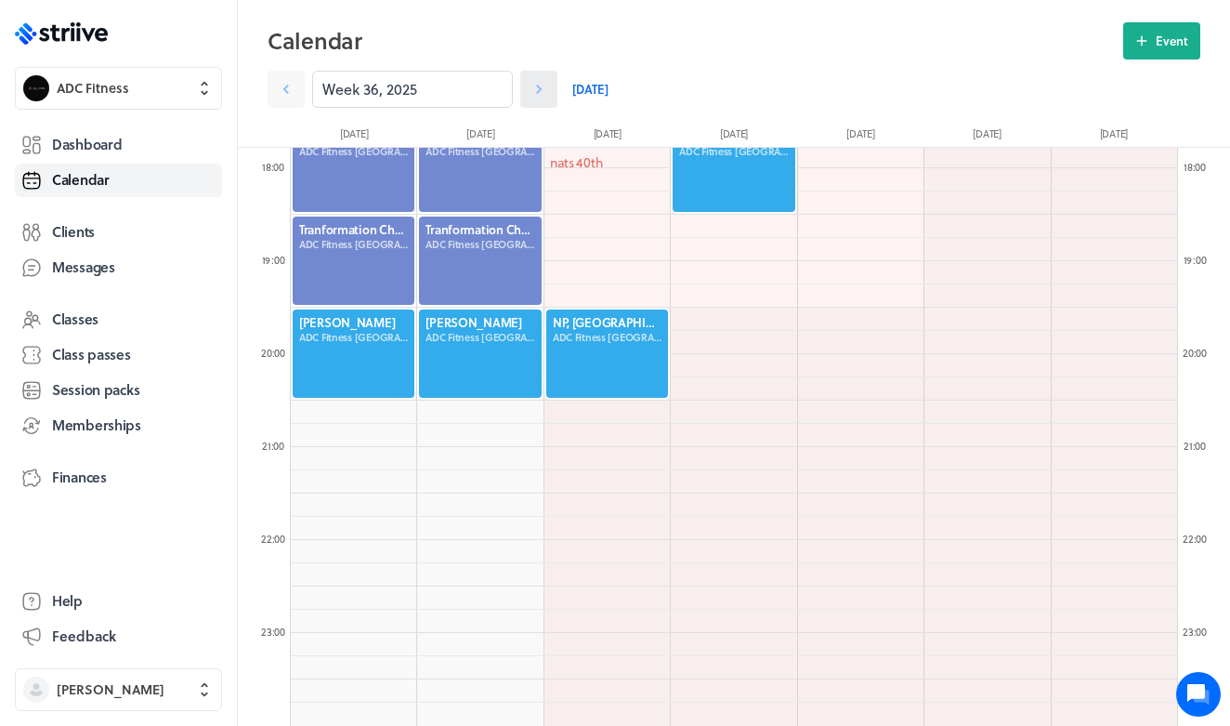
click at [546, 92] on icon at bounding box center [539, 89] width 19 height 19
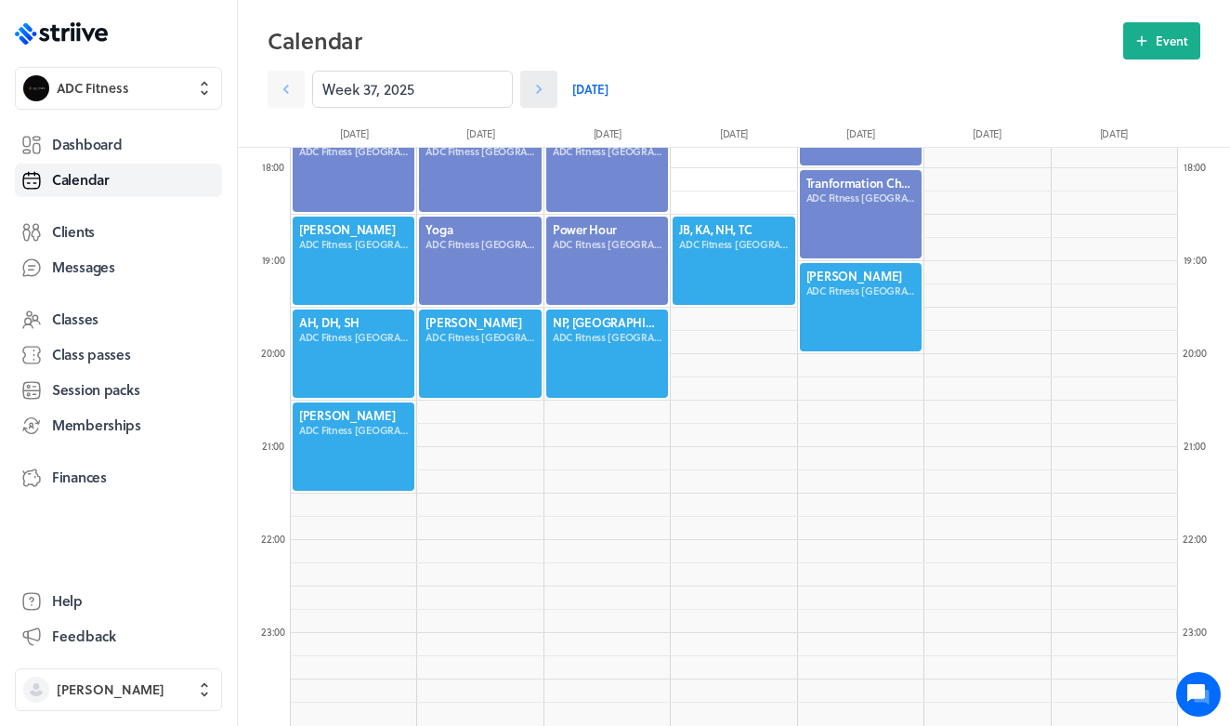
click at [547, 94] on icon at bounding box center [539, 89] width 19 height 19
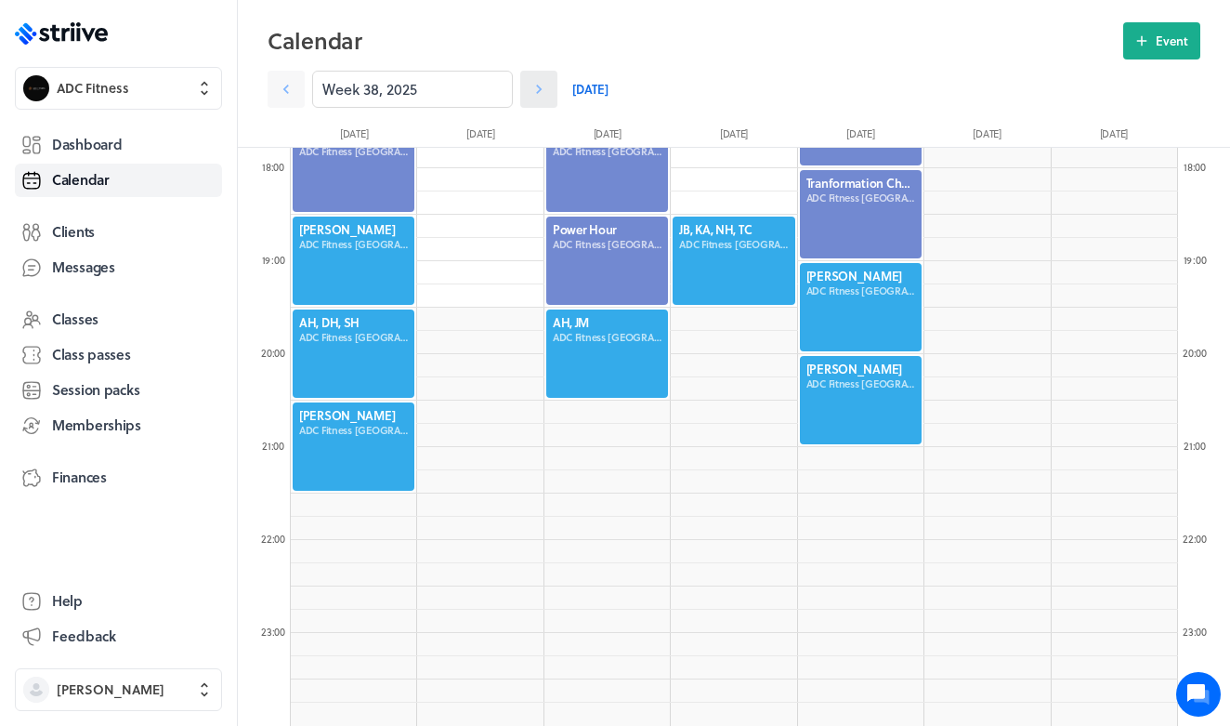
click at [548, 96] on link at bounding box center [538, 89] width 37 height 37
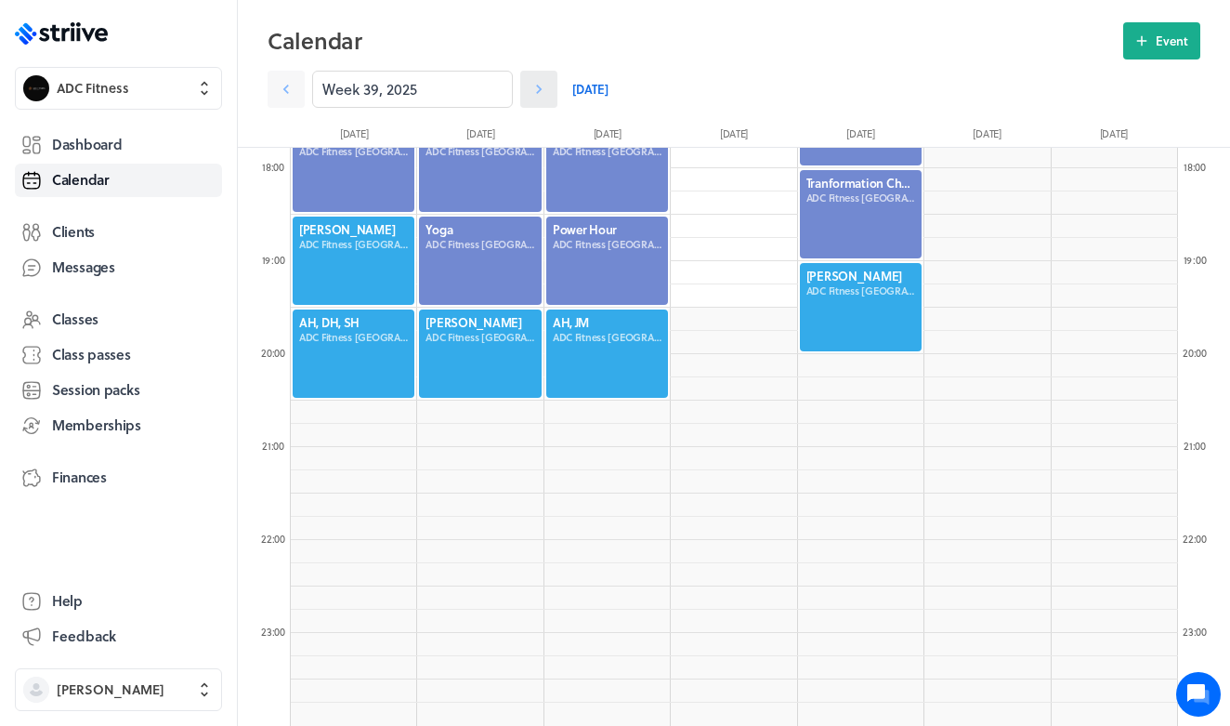
click at [548, 98] on link at bounding box center [538, 89] width 37 height 37
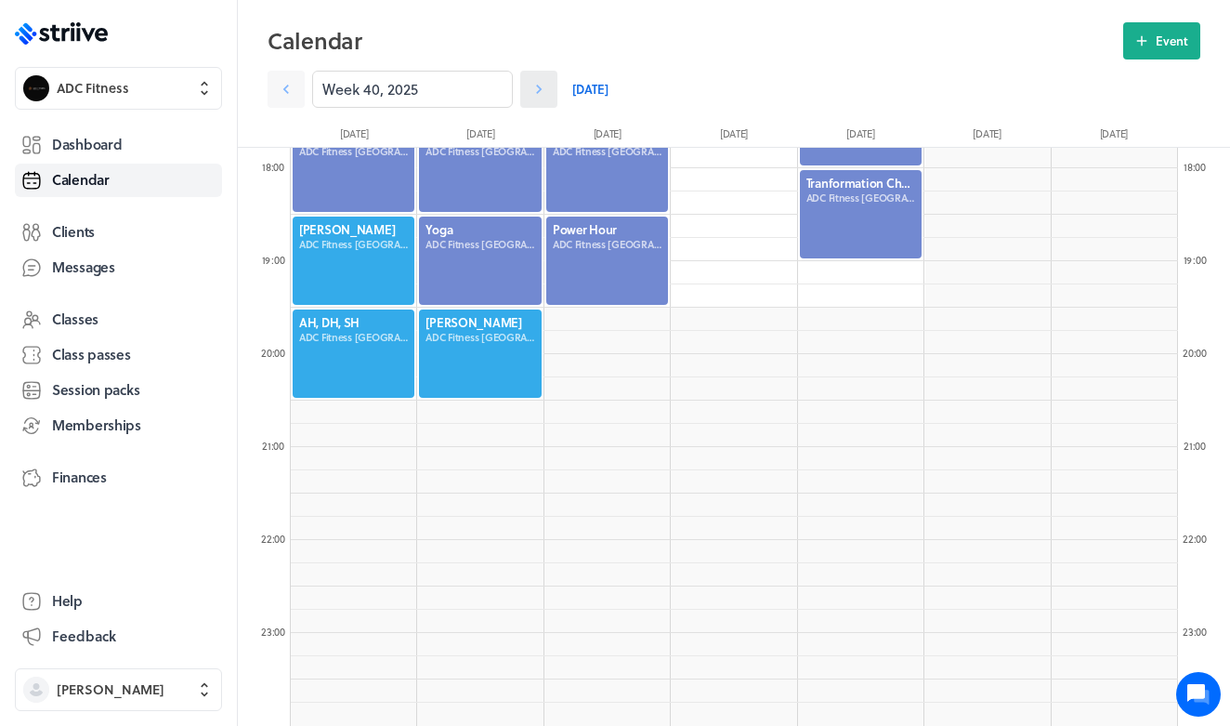
click at [548, 99] on link at bounding box center [538, 89] width 37 height 37
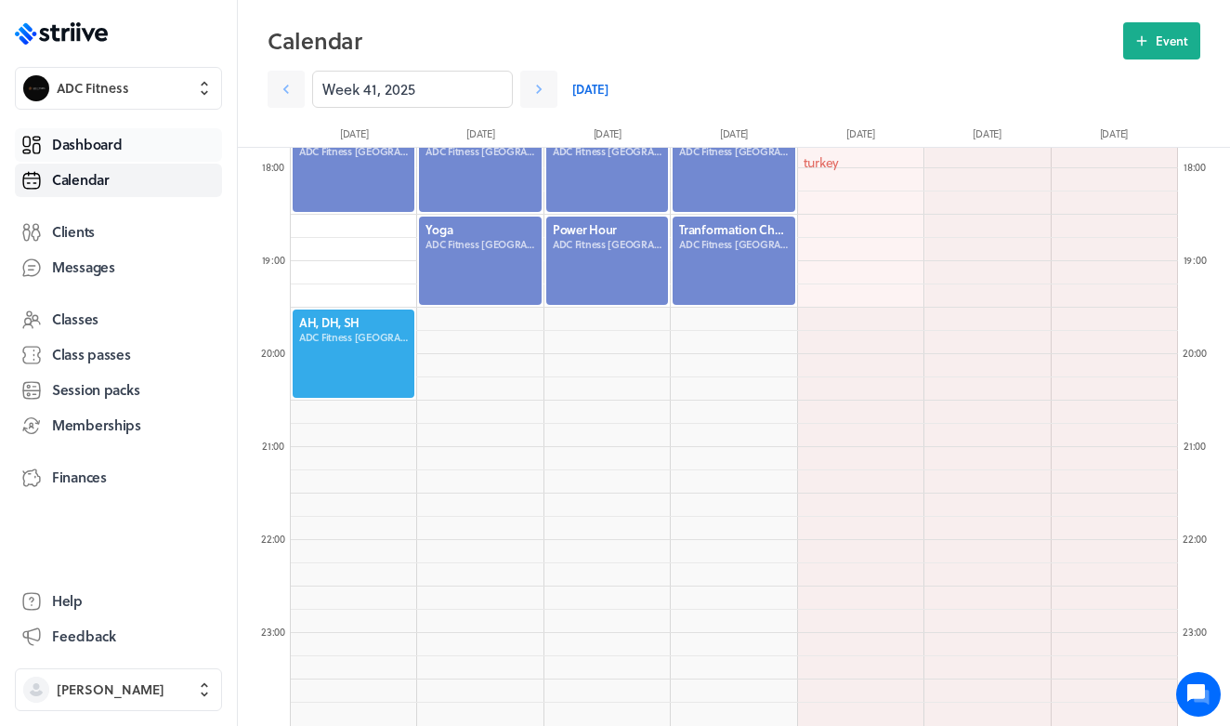
click at [123, 152] on link "Dashboard" at bounding box center [118, 144] width 207 height 33
